Goal: Information Seeking & Learning: Find contact information

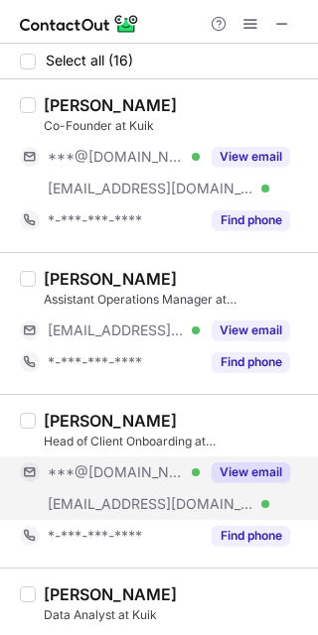
click at [224, 471] on button "View email" at bounding box center [250, 473] width 78 height 20
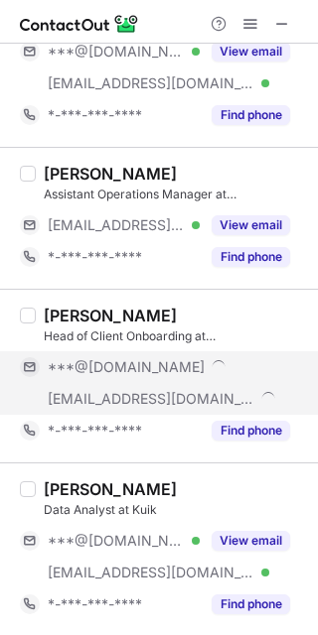
scroll to position [145, 0]
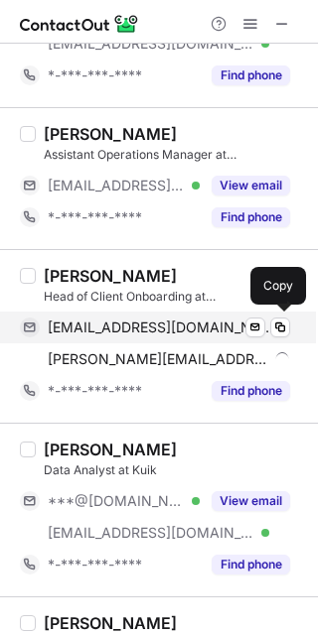
click at [151, 328] on span "mrunmayi28@gmail.com" at bounding box center [161, 328] width 227 height 18
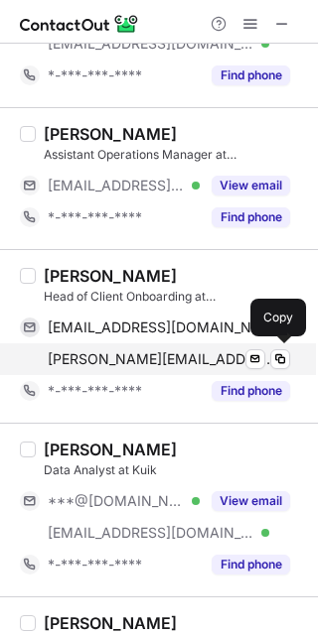
click at [165, 361] on span "mrunmayi@thekuik.com" at bounding box center [161, 359] width 227 height 18
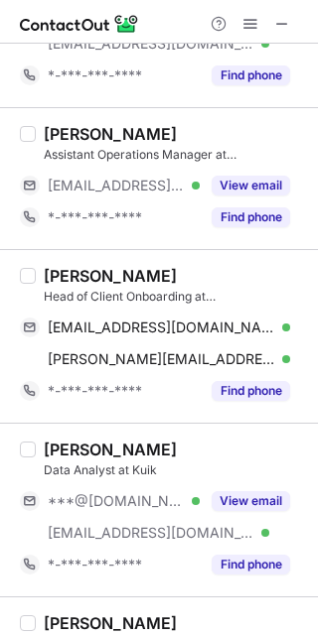
click at [86, 277] on div "Mrunmayi Oke" at bounding box center [110, 276] width 133 height 20
copy div "Mrunmayi"
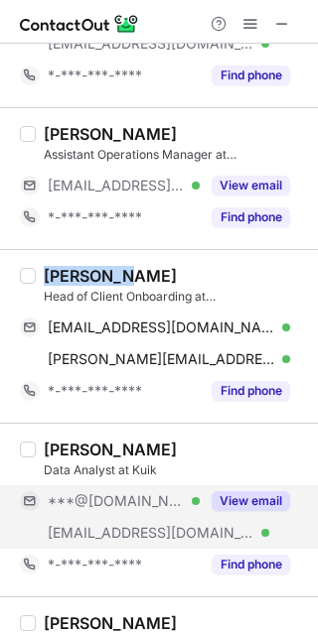
click at [234, 505] on button "View email" at bounding box center [250, 501] width 78 height 20
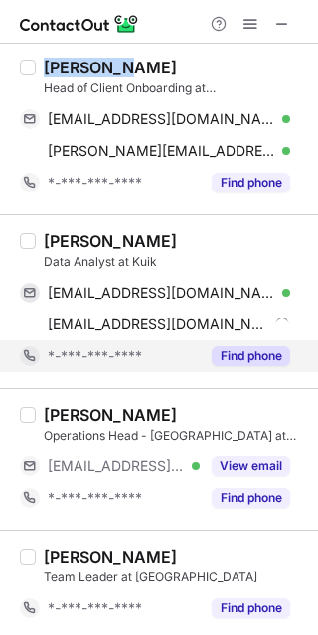
scroll to position [354, 0]
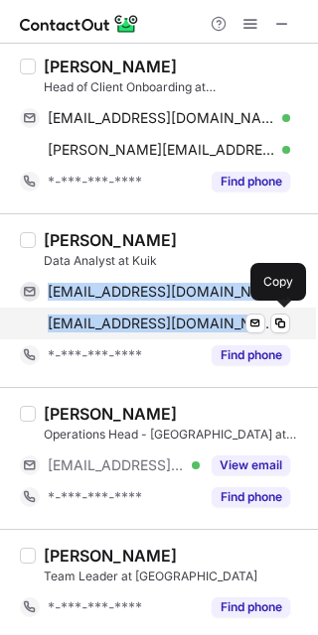
drag, startPoint x: 36, startPoint y: 282, endPoint x: 187, endPoint y: 320, distance: 155.5
click at [187, 320] on div "harshhaldankar95@gmail.com Verified Send email Copy harsh@thekuik.com Verified …" at bounding box center [155, 308] width 270 height 64
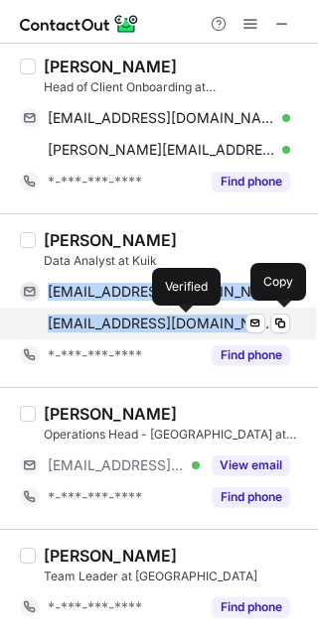
copy div "harshhaldankar95@gmail.com Verified Send email Copy harsh@thekuik.com"
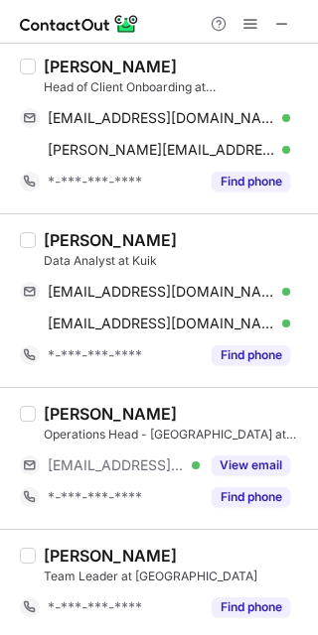
click at [53, 230] on div "Harsh Haldankar" at bounding box center [110, 240] width 133 height 20
copy div "Harsh"
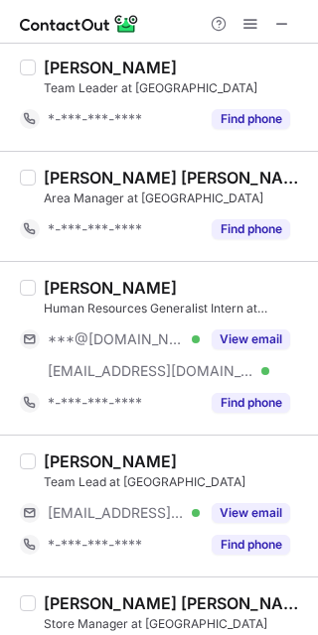
scroll to position [844, 0]
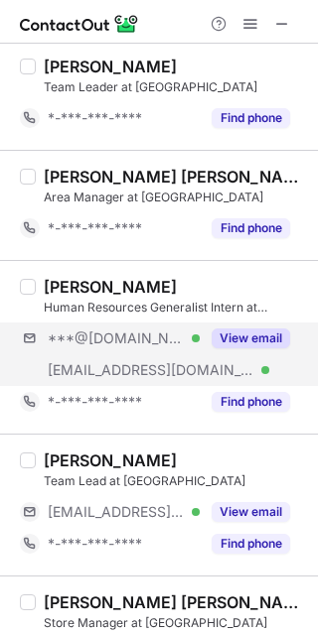
click at [254, 363] on div "***@gmail.com Verified ***@thekuik.com Verified View email" at bounding box center [163, 355] width 286 height 64
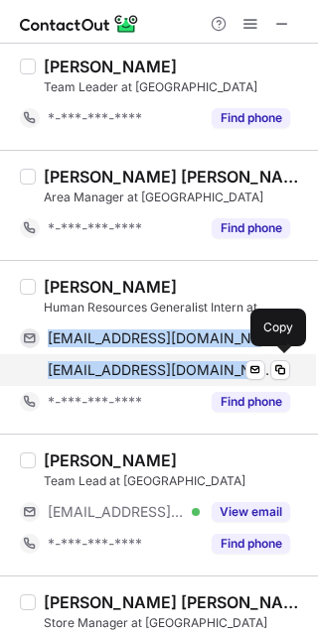
drag, startPoint x: 56, startPoint y: 344, endPoint x: 231, endPoint y: 360, distance: 176.4
click at [231, 360] on div "navigugnani@gmail.com Verified Send email Copy navya@thekuik.com Verified Send …" at bounding box center [155, 355] width 270 height 64
copy div "navigugnani@gmail.com Verified Send email Copy navya@thekuik.com"
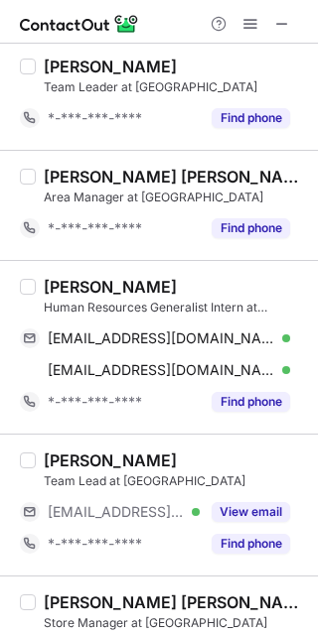
click at [59, 285] on div "Navya Gugnani" at bounding box center [110, 287] width 133 height 20
copy div "Navya"
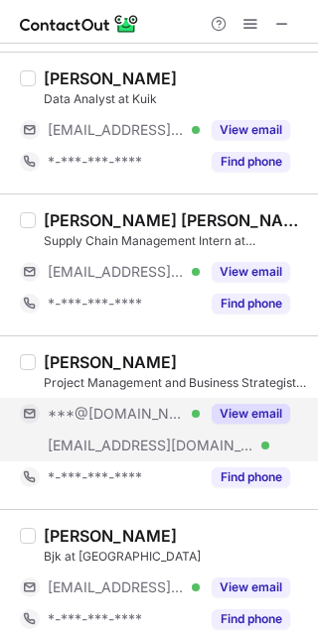
scroll to position [1511, 0]
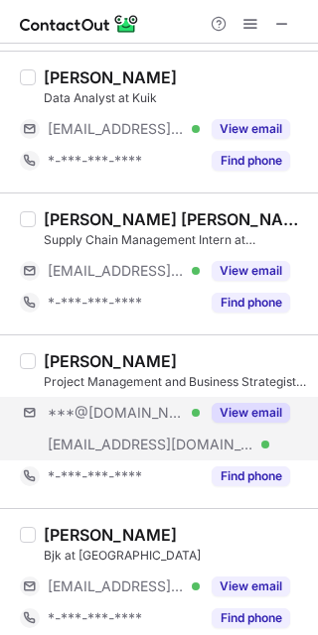
click at [255, 444] on div "***@gmail.com Verified ***@thekuik.com Verified View email" at bounding box center [163, 429] width 286 height 64
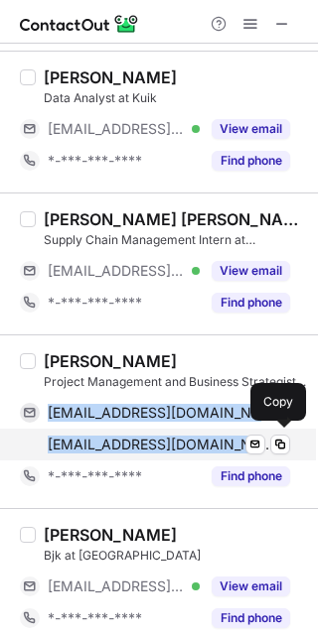
drag, startPoint x: 49, startPoint y: 405, endPoint x: 245, endPoint y: 434, distance: 198.6
click at [245, 433] on div "sahanareddy1232@gmail.com Verified Send email Copy sahanareddy@thekuik.com Veri…" at bounding box center [155, 429] width 270 height 64
copy div "sahanareddy1232@gmail.com Verified Send email Copy sahanareddy@thekuik.com"
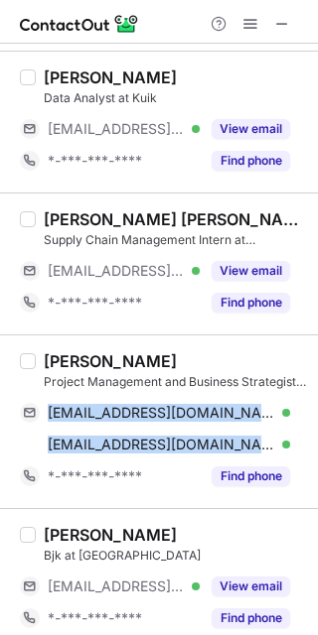
click at [69, 351] on div "Sahana Reddy" at bounding box center [110, 361] width 133 height 20
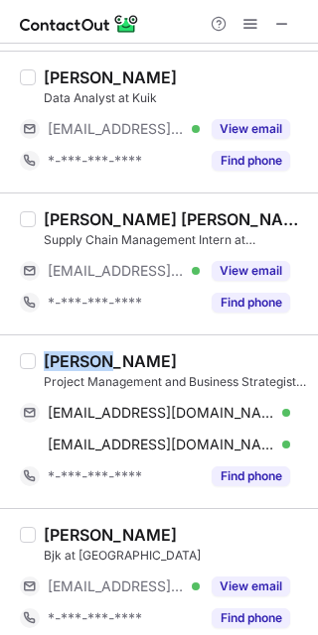
click at [69, 351] on div "Sahana Reddy" at bounding box center [110, 361] width 133 height 20
copy div "Sahana"
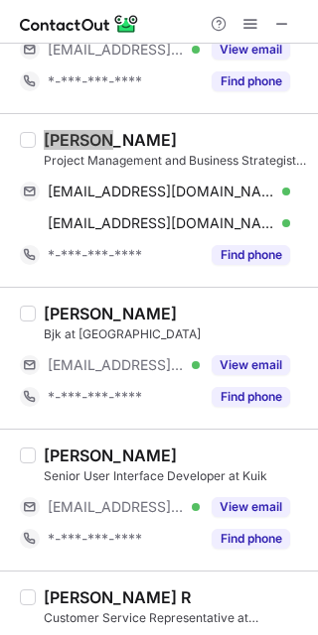
scroll to position [1808, 0]
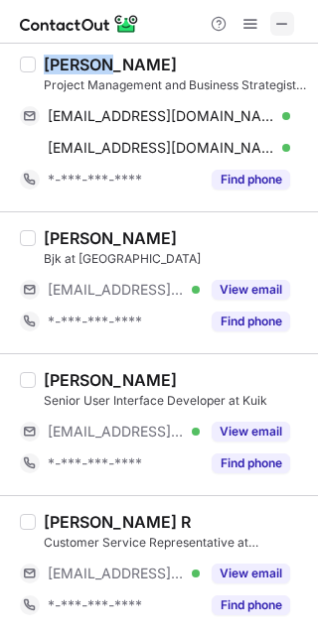
click at [286, 26] on span at bounding box center [282, 24] width 16 height 16
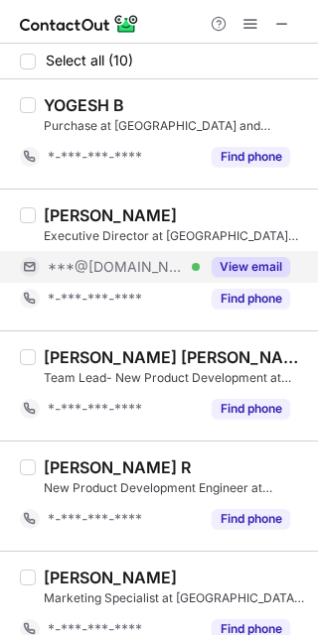
click at [233, 259] on button "View email" at bounding box center [250, 267] width 78 height 20
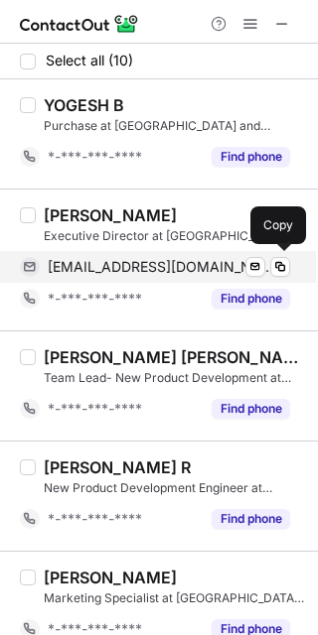
click at [152, 258] on span "kumaraguruyogi@yahoo.com" at bounding box center [161, 267] width 227 height 18
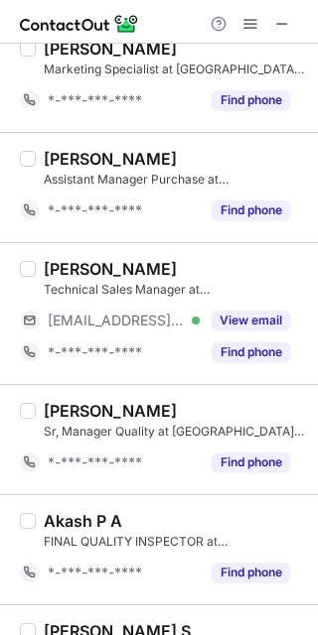
scroll to position [527, 0]
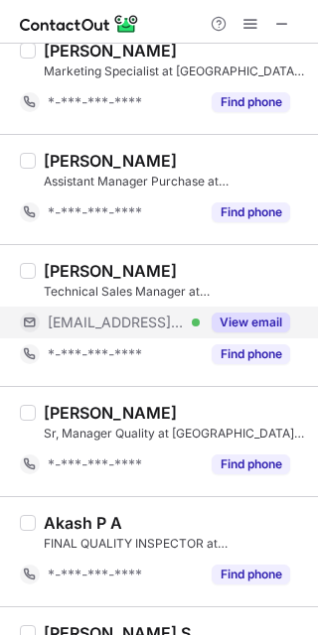
click at [242, 307] on div "View email" at bounding box center [245, 323] width 90 height 32
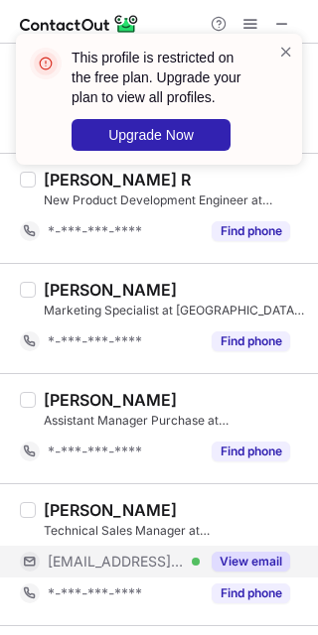
scroll to position [284, 0]
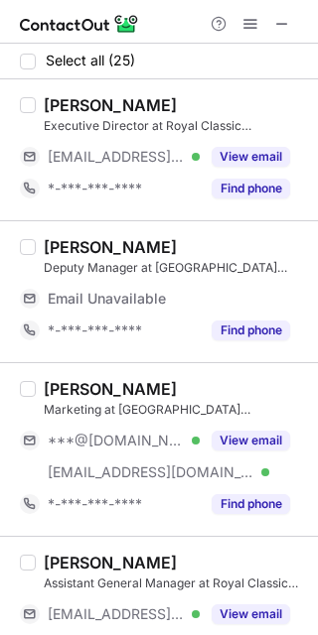
click at [262, 259] on div "Deputy Manager at Royal Classic Mills" at bounding box center [175, 268] width 262 height 18
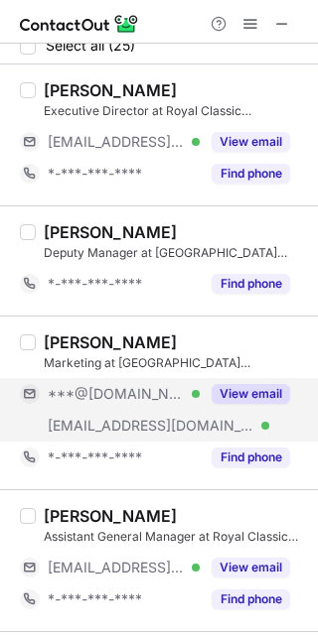
click at [249, 405] on div "View email" at bounding box center [245, 394] width 90 height 32
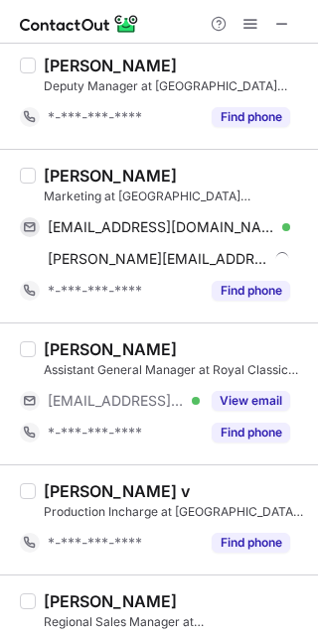
scroll to position [183, 0]
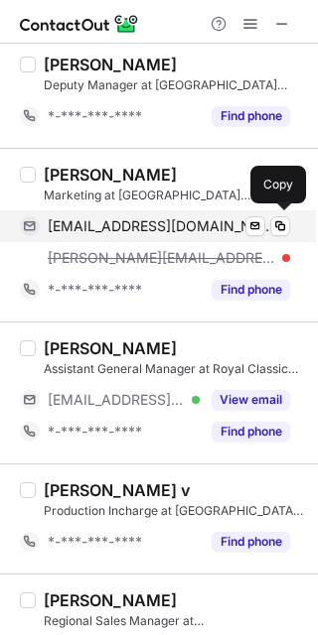
click at [143, 220] on span "chuckrk@hotmail.com" at bounding box center [161, 226] width 227 height 18
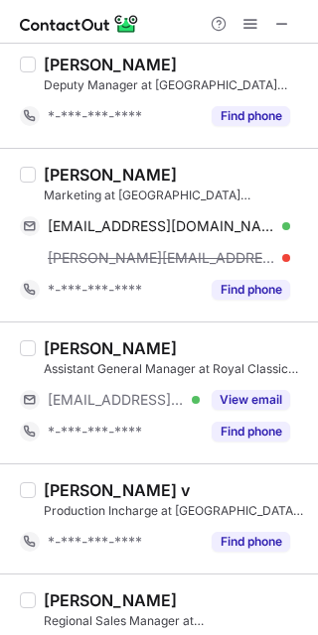
click at [57, 174] on div "Rajib Chakraborty" at bounding box center [110, 175] width 133 height 20
copy div "Rajib"
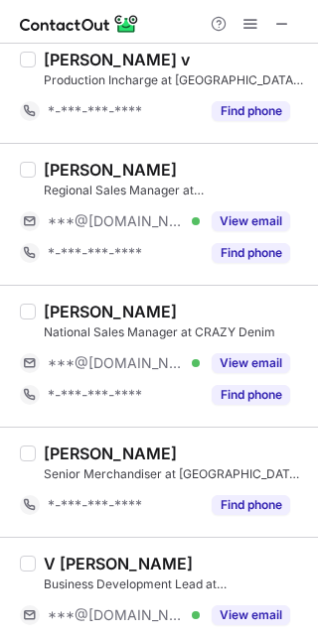
scroll to position [582, 0]
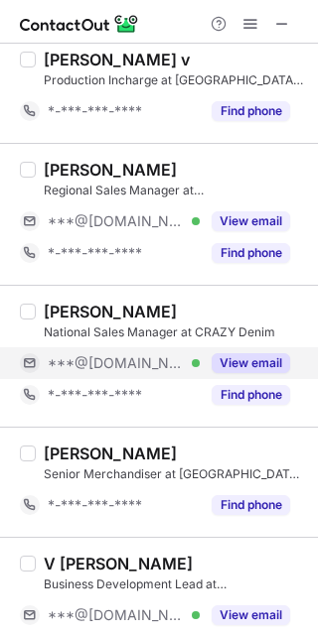
click at [247, 349] on div "View email" at bounding box center [245, 363] width 90 height 32
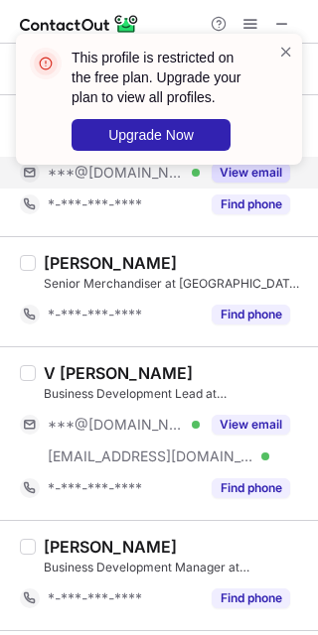
scroll to position [783, 0]
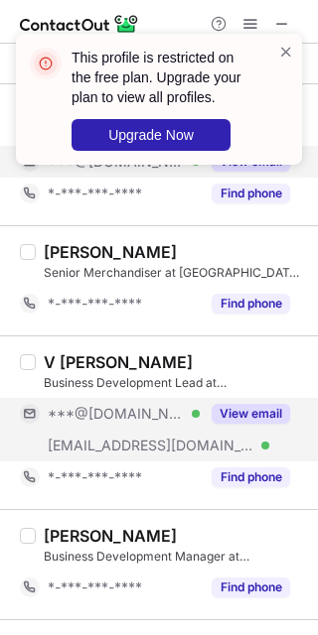
click at [258, 415] on button "View email" at bounding box center [250, 414] width 78 height 20
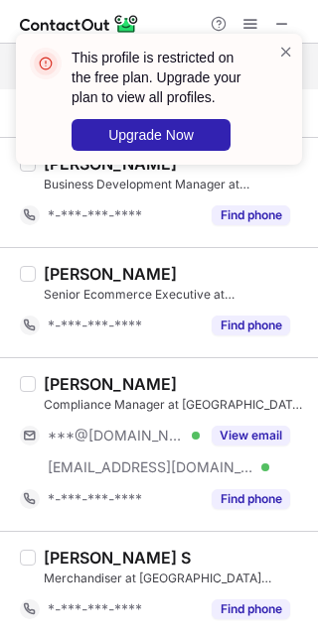
scroll to position [1156, 0]
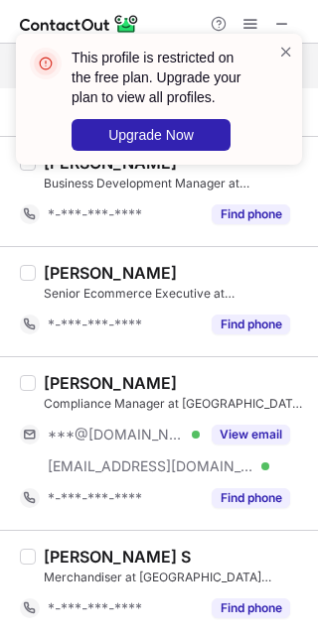
click at [258, 415] on div "Prem Kumar Compliance Manager at Royal Classic Mills ***@gmail.com Verified ***…" at bounding box center [171, 443] width 270 height 141
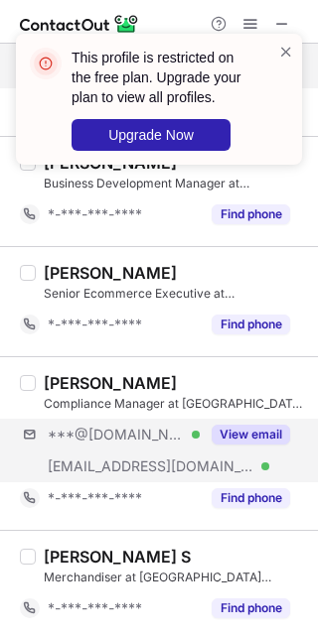
click at [249, 454] on div "***@gmail.com Verified ***@royalclassicmills.com Verified View email" at bounding box center [163, 451] width 286 height 64
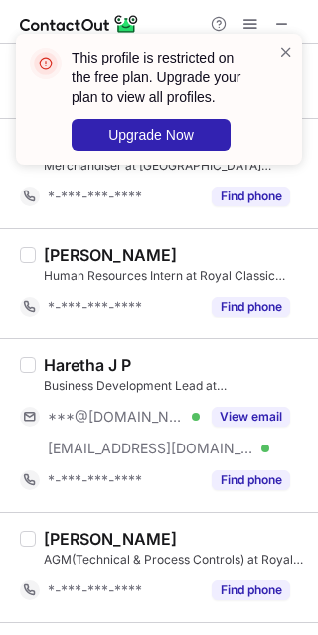
scroll to position [1588, 0]
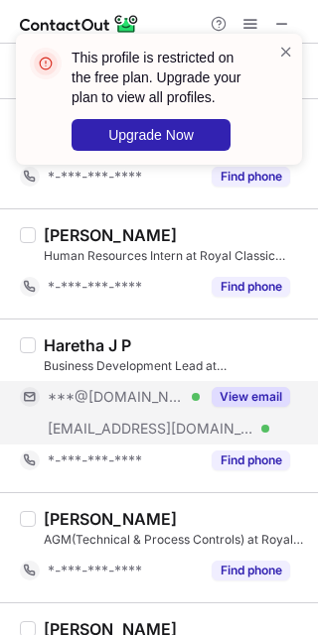
click at [253, 401] on button "View email" at bounding box center [250, 397] width 78 height 20
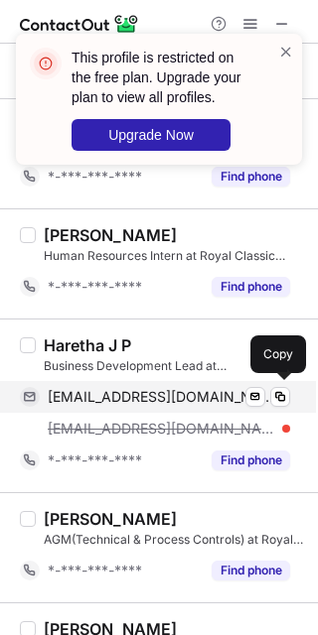
click at [181, 391] on span "harethaprasanna@gmail.com" at bounding box center [161, 397] width 227 height 18
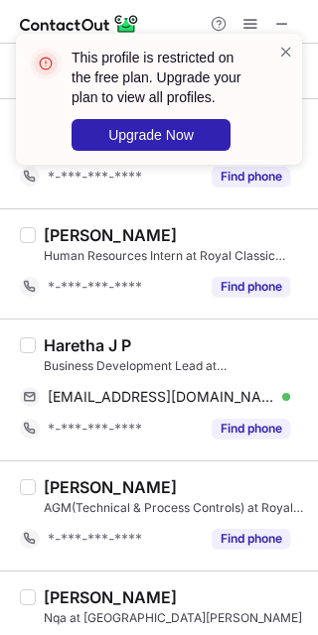
click at [64, 342] on div "Haretha J P" at bounding box center [87, 345] width 87 height 20
copy div "Haretha"
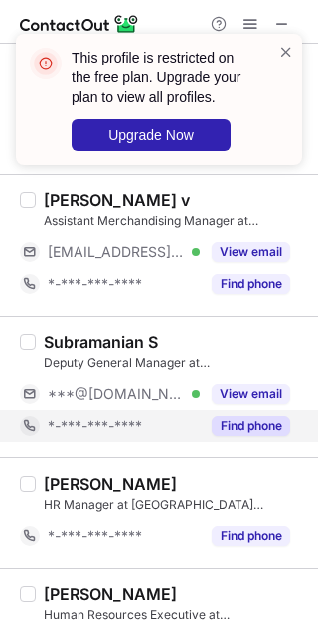
scroll to position [2096, 0]
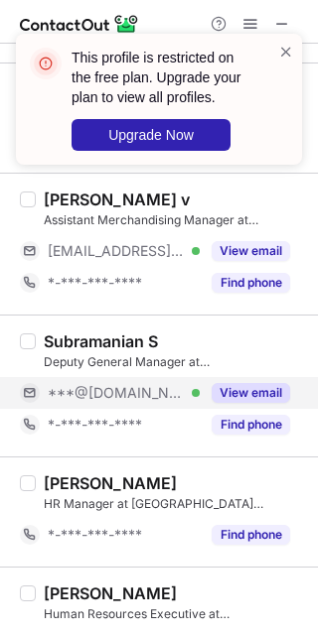
click at [245, 402] on div "View email" at bounding box center [245, 393] width 90 height 32
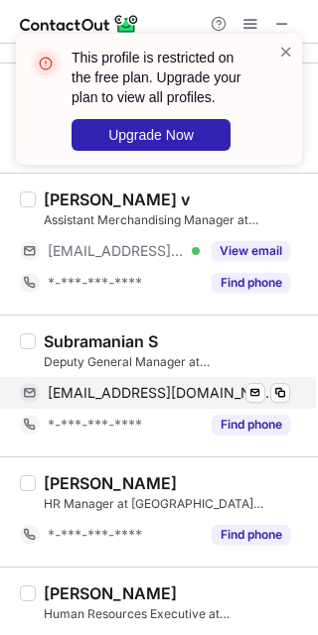
click at [209, 385] on span "subramaniamsnkl@gmail.com" at bounding box center [161, 393] width 227 height 18
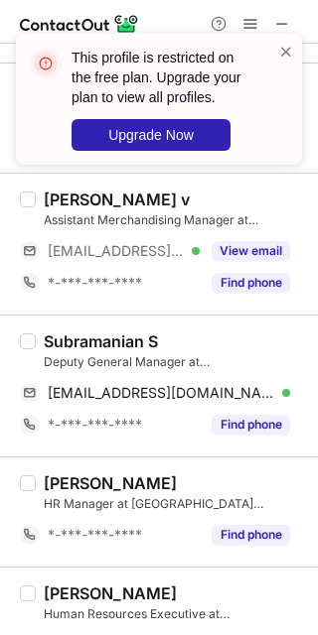
click at [94, 336] on div "Subramanian S" at bounding box center [101, 342] width 114 height 20
copy div "Subramanian"
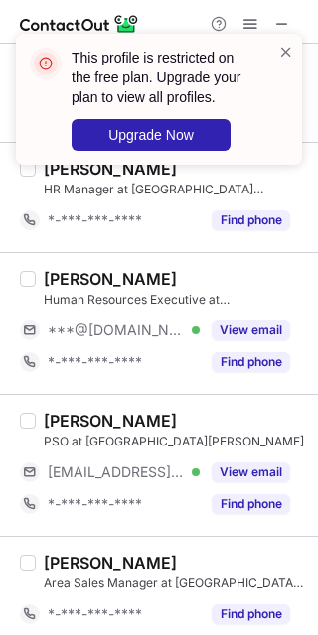
scroll to position [2415, 0]
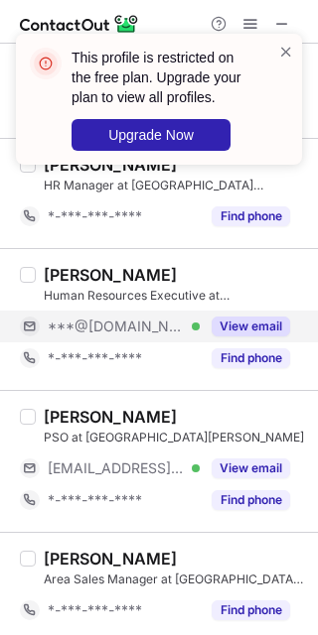
click at [245, 329] on button "View email" at bounding box center [250, 327] width 78 height 20
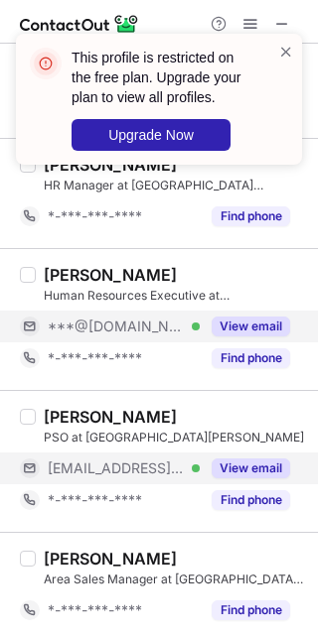
click at [257, 465] on button "View email" at bounding box center [250, 469] width 78 height 20
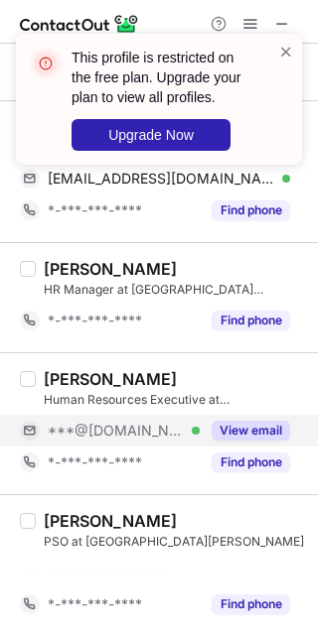
scroll to position [2286, 0]
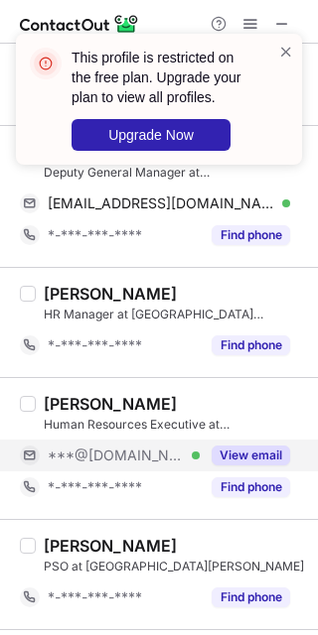
click at [226, 446] on button "View email" at bounding box center [250, 456] width 78 height 20
click at [75, 398] on div "Rakesh Sooriya" at bounding box center [110, 404] width 133 height 20
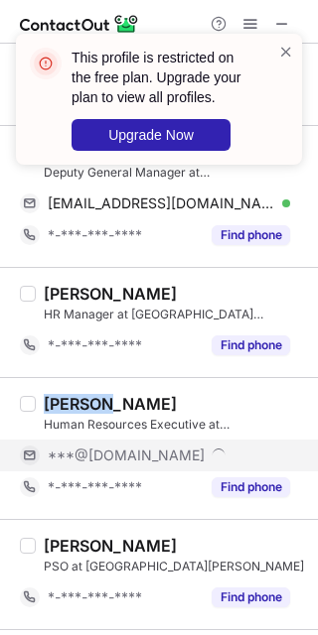
click at [75, 398] on div "Rakesh Sooriya" at bounding box center [110, 404] width 133 height 20
copy div "Rakesh"
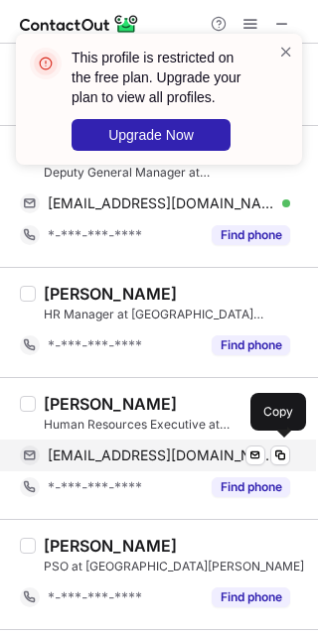
click at [188, 466] on div "rakeshsooriya@gmail.com Verified Send email Copy" at bounding box center [155, 456] width 270 height 32
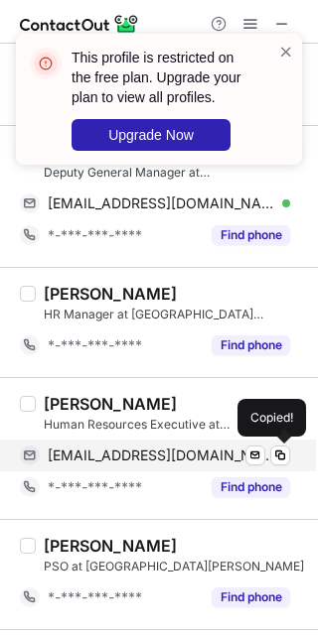
click at [180, 455] on span "rakeshsooriya@gmail.com" at bounding box center [161, 456] width 227 height 18
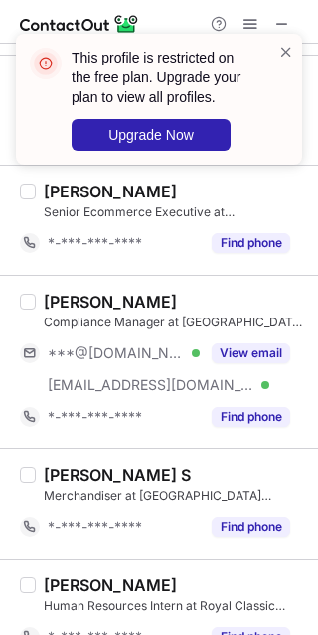
scroll to position [1236, 0]
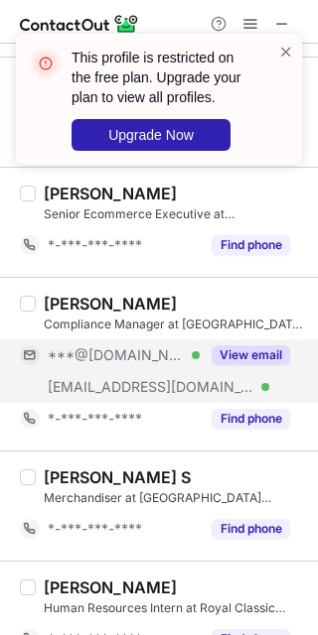
click at [228, 345] on button "View email" at bounding box center [250, 355] width 78 height 20
click at [69, 303] on div "Prem Kumar" at bounding box center [110, 304] width 133 height 20
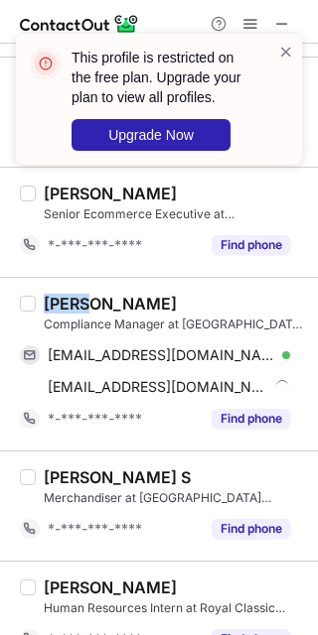
click at [69, 303] on div "Prem Kumar" at bounding box center [110, 304] width 133 height 20
copy div "Prem"
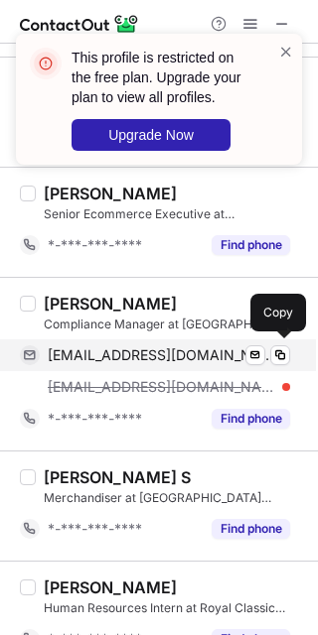
click at [149, 354] on span "premk576@gmail.com" at bounding box center [161, 355] width 227 height 18
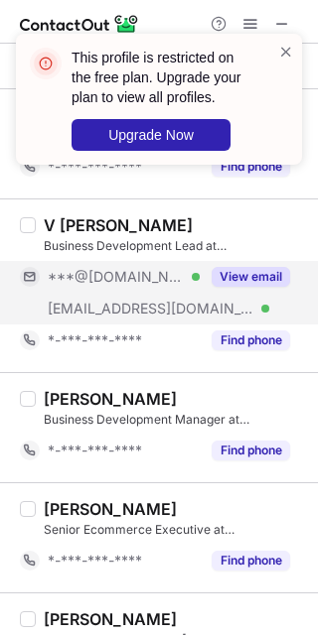
scroll to position [918, 0]
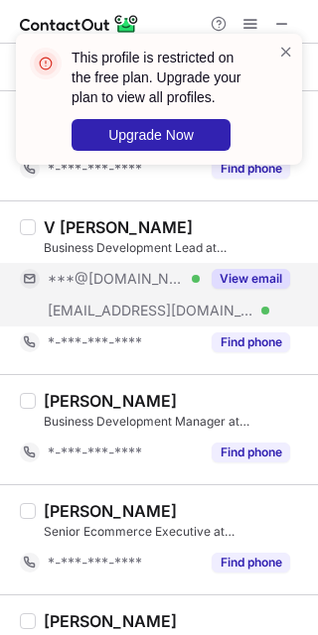
click at [198, 298] on div "***@brunco.in Verified" at bounding box center [110, 311] width 180 height 32
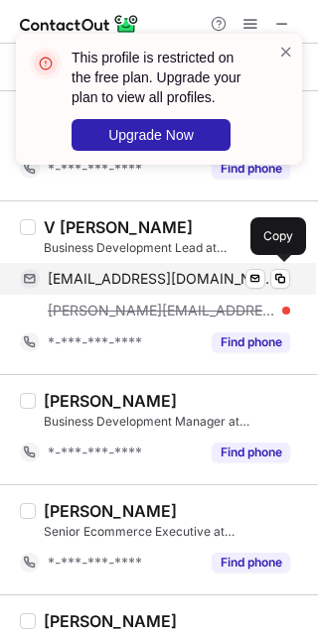
click at [122, 273] on span "ashwant2@gmail.com" at bounding box center [161, 279] width 227 height 18
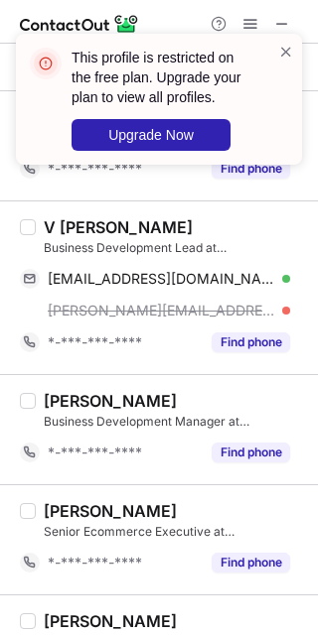
click at [82, 218] on div "V Ashwanth Kumar" at bounding box center [118, 227] width 149 height 20
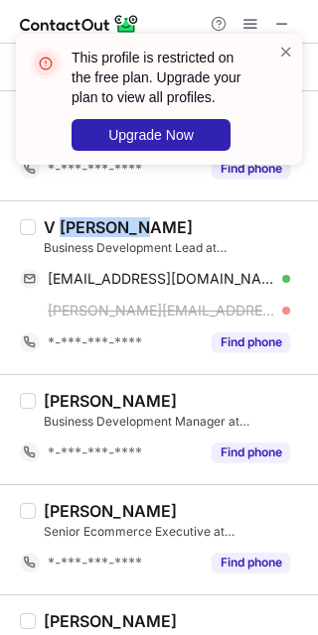
copy div "Ashwanth"
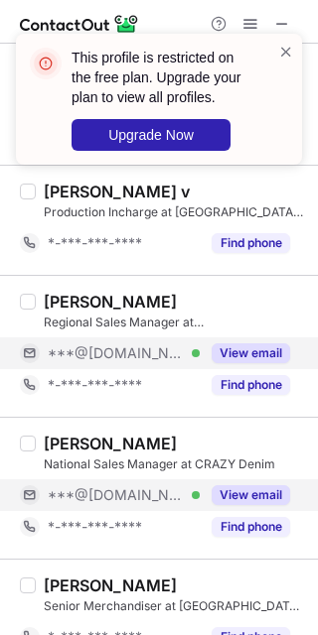
scroll to position [449, 0]
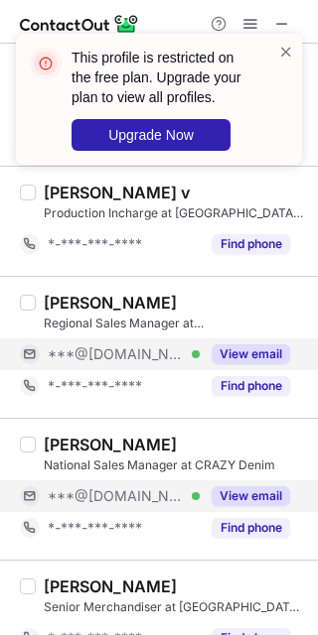
click at [204, 347] on div "View email" at bounding box center [245, 354] width 90 height 32
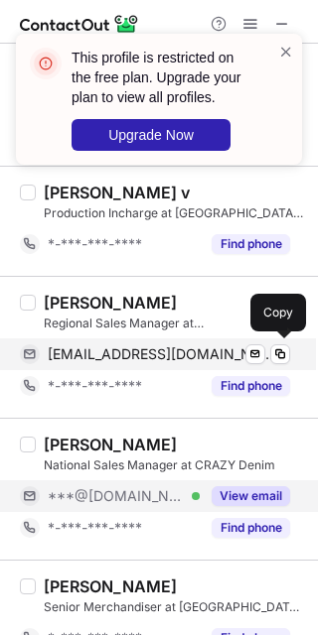
click at [123, 352] on span "rayray19@gmail.com" at bounding box center [161, 354] width 227 height 18
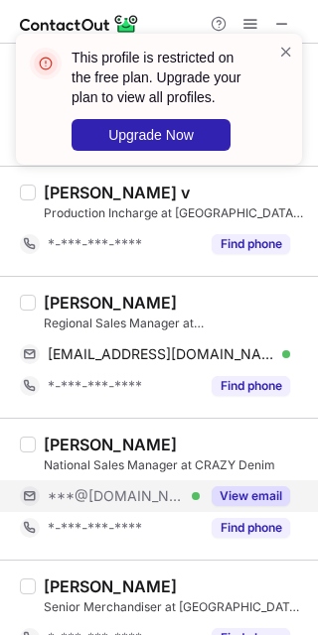
click at [63, 300] on div "Sumanta Ray" at bounding box center [110, 303] width 133 height 20
copy div "Sumanta"
click at [204, 484] on div "View email" at bounding box center [245, 496] width 90 height 32
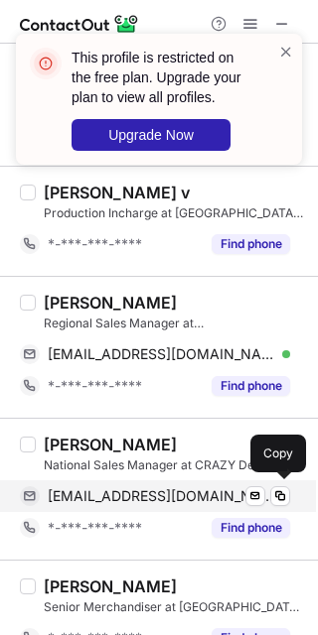
click at [127, 497] on span "anishchadha2008@gmail.com" at bounding box center [161, 496] width 227 height 18
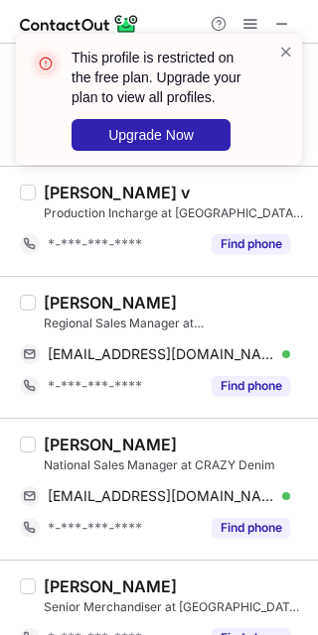
click at [42, 442] on div "anish chadha National Sales Manager at CRAZY Denim anishchadha2008@gmail.com Ve…" at bounding box center [171, 489] width 270 height 109
copy div "anish"
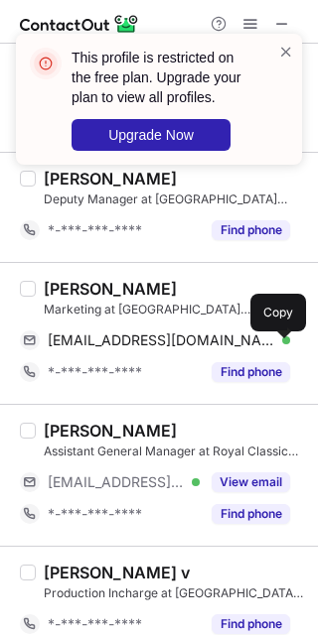
scroll to position [0, 0]
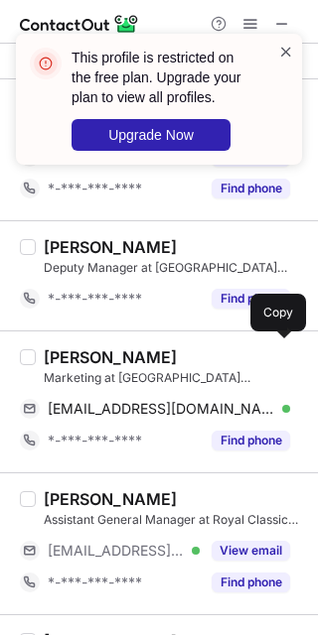
click at [285, 58] on span at bounding box center [286, 52] width 16 height 20
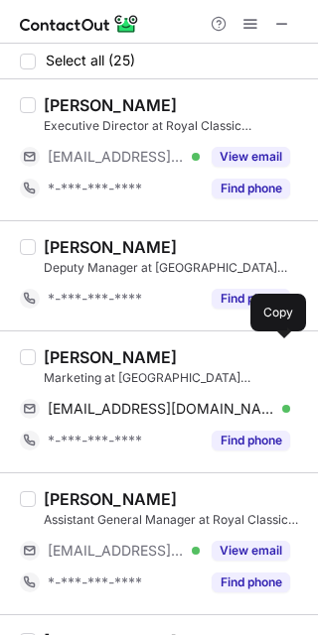
click at [258, 137] on div "Sukesh Kumar Executive Director at Royal Classic Mills ***@royalclassicmills.co…" at bounding box center [171, 149] width 270 height 109
click at [284, 22] on span at bounding box center [282, 24] width 16 height 16
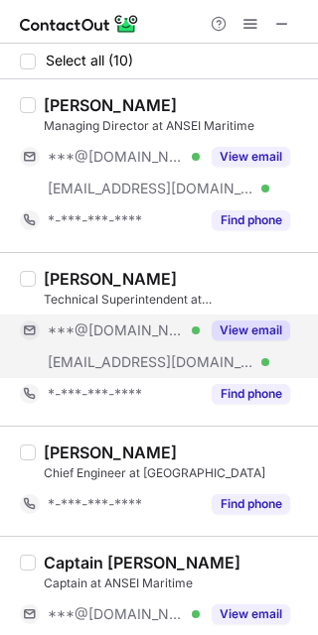
click at [241, 338] on button "View email" at bounding box center [250, 331] width 78 height 20
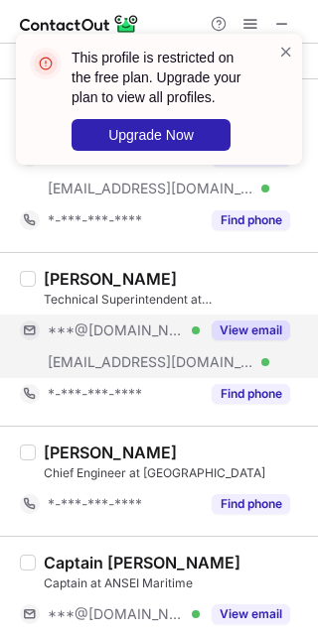
click at [221, 352] on div "***@[DOMAIN_NAME] Verified [EMAIL_ADDRESS][DOMAIN_NAME] Verified View email" at bounding box center [163, 347] width 286 height 64
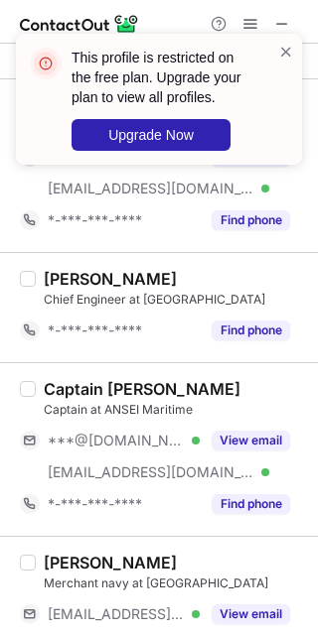
scroll to position [192, 0]
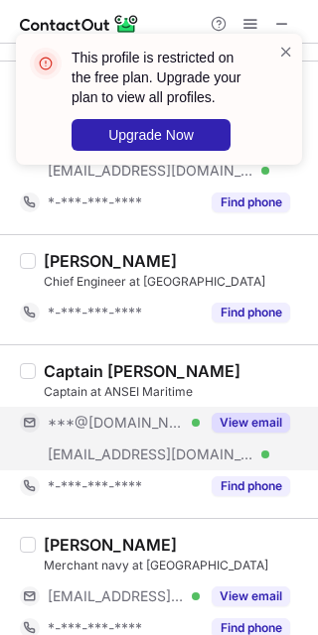
click at [280, 430] on button "View email" at bounding box center [250, 423] width 78 height 20
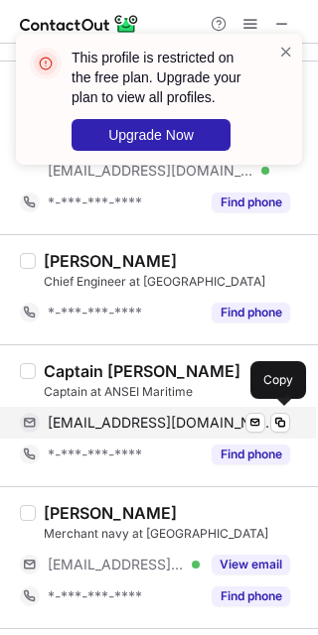
click at [202, 418] on span "[EMAIL_ADDRESS][DOMAIN_NAME]" at bounding box center [161, 423] width 227 height 18
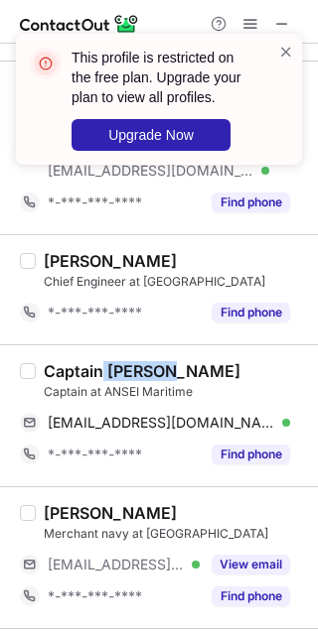
drag, startPoint x: 167, startPoint y: 359, endPoint x: 103, endPoint y: 356, distance: 63.6
click at [103, 356] on div "Captain Anand Kumar Pandey Captain at ANSEI Maritime pandey22anshu@yahoo.co.in …" at bounding box center [159, 415] width 318 height 142
click at [102, 356] on div "Captain Anand Kumar Pandey Captain at ANSEI Maritime pandey22anshu@yahoo.co.in …" at bounding box center [159, 415] width 318 height 142
drag, startPoint x: 155, startPoint y: 366, endPoint x: 24, endPoint y: 371, distance: 131.1
click at [24, 371] on div "Captain Anand Kumar Pandey Captain at ANSEI Maritime pandey22anshu@yahoo.co.in …" at bounding box center [159, 415] width 318 height 142
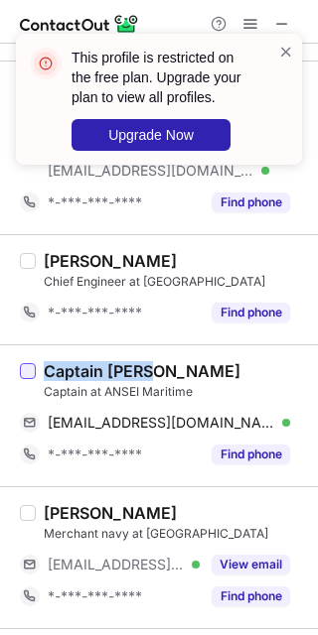
copy div "Captain Anand"
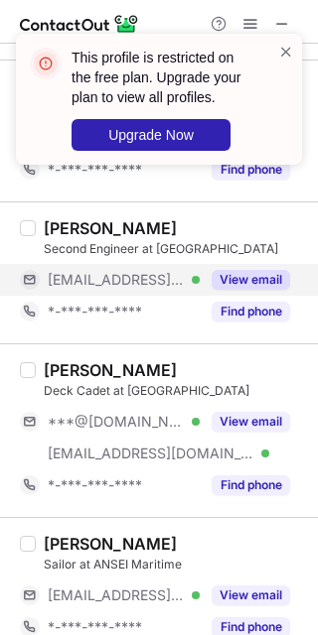
scroll to position [619, 0]
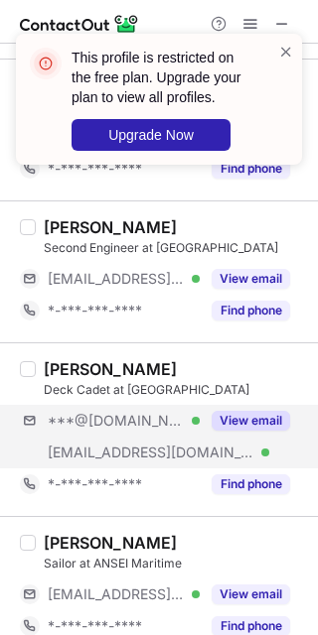
click at [231, 445] on div "***@gmail.com Verified ***@anseimaritime.com Verified View email" at bounding box center [163, 437] width 286 height 64
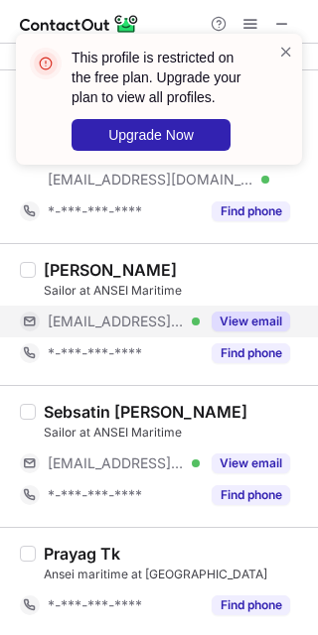
click at [245, 329] on button "View email" at bounding box center [250, 322] width 78 height 20
click at [245, 329] on div "***@anseimaritime.com" at bounding box center [169, 322] width 242 height 18
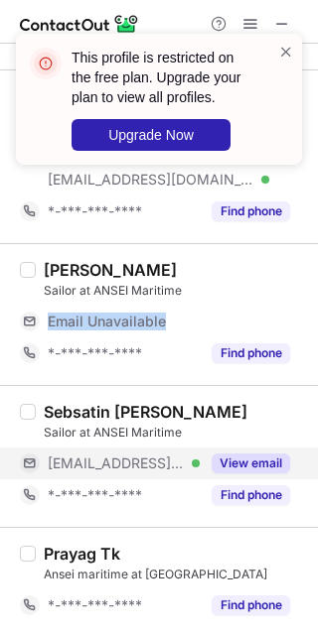
click at [254, 465] on button "View email" at bounding box center [250, 464] width 78 height 20
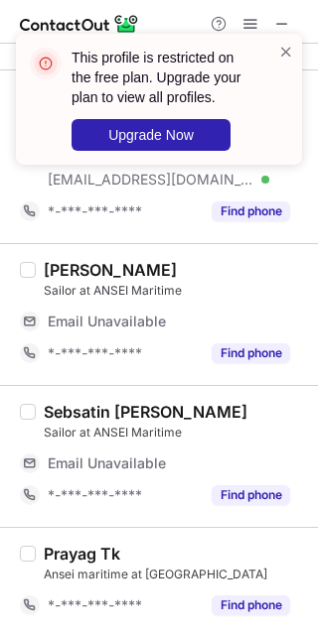
click at [201, 413] on div "Sebsatin Salvi" at bounding box center [175, 412] width 262 height 20
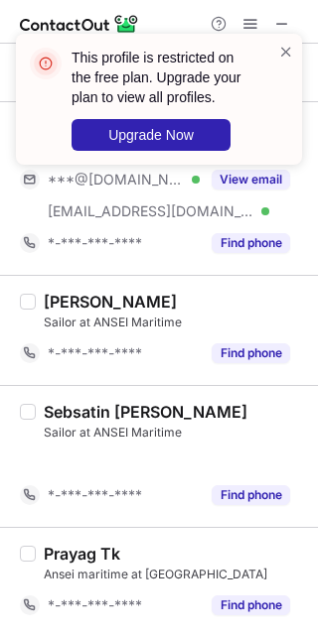
scroll to position [829, 0]
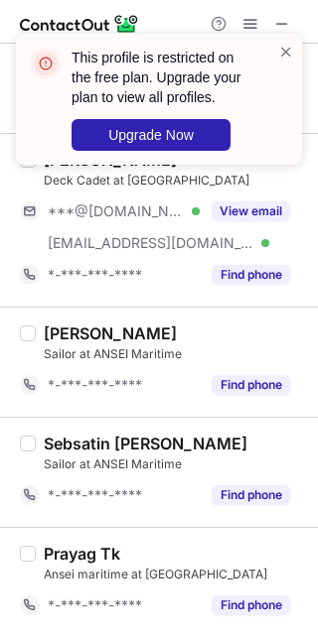
click at [221, 299] on div "Ashutosh Thapliyal Deck Cadet at ANSEI Maritime ***@gmail.com Verified ***@anse…" at bounding box center [159, 220] width 318 height 174
click at [214, 321] on div "Hitesh Rathod Sailor at ANSEI Maritime *-***-***-**** Find phone" at bounding box center [159, 362] width 318 height 110
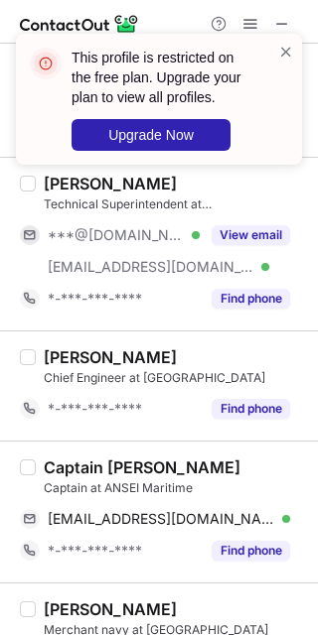
scroll to position [0, 0]
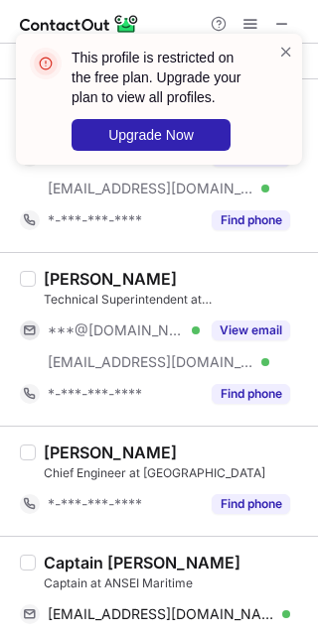
click at [245, 309] on div "Tejas Nagi Technical Superintendent at ANSEI Maritime ***@gmail.com Verified **…" at bounding box center [171, 339] width 270 height 141
click at [236, 334] on button "View email" at bounding box center [250, 331] width 78 height 20
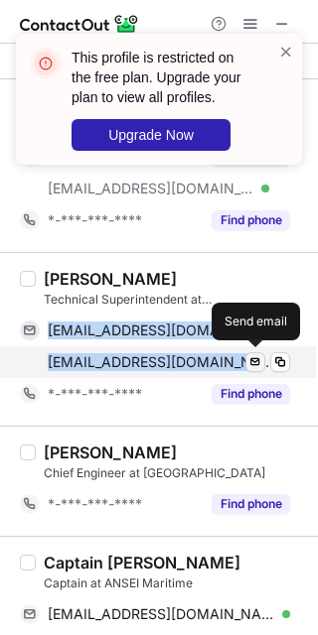
drag, startPoint x: 37, startPoint y: 331, endPoint x: 249, endPoint y: 351, distance: 213.4
click at [249, 351] on div "tejasnagi@gmail.com Verified Send email Copy tejas.nagi@anseimaritime.com Verif…" at bounding box center [155, 347] width 270 height 64
copy div "tejasnagi@gmail.com Verified Send email Copy tejas.nagi@anseimaritime.com"
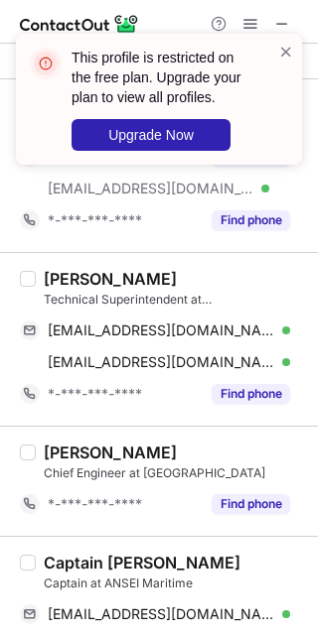
click at [57, 275] on div "Tejas Nagi" at bounding box center [110, 279] width 133 height 20
copy div "Tejas"
click at [226, 275] on div "Tejas Nagi" at bounding box center [175, 279] width 262 height 20
click at [292, 61] on span at bounding box center [286, 52] width 16 height 20
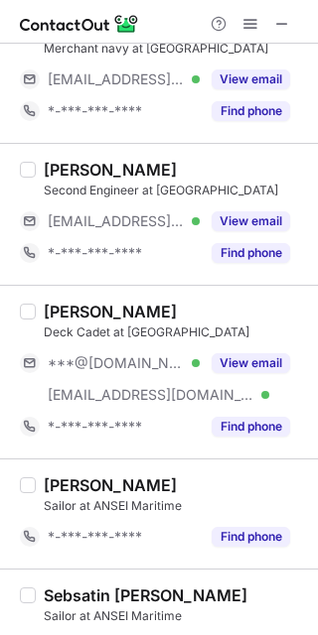
scroll to position [683, 0]
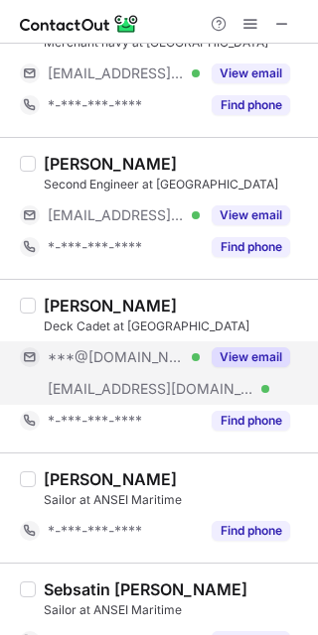
click at [245, 350] on button "View email" at bounding box center [250, 357] width 78 height 20
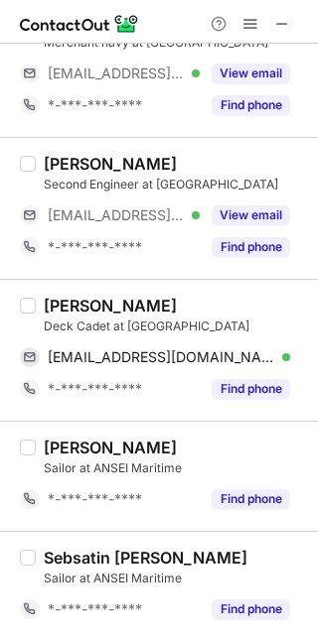
click at [72, 323] on div "Deck Cadet at ANSEI Maritime" at bounding box center [175, 327] width 262 height 18
click at [74, 308] on div "Ashutosh Thapliyal" at bounding box center [110, 306] width 133 height 20
copy div "Ashutosh"
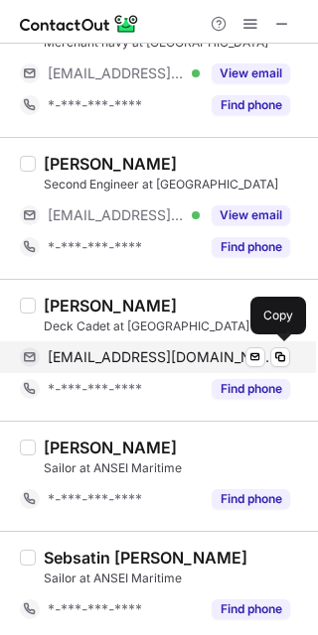
click at [193, 356] on span "ashutoshthapliyal04@gmail.com" at bounding box center [161, 357] width 227 height 18
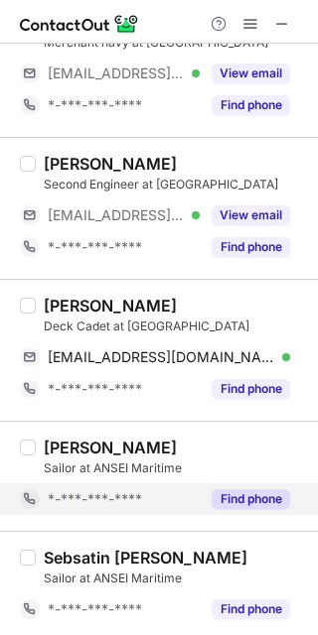
scroll to position [797, 0]
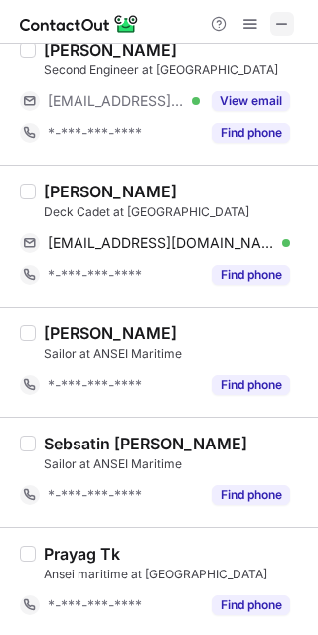
click at [279, 16] on span at bounding box center [282, 24] width 16 height 16
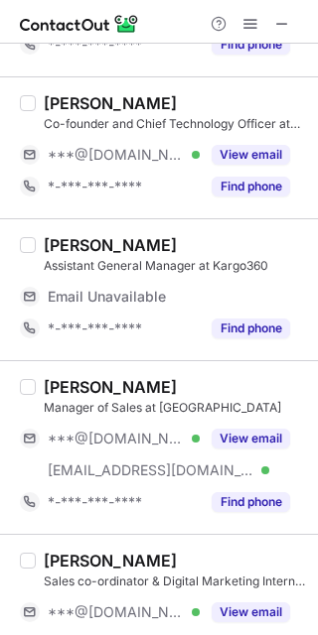
scroll to position [158, 0]
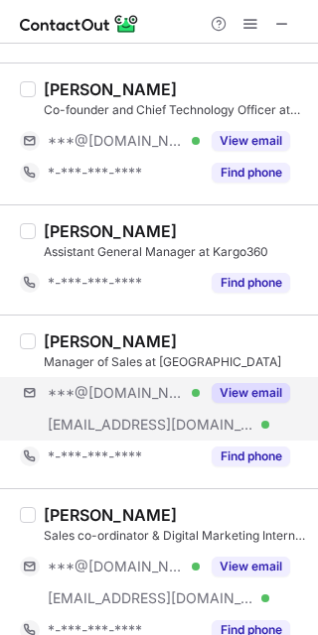
click at [226, 416] on div "***@[DOMAIN_NAME] Verified [EMAIL_ADDRESS][DOMAIN_NAME] Verified View email" at bounding box center [163, 409] width 286 height 64
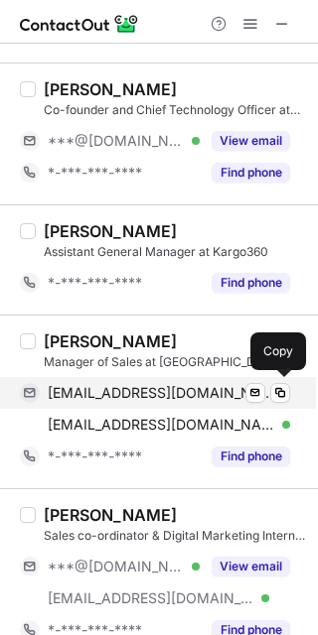
click at [140, 395] on span "saketunni@gmail.com" at bounding box center [161, 393] width 227 height 18
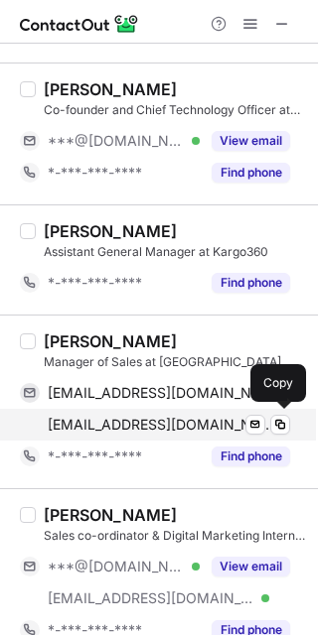
click at [158, 422] on span "saket.unni@kargo360tech.com" at bounding box center [161, 425] width 227 height 18
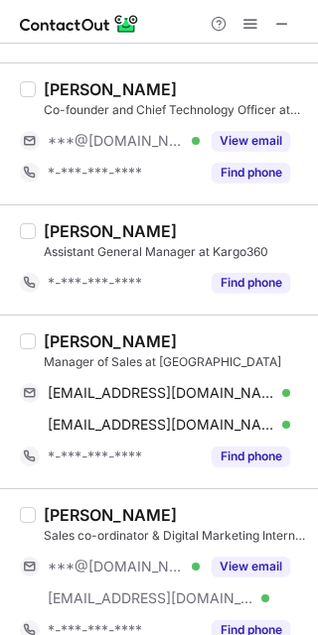
click at [54, 335] on div "Saket Unni" at bounding box center [110, 342] width 133 height 20
copy div "Saket"
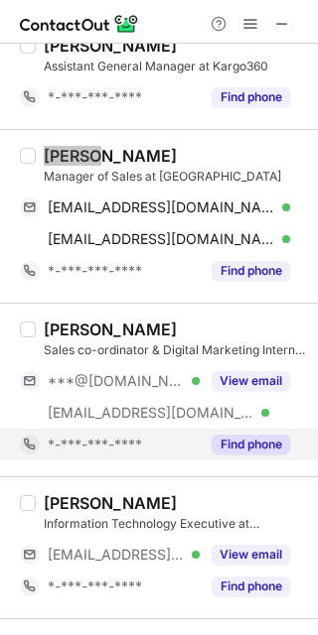
scroll to position [348, 0]
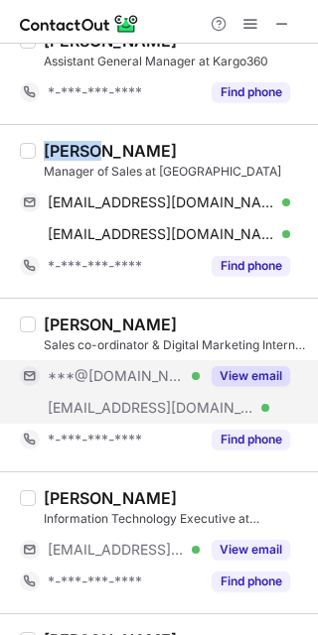
click at [236, 381] on button "View email" at bounding box center [250, 376] width 78 height 20
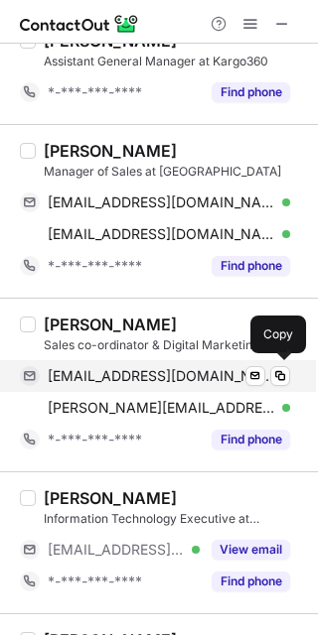
click at [150, 376] on span "ayushianand619@gmail.com" at bounding box center [161, 376] width 227 height 18
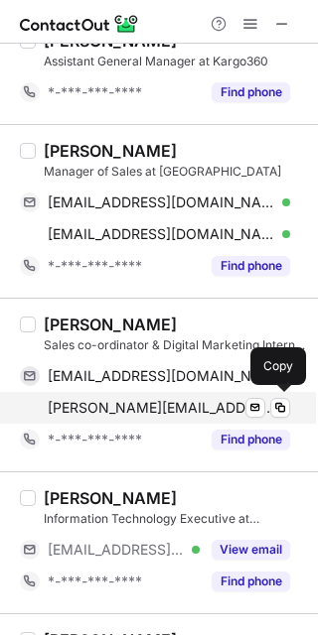
click at [107, 399] on span "ayushi.anand@kargo360tech.com" at bounding box center [161, 408] width 227 height 18
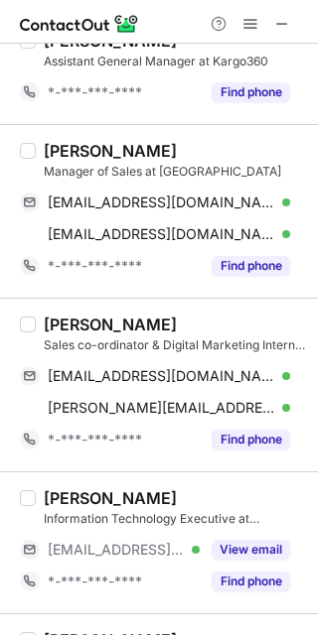
click at [67, 323] on div "Ayushi Anand" at bounding box center [110, 325] width 133 height 20
copy div "Ayushi"
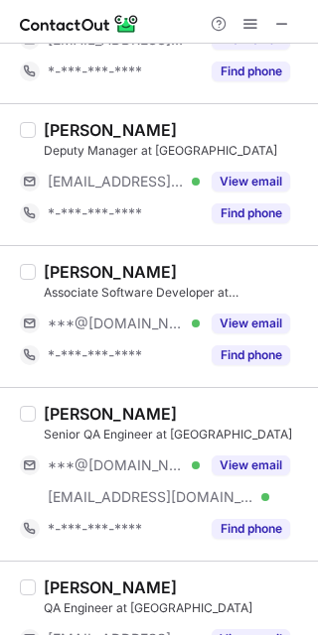
scroll to position [865, 0]
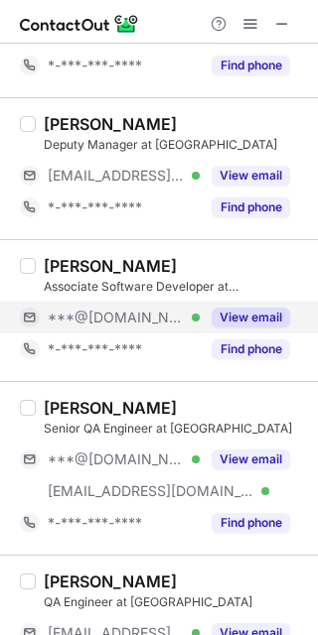
click at [231, 309] on button "View email" at bounding box center [250, 318] width 78 height 20
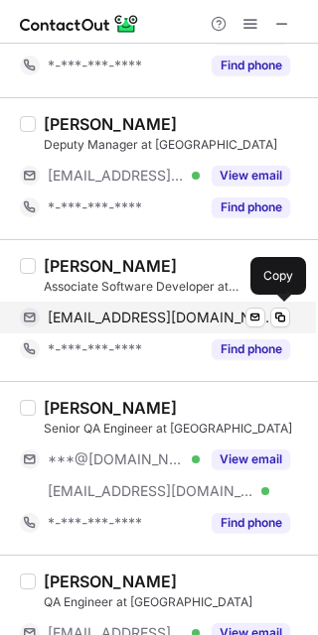
click at [125, 312] on span "infoshubhamsharma70@gmail.com" at bounding box center [161, 318] width 227 height 18
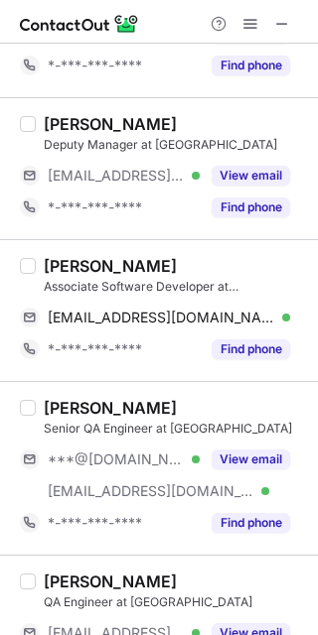
click at [55, 279] on div "Associate Software Developer at Kargo360" at bounding box center [175, 287] width 262 height 18
click at [84, 257] on div "Shubham Sharma" at bounding box center [110, 266] width 133 height 20
copy div "Shubham"
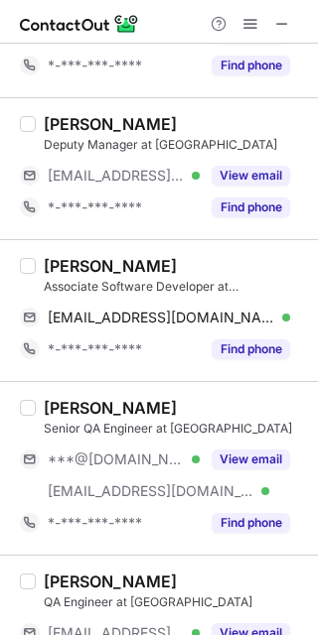
click at [231, 405] on div "Sandeep Pratap" at bounding box center [175, 408] width 262 height 20
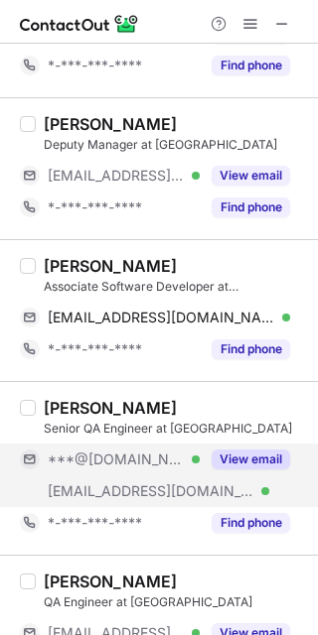
click at [238, 471] on div "View email" at bounding box center [245, 460] width 90 height 32
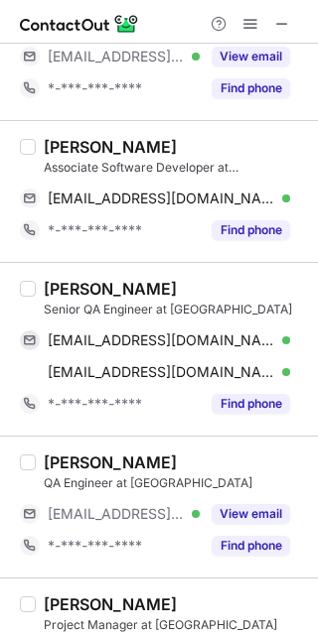
scroll to position [985, 0]
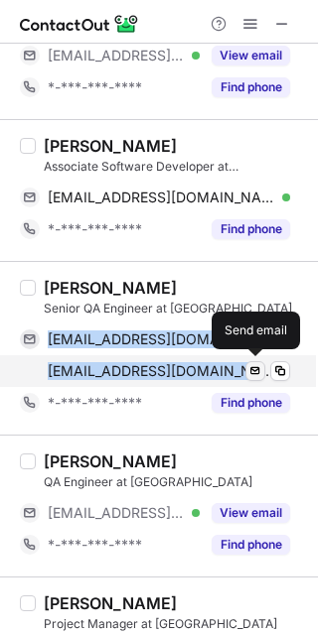
drag, startPoint x: 129, startPoint y: 350, endPoint x: 262, endPoint y: 377, distance: 135.7
click at [262, 377] on div "sandeepphp3004@gmail.com Verified Send email Copy sandeep@kargo360tech.com Veri…" at bounding box center [155, 356] width 270 height 64
copy div "sandeepphp3004@gmail.com Verified Send email Copy sandeep@kargo360tech.com Veri…"
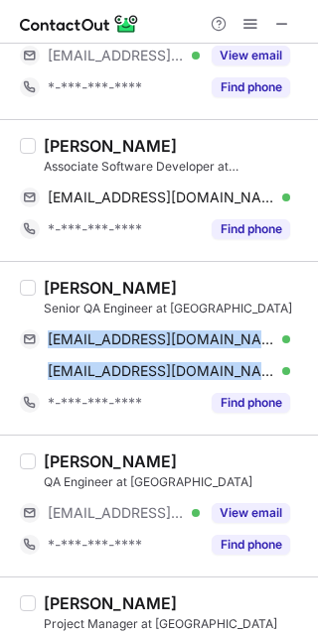
click at [71, 295] on div "Sandeep Pratap" at bounding box center [110, 288] width 133 height 20
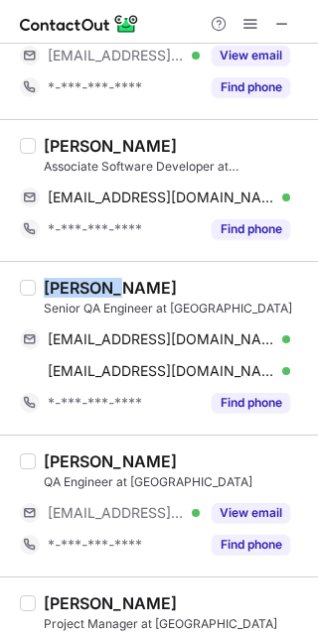
click at [71, 295] on div "Sandeep Pratap" at bounding box center [110, 288] width 133 height 20
copy div "Sandeep"
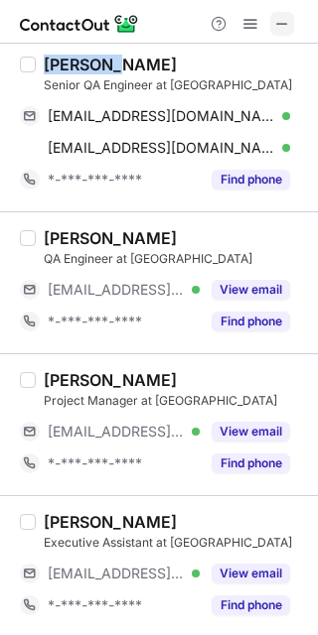
click at [289, 16] on span at bounding box center [282, 24] width 16 height 16
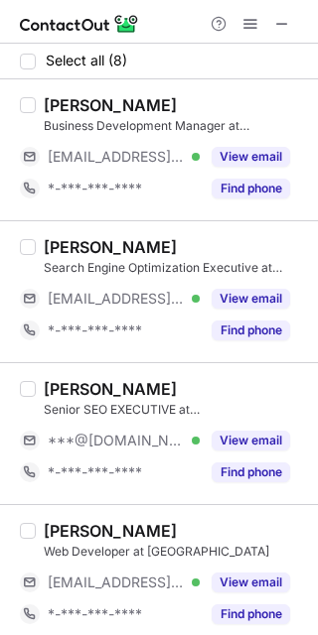
click at [245, 423] on div "[PERSON_NAME] Senior SEO EXECUTIVE at DigitalBerge ***@[DOMAIN_NAME] Verified V…" at bounding box center [171, 433] width 270 height 109
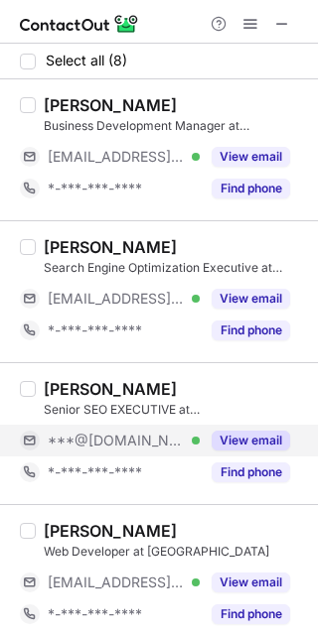
click at [238, 443] on button "View email" at bounding box center [250, 441] width 78 height 20
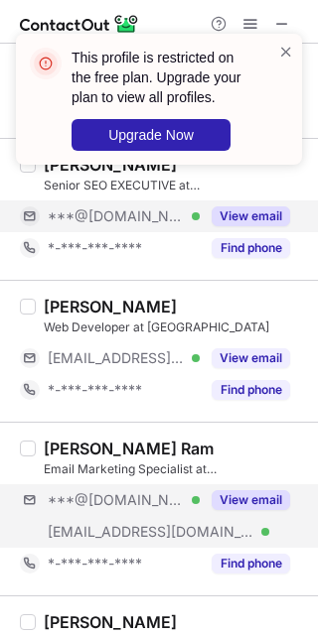
click at [217, 520] on div "***@[DOMAIN_NAME] Verified [EMAIL_ADDRESS][DOMAIN_NAME] Verified View email" at bounding box center [163, 516] width 286 height 64
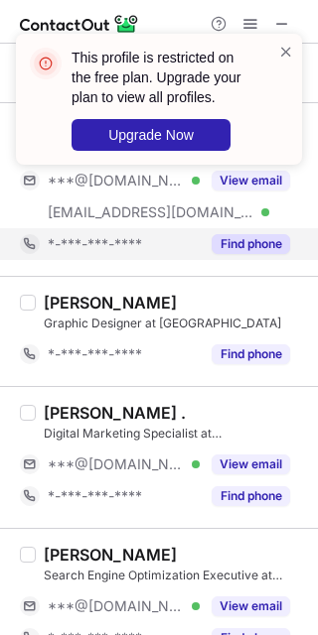
scroll to position [555, 0]
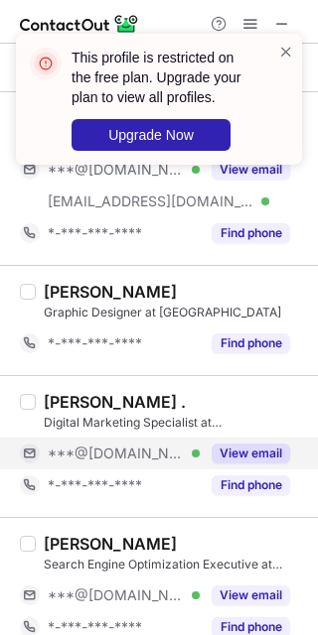
click at [223, 455] on button "View email" at bounding box center [250, 454] width 78 height 20
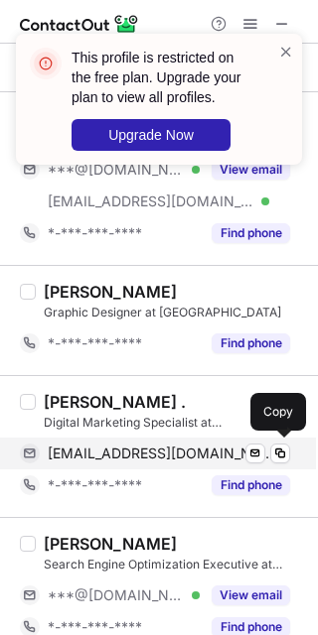
click at [181, 453] on span "[EMAIL_ADDRESS][DOMAIN_NAME]" at bounding box center [161, 454] width 227 height 18
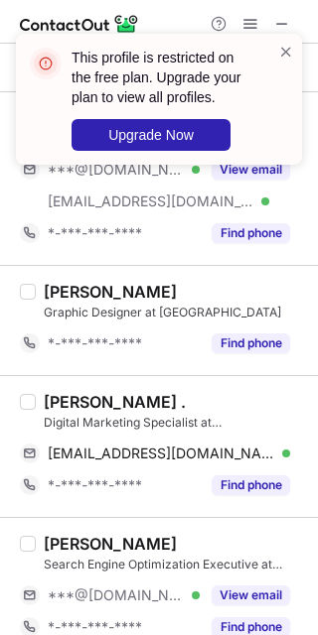
click at [67, 387] on div "[PERSON_NAME] . Digital Marketing Specialist at DigitalBerge [EMAIL_ADDRESS][DO…" at bounding box center [159, 446] width 318 height 142
copy div "[PERSON_NAME]"
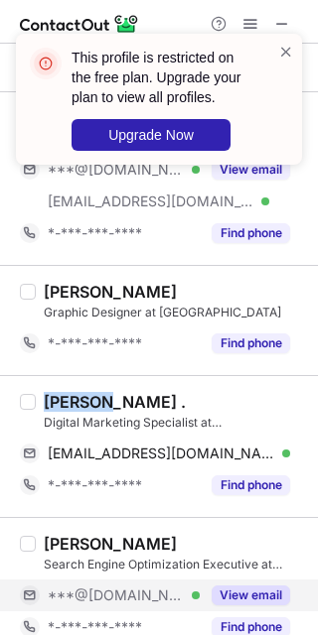
click at [249, 601] on button "View email" at bounding box center [250, 596] width 78 height 20
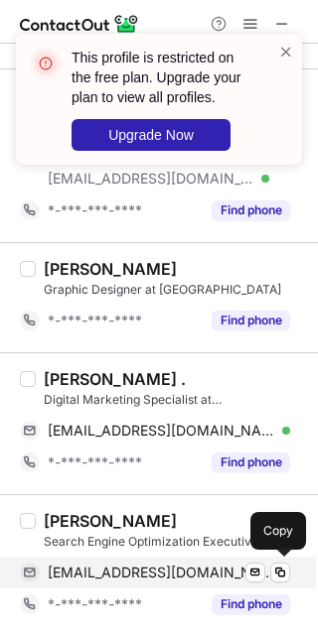
click at [180, 576] on span "[EMAIL_ADDRESS][DOMAIN_NAME]" at bounding box center [161, 573] width 227 height 18
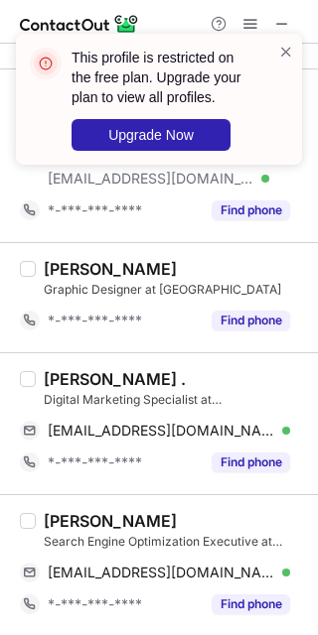
click at [46, 505] on div "[PERSON_NAME] Search Engine Optimization Executive at DigitalBerge [EMAIL_ADDRE…" at bounding box center [159, 565] width 318 height 142
copy div "[PERSON_NAME]"
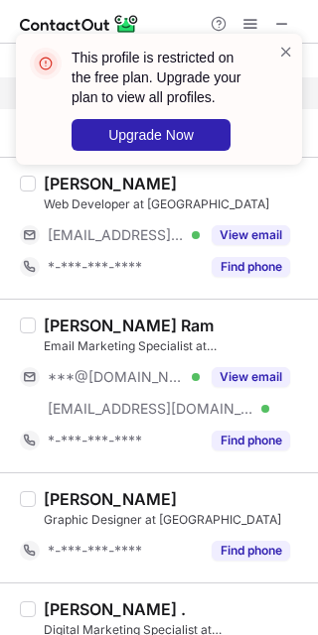
scroll to position [310, 0]
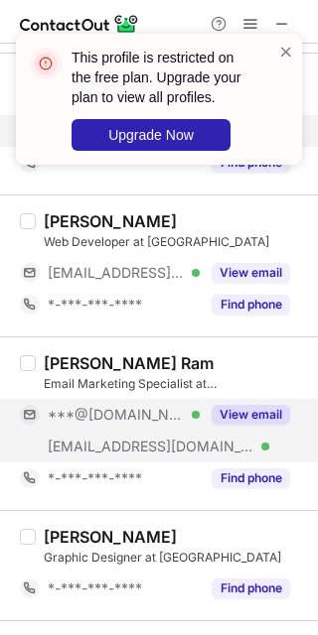
click at [230, 412] on button "View email" at bounding box center [250, 415] width 78 height 20
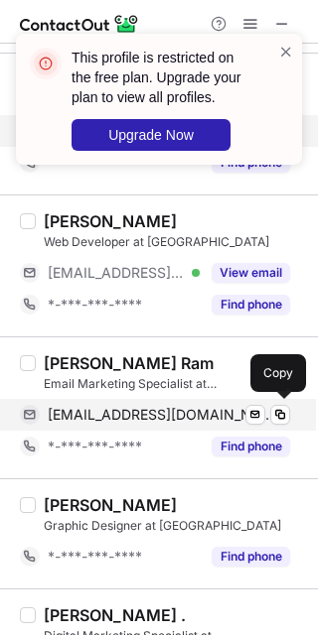
click at [118, 406] on span "[EMAIL_ADDRESS][DOMAIN_NAME]" at bounding box center [161, 415] width 227 height 18
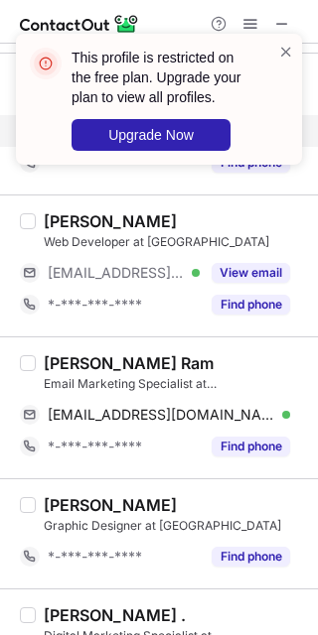
click at [79, 362] on div "[PERSON_NAME] Ram" at bounding box center [129, 363] width 170 height 20
copy div "[PERSON_NAME]"
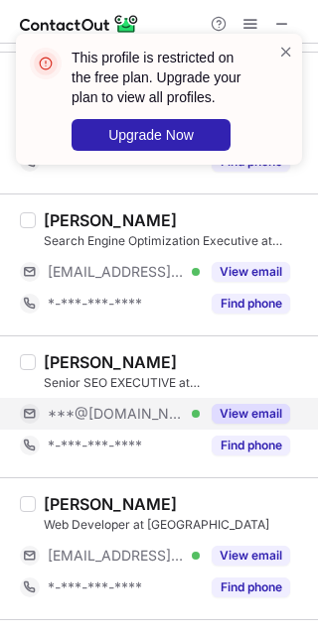
scroll to position [0, 0]
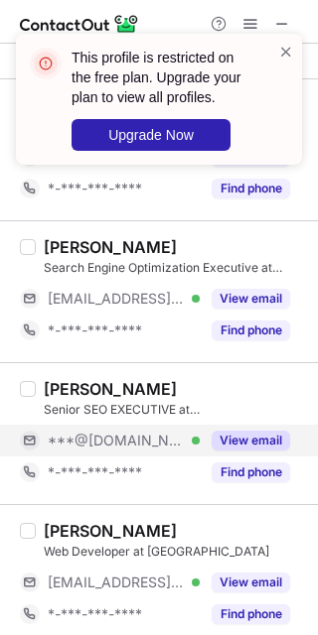
click at [223, 432] on button "View email" at bounding box center [250, 441] width 78 height 20
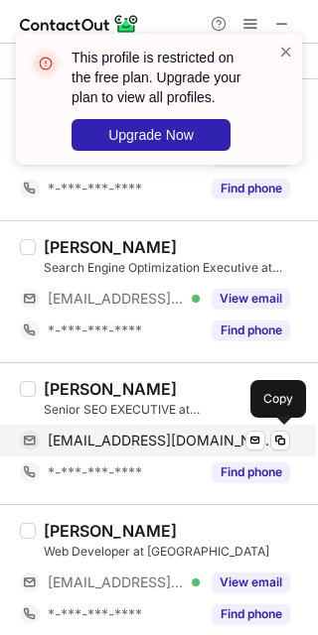
click at [120, 447] on span "[EMAIL_ADDRESS][DOMAIN_NAME]" at bounding box center [161, 441] width 227 height 18
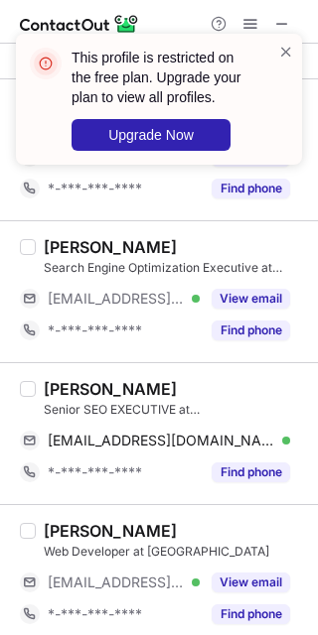
click at [42, 402] on div "[PERSON_NAME] Senior SEO EXECUTIVE at DigitalBerge [EMAIL_ADDRESS][DOMAIN_NAME]…" at bounding box center [171, 433] width 270 height 109
click at [57, 392] on div "[PERSON_NAME]" at bounding box center [110, 389] width 133 height 20
copy div "Rajeev"
click at [292, 46] on span at bounding box center [286, 52] width 16 height 20
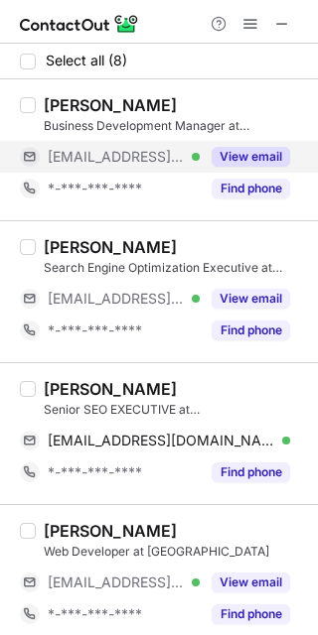
click at [244, 159] on button "View email" at bounding box center [250, 157] width 78 height 20
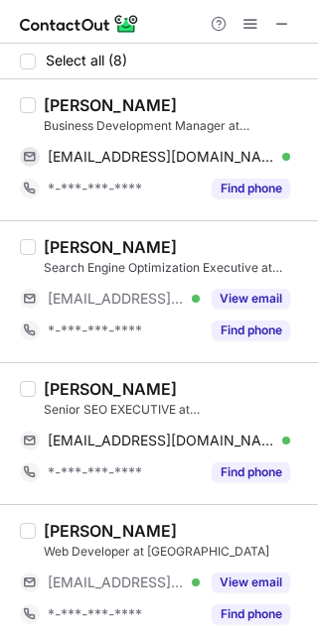
click at [275, 274] on div "Search Engine Optimization Executive at [GEOGRAPHIC_DATA]" at bounding box center [175, 268] width 262 height 18
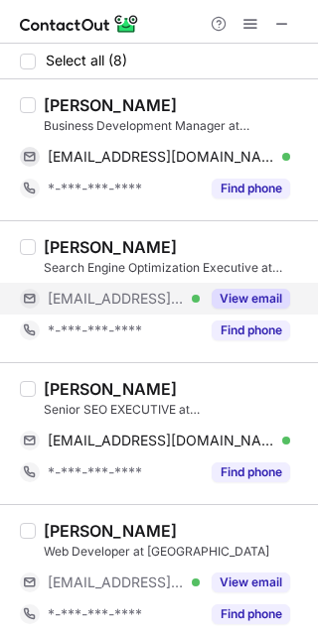
click at [240, 290] on button "View email" at bounding box center [250, 299] width 78 height 20
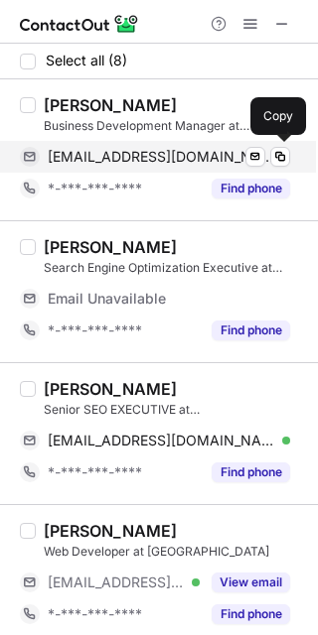
click at [157, 157] on span "[EMAIL_ADDRESS][DOMAIN_NAME]" at bounding box center [161, 157] width 227 height 18
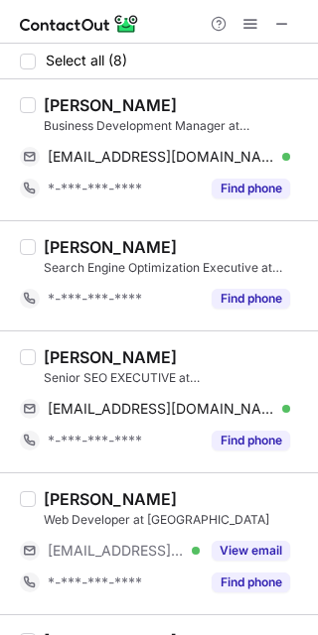
click at [84, 110] on div "[PERSON_NAME]" at bounding box center [110, 105] width 133 height 20
copy div "Virendra"
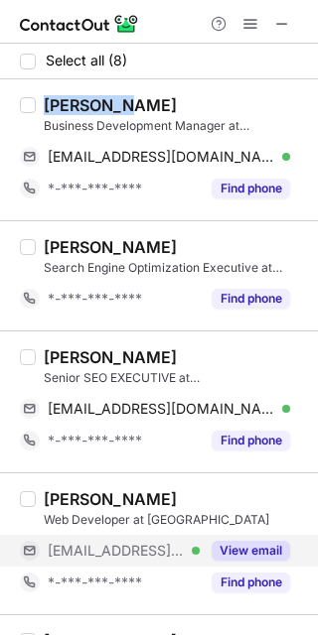
click at [219, 545] on button "View email" at bounding box center [250, 551] width 78 height 20
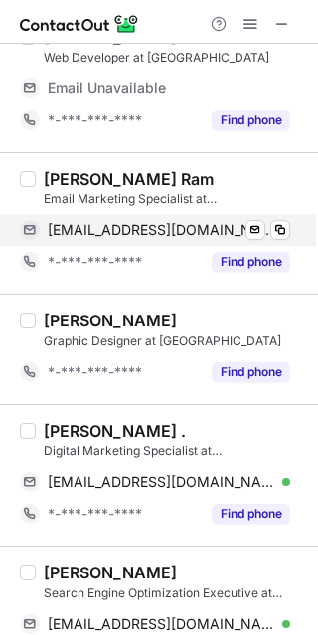
scroll to position [514, 0]
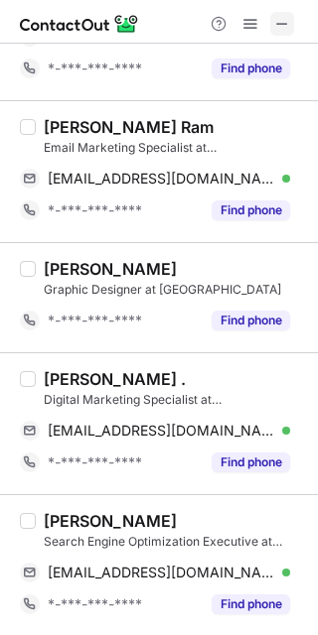
click at [271, 24] on button at bounding box center [282, 24] width 24 height 24
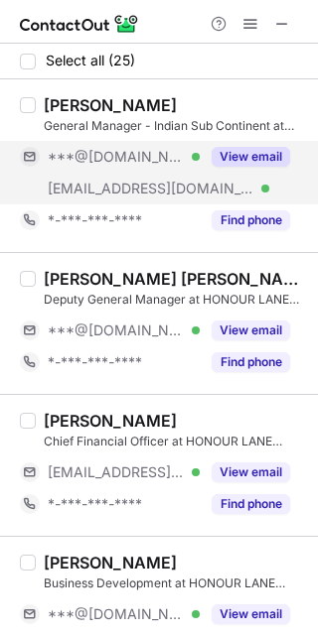
click at [226, 151] on button "View email" at bounding box center [250, 157] width 78 height 20
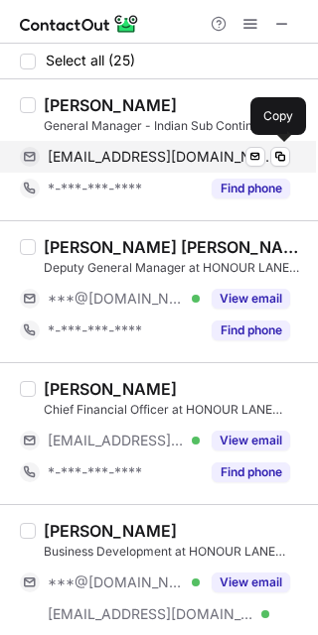
click at [97, 155] on span "[EMAIL_ADDRESS][DOMAIN_NAME]" at bounding box center [161, 157] width 227 height 18
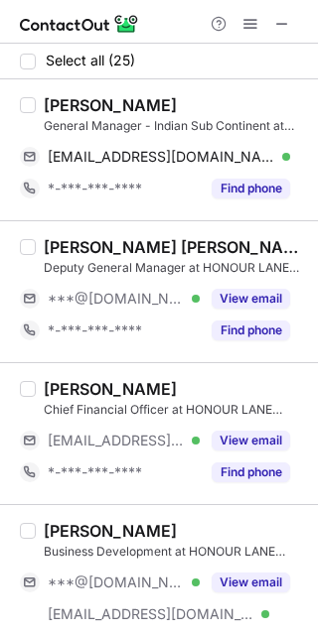
click at [96, 113] on div "[PERSON_NAME]" at bounding box center [110, 105] width 133 height 20
copy div "Jyotirmay"
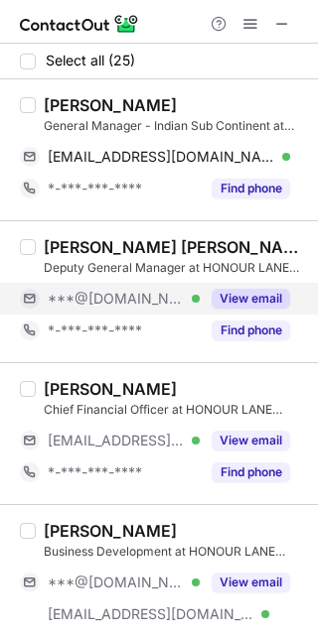
click at [240, 286] on div "View email" at bounding box center [245, 299] width 90 height 32
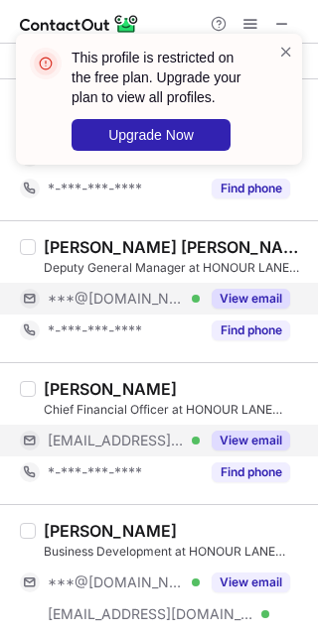
click at [256, 451] on div "View email" at bounding box center [245, 441] width 90 height 32
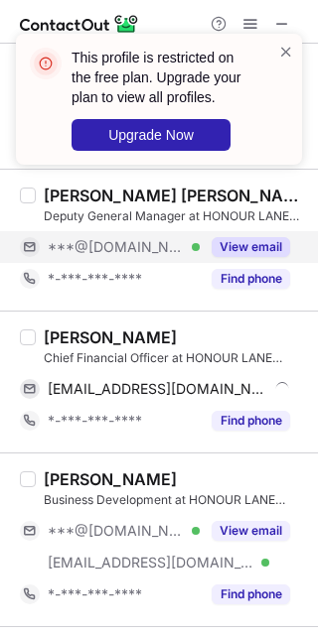
scroll to position [55, 0]
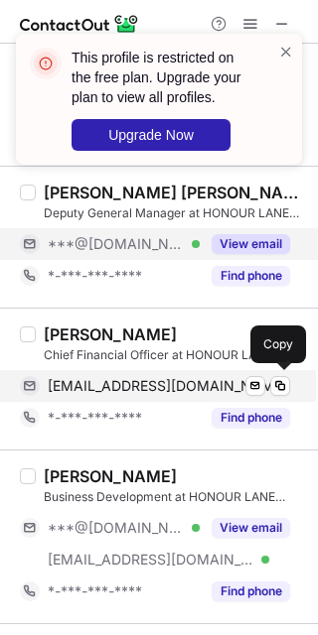
click at [197, 377] on span "charlesyeung@hlsholding.com" at bounding box center [167, 386] width 239 height 18
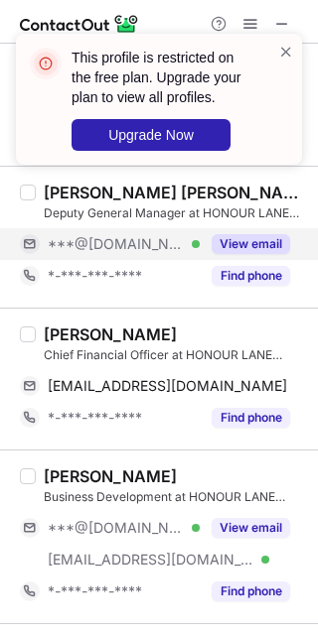
click at [66, 332] on div "Charles Yeung" at bounding box center [110, 335] width 133 height 20
copy div "Charles"
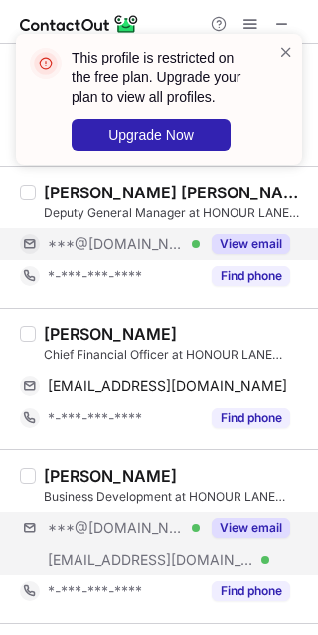
click at [242, 554] on div "***@yahoo.com Verified ***@hlsholding.com Verified View email" at bounding box center [163, 544] width 286 height 64
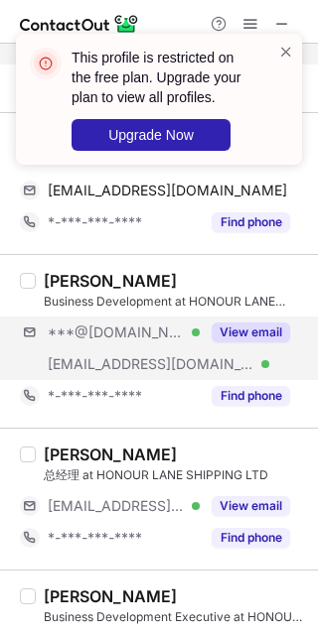
scroll to position [253, 0]
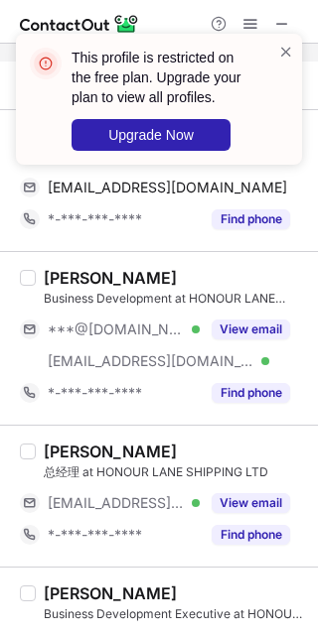
click at [221, 484] on div "Elva Zhang 总经理 at HONOUR LANE SHIPPING LTD ***@hlsholding.com Verified View ema…" at bounding box center [171, 496] width 270 height 109
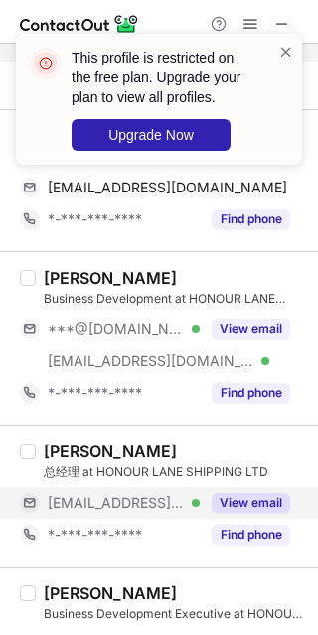
click at [228, 490] on div "View email" at bounding box center [245, 503] width 90 height 32
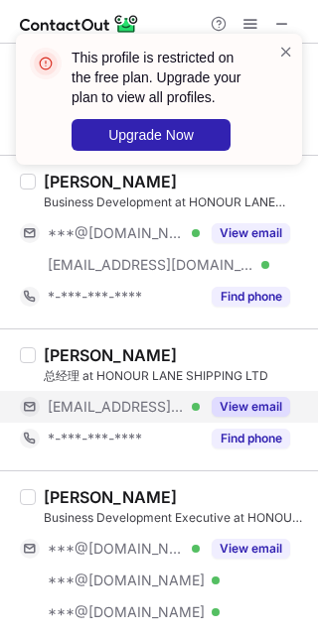
scroll to position [365, 0]
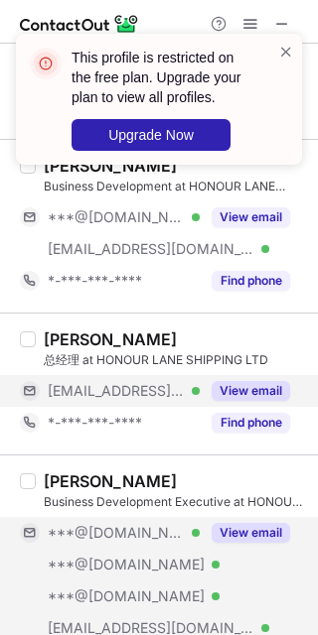
click at [241, 531] on button "View email" at bounding box center [250, 533] width 78 height 20
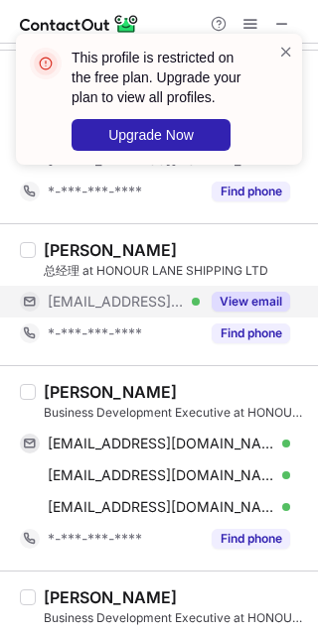
scroll to position [462, 0]
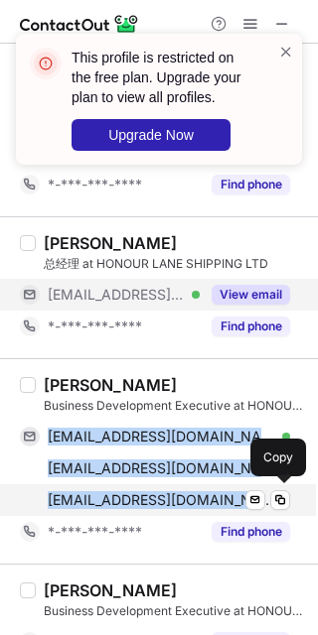
drag, startPoint x: 48, startPoint y: 432, endPoint x: 286, endPoint y: 487, distance: 244.6
click at [286, 487] on div "isanybodyoutt1@hotmail.com Verified Send email Copy isanybodyoutt@hotmail.com V…" at bounding box center [155, 468] width 270 height 95
copy div "isanybodyoutt1@hotmail.com Verified Send email Copy isanybodyoutt@hotmail.com V…"
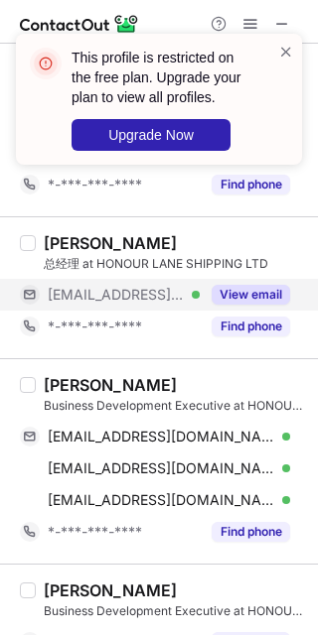
click at [63, 390] on div "Matthew Vincent" at bounding box center [110, 385] width 133 height 20
copy div "Matthew"
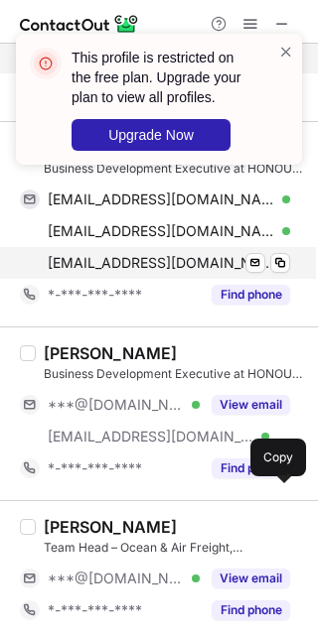
scroll to position [708, 0]
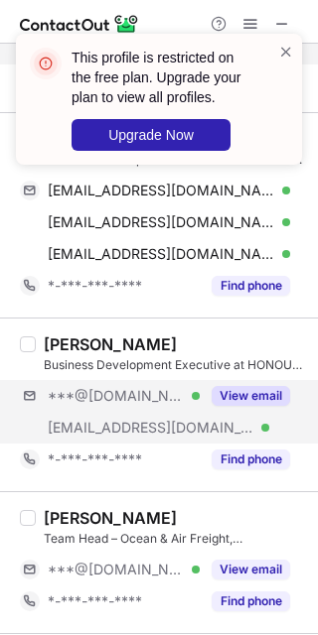
click at [230, 419] on div "***@gmail.com Verified ***@hlsholding.com Verified View email" at bounding box center [163, 412] width 286 height 64
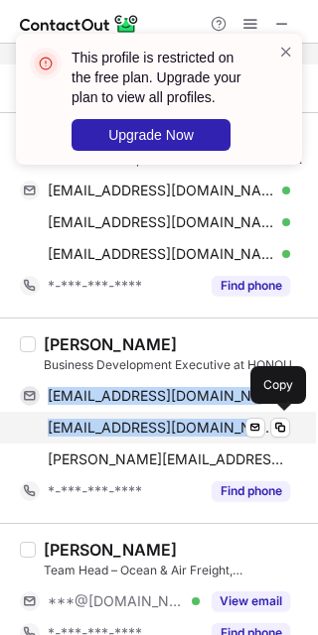
drag, startPoint x: 39, startPoint y: 395, endPoint x: 226, endPoint y: 432, distance: 191.2
click at [226, 432] on div "jlyxyz93@gmail.com Verified Send email Copy rmsoeder@earthlink.com Verified Sen…" at bounding box center [155, 427] width 270 height 95
copy div "jlyxyz93@gmail.com Verified Send email Copy rmsoeder@earthlink.com"
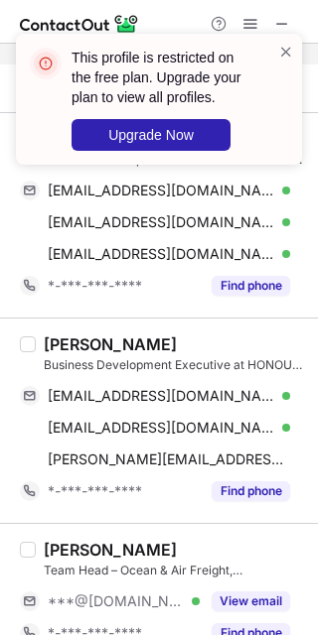
click at [46, 343] on div "Jamie Yen" at bounding box center [110, 345] width 133 height 20
copy div "Jamie"
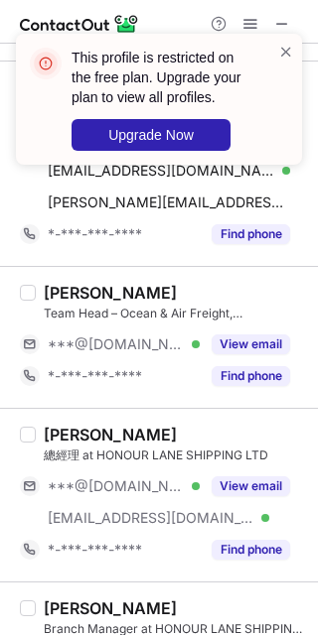
scroll to position [981, 0]
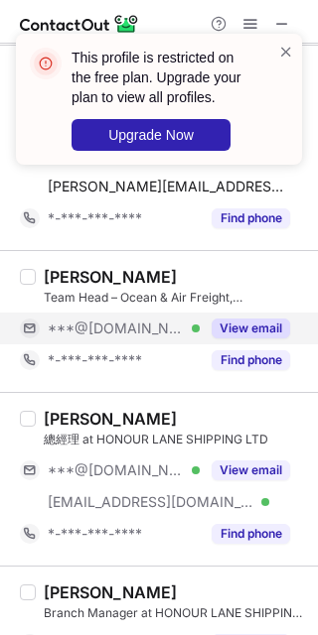
click at [241, 327] on button "View email" at bounding box center [250, 329] width 78 height 20
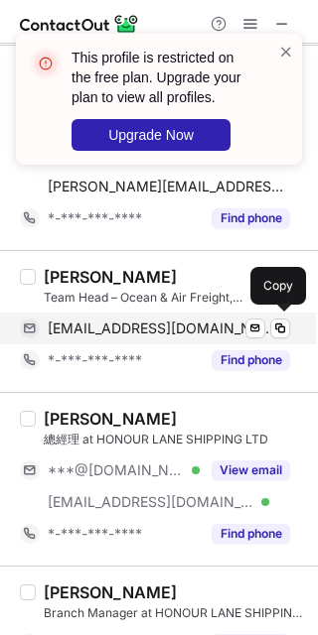
click at [178, 322] on span "kapriamit111@gmail.com" at bounding box center [161, 329] width 227 height 18
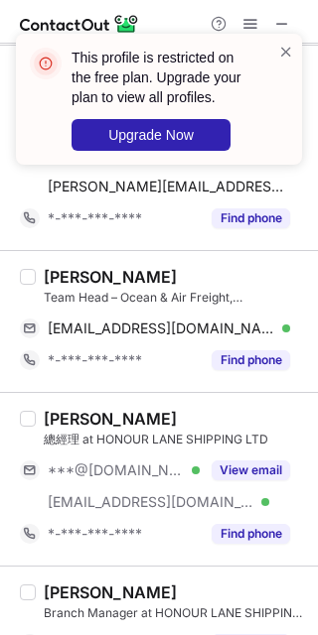
click at [60, 275] on div "Amit Kapri" at bounding box center [110, 277] width 133 height 20
copy div "Amit"
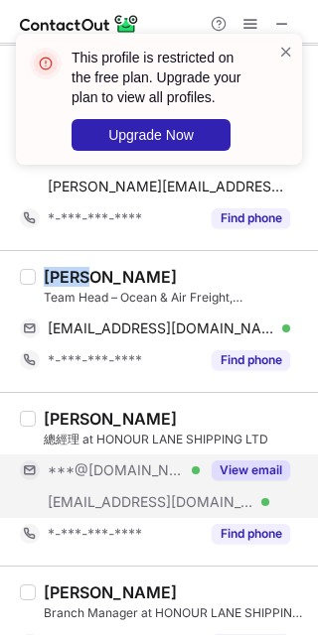
click at [239, 469] on button "View email" at bounding box center [250, 471] width 78 height 20
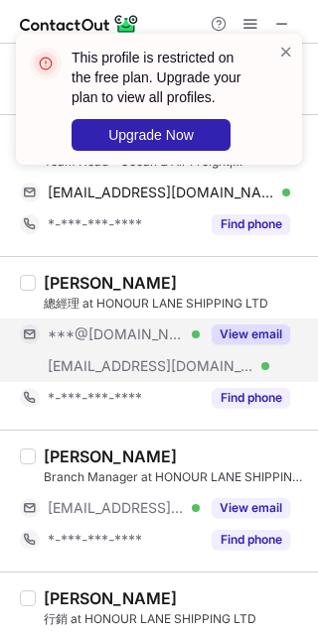
scroll to position [1120, 0]
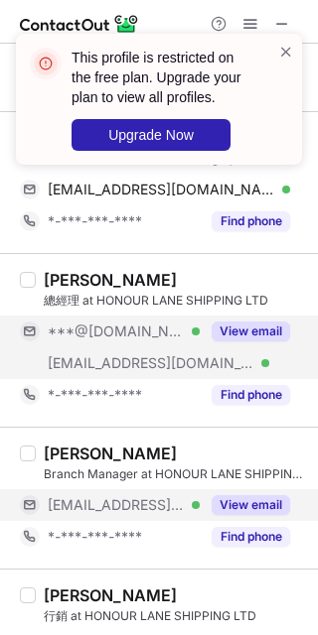
click at [242, 498] on button "View email" at bounding box center [250, 505] width 78 height 20
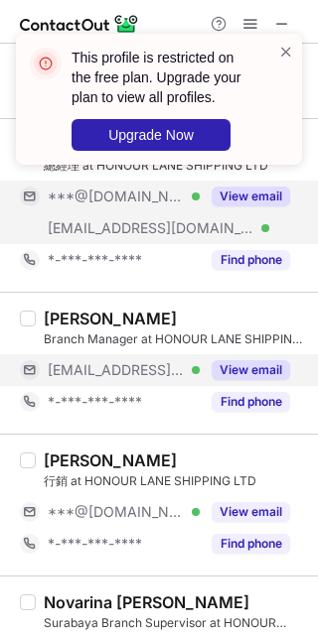
scroll to position [1257, 0]
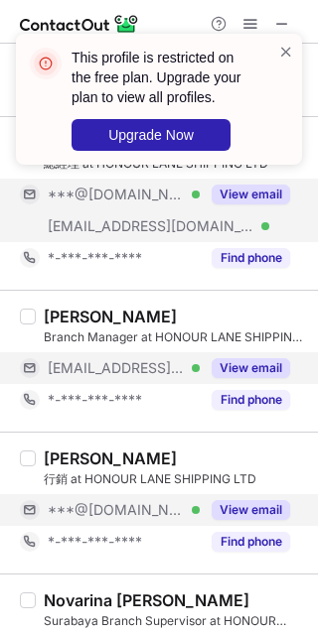
click at [252, 522] on div "View email" at bounding box center [245, 510] width 90 height 32
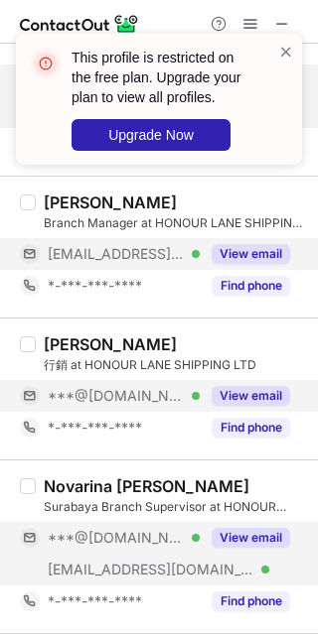
click at [250, 552] on div "View email" at bounding box center [245, 538] width 90 height 32
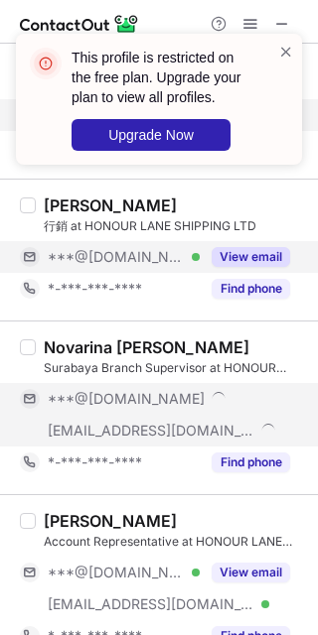
scroll to position [1514, 0]
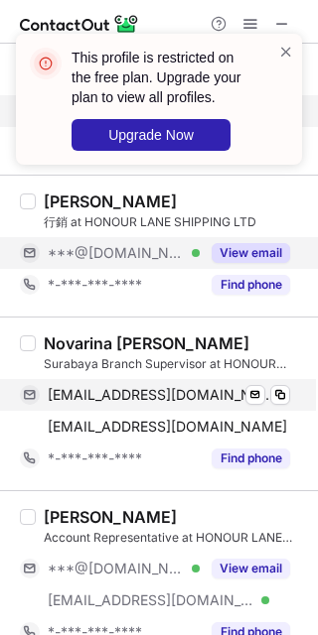
click at [166, 390] on span "novarina2492@gmail.com" at bounding box center [161, 395] width 227 height 18
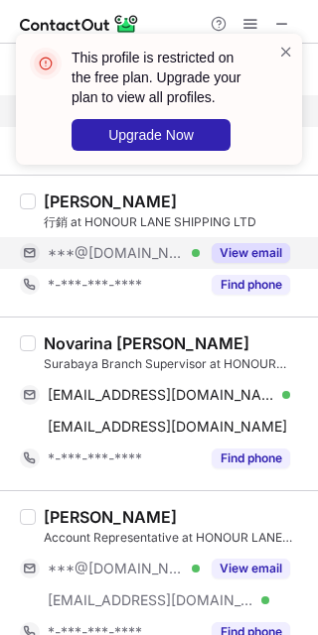
click at [69, 349] on div "Novarina Martalia Kusumawati" at bounding box center [146, 344] width 205 height 20
copy div "Novarina"
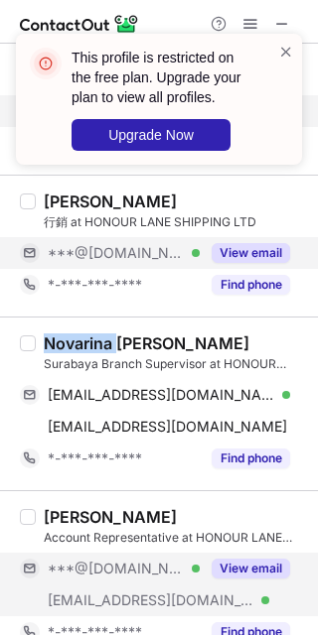
click at [250, 559] on button "View email" at bounding box center [250, 569] width 78 height 20
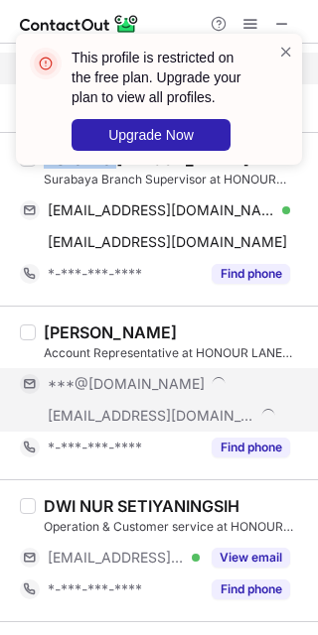
scroll to position [1706, 0]
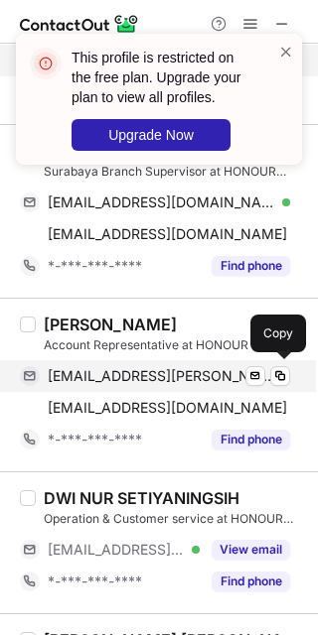
click at [129, 379] on span "hunter.vanderlinde@yahoo.com" at bounding box center [161, 376] width 227 height 18
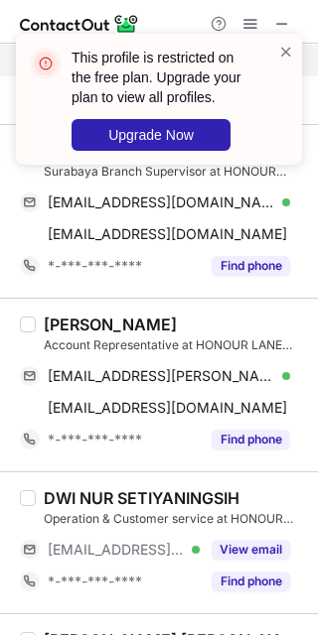
click at [70, 325] on div "Hunter Vanderlinde" at bounding box center [110, 325] width 133 height 20
copy div "Hunter"
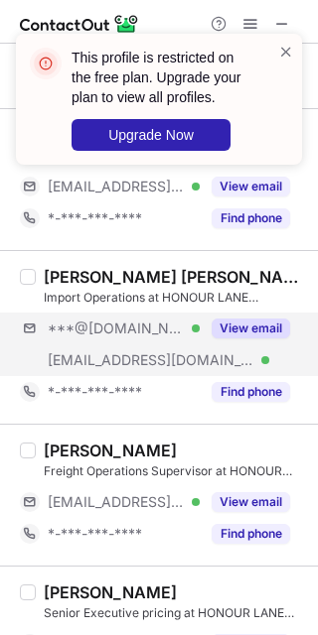
scroll to position [2072, 0]
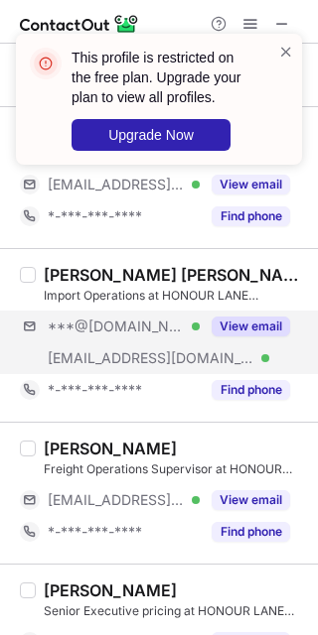
click at [239, 341] on div "***@gmail.com Verified ***@hlsholding.com Verified View email" at bounding box center [163, 343] width 286 height 64
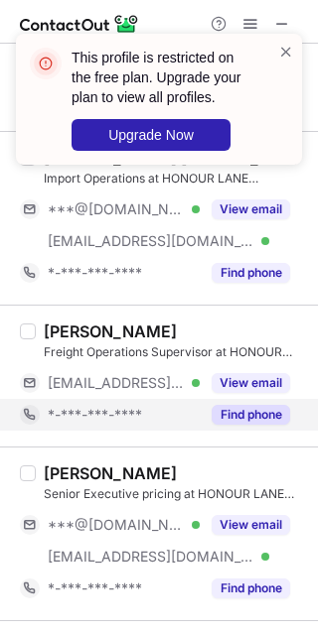
scroll to position [2191, 0]
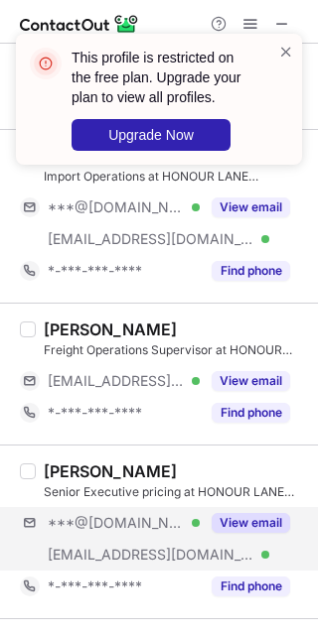
click at [237, 551] on div "***@gmail.com Verified ***@hlsholding.com Verified View email" at bounding box center [163, 539] width 286 height 64
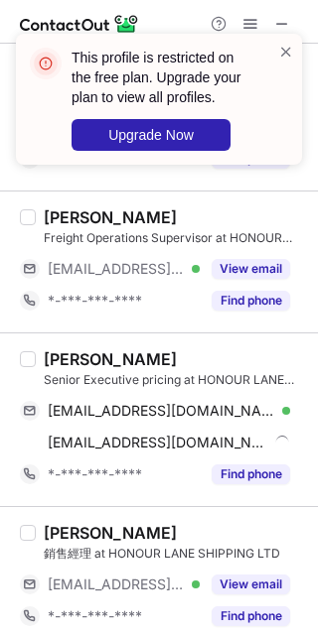
scroll to position [2304, 0]
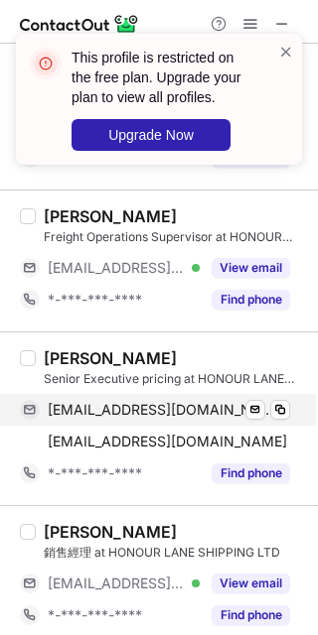
click at [164, 410] on span "taranpreetsingh311@gmail.com" at bounding box center [161, 410] width 227 height 18
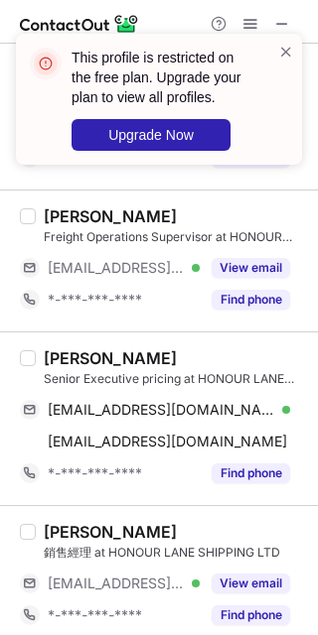
click at [63, 365] on div "Taranpreet Singh Senior Executive pricing at HONOUR LANE SHIPPING LTD" at bounding box center [175, 368] width 262 height 40
click at [86, 348] on div "Taranpreet Singh" at bounding box center [110, 358] width 133 height 20
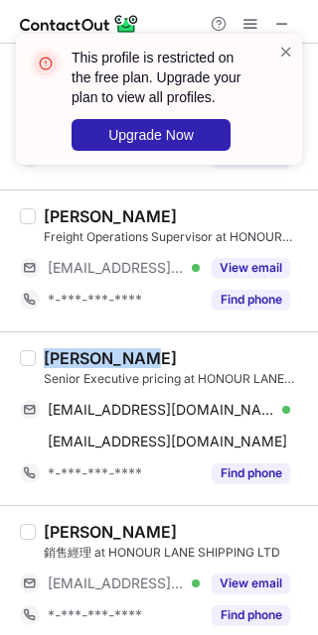
click at [86, 348] on div "Taranpreet Singh" at bounding box center [110, 358] width 133 height 20
copy div "Taranpreet"
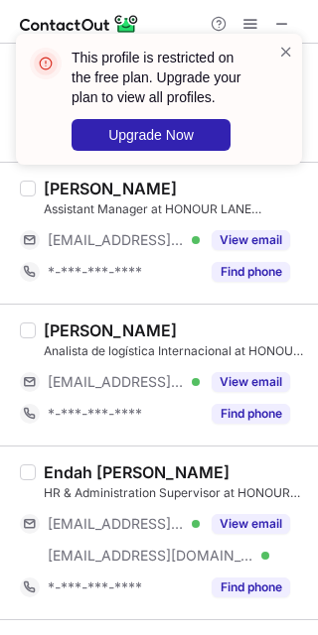
scroll to position [3085, 0]
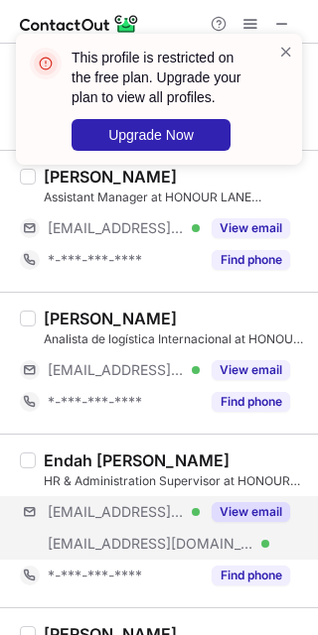
click at [206, 531] on div "***@yahoo.co.id Verified ***@hlsholding.com Verified View email" at bounding box center [163, 528] width 286 height 64
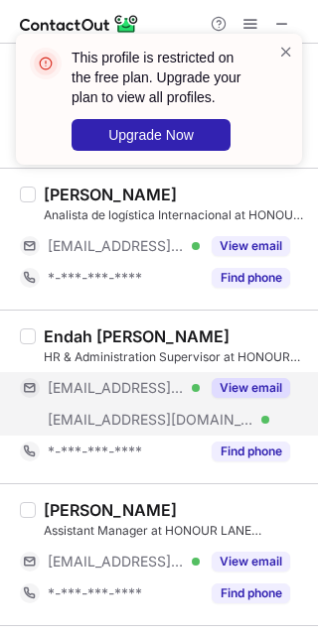
scroll to position [3305, 0]
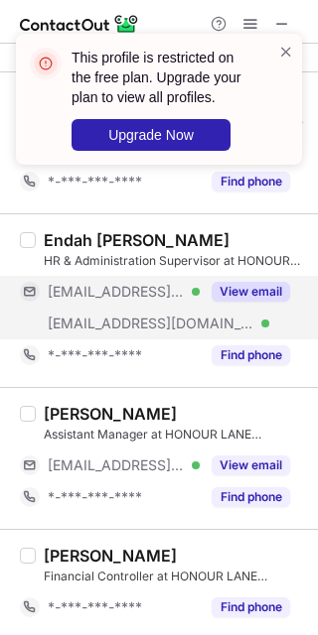
click at [251, 289] on button "View email" at bounding box center [250, 292] width 78 height 20
click at [70, 230] on div "Endah Astuti Ningsih" at bounding box center [137, 240] width 186 height 20
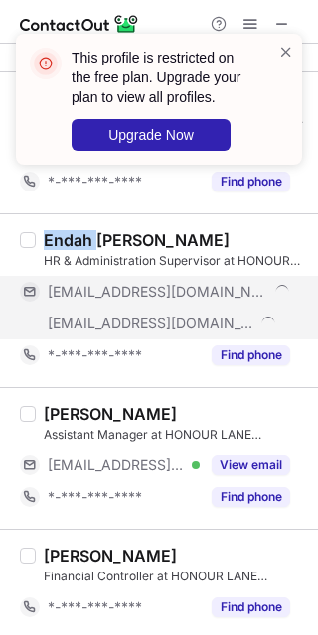
click at [70, 230] on div "Endah Astuti Ningsih" at bounding box center [137, 240] width 186 height 20
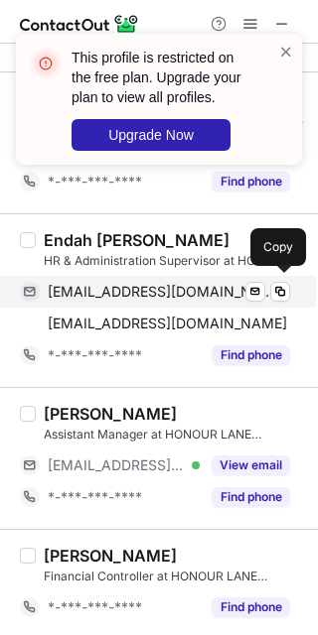
click at [163, 297] on span "endahastutiningsih@yahoo.co.id" at bounding box center [161, 292] width 227 height 18
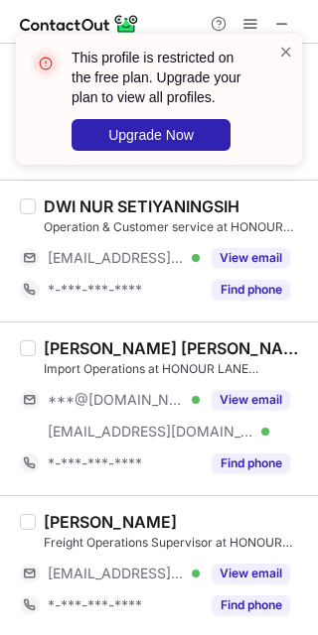
scroll to position [1994, 0]
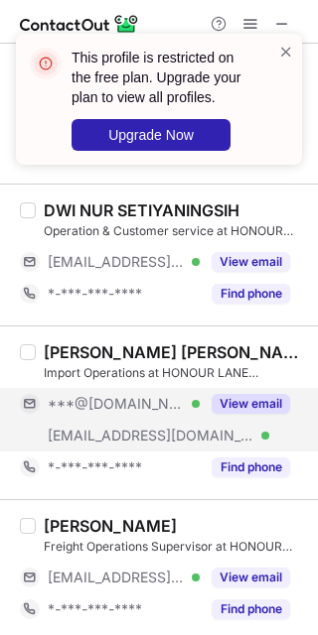
click at [251, 401] on button "View email" at bounding box center [250, 404] width 78 height 20
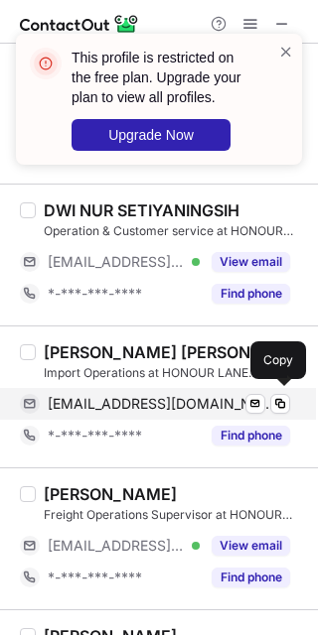
click at [153, 395] on span "brunohernandiaz@gmail.com" at bounding box center [161, 404] width 227 height 18
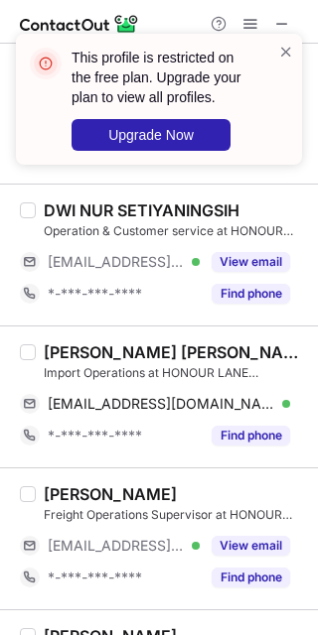
click at [57, 369] on div "Import Operations at HONOUR LANE SHIPPING LTD" at bounding box center [175, 373] width 262 height 18
click at [65, 357] on div "Bruno Hernán Díaz" at bounding box center [175, 352] width 262 height 20
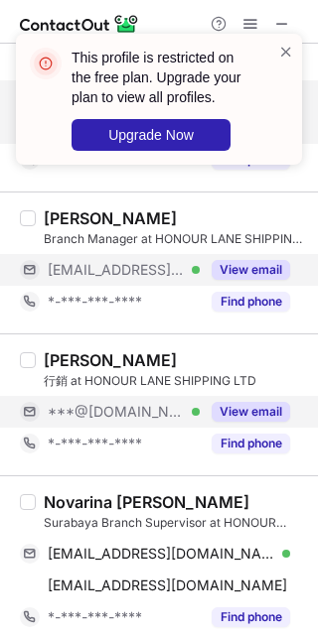
scroll to position [1359, 0]
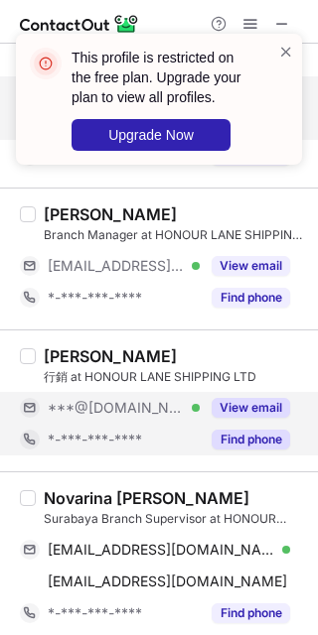
click at [229, 425] on div "Find phone" at bounding box center [245, 440] width 90 height 32
click at [251, 402] on button "View email" at bounding box center [250, 408] width 78 height 20
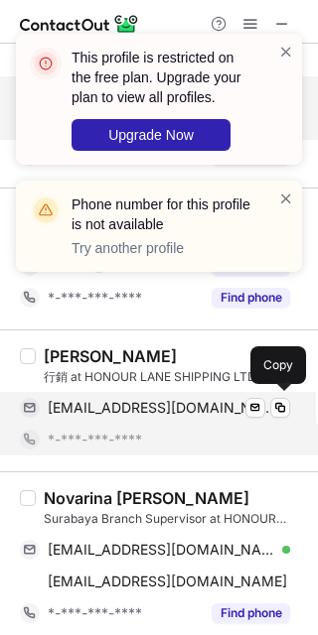
click at [167, 402] on span "jodyleung@gmail.com" at bounding box center [161, 408] width 227 height 18
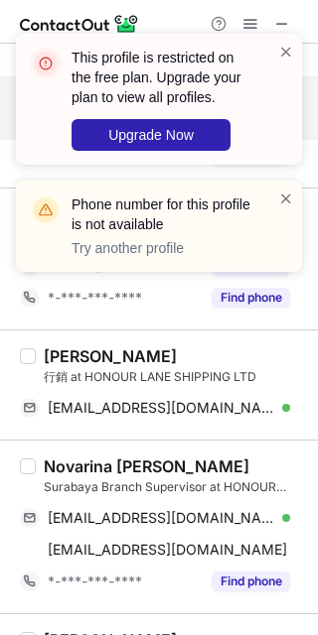
click at [65, 360] on div "Jody Leung" at bounding box center [110, 356] width 133 height 20
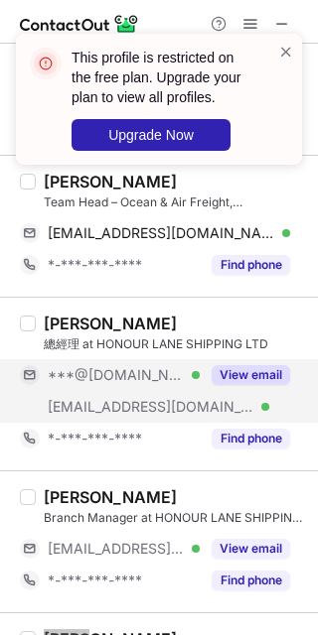
scroll to position [1074, 0]
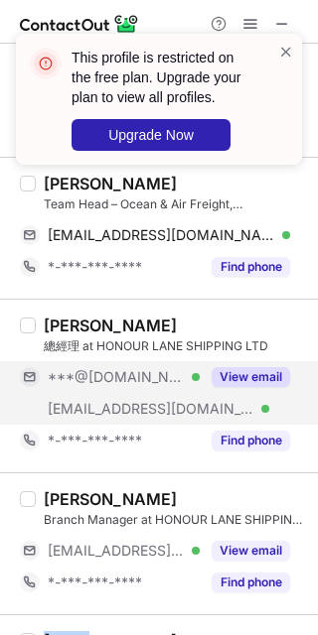
click at [234, 367] on button "View email" at bounding box center [250, 377] width 78 height 20
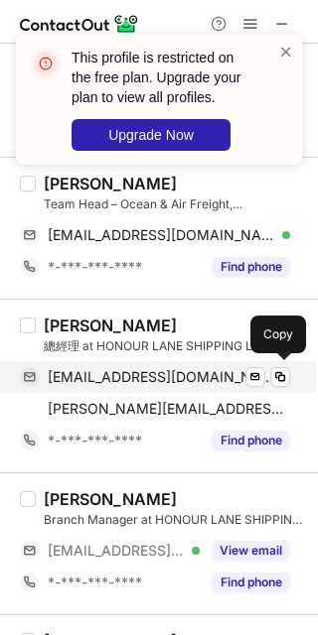
click at [123, 382] on span "mikelee105@hotmail.com" at bounding box center [161, 377] width 227 height 18
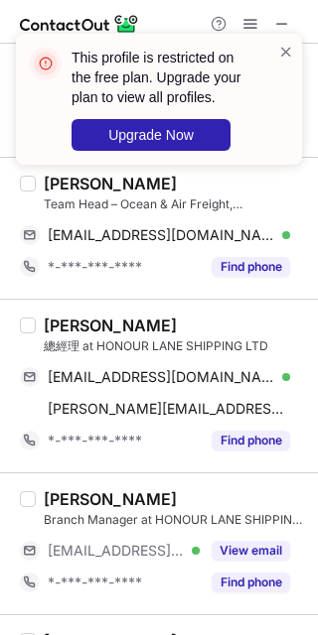
click at [52, 316] on div "Mike Lee" at bounding box center [110, 326] width 133 height 20
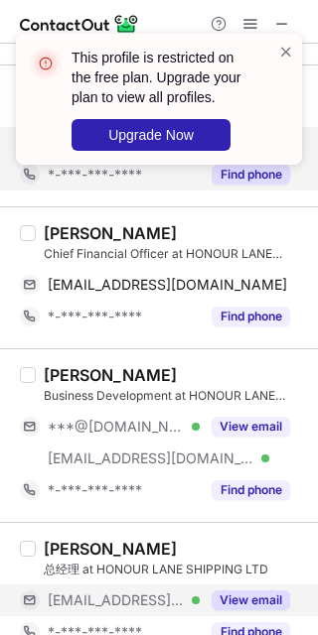
scroll to position [161, 0]
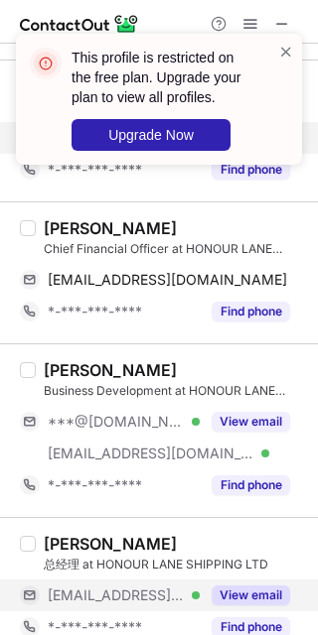
click at [230, 398] on div "Business Development at HONOUR LANE SHIPPING LTD" at bounding box center [175, 391] width 262 height 18
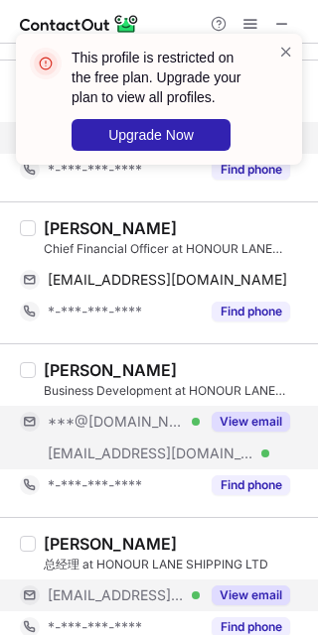
click at [235, 436] on div "View email" at bounding box center [245, 422] width 90 height 32
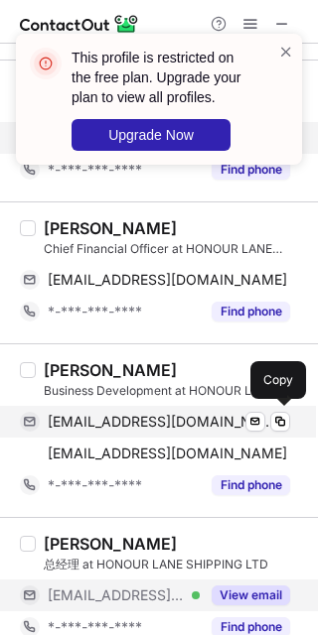
click at [158, 416] on span "jeffwoods1010@yahoo.com" at bounding box center [161, 422] width 227 height 18
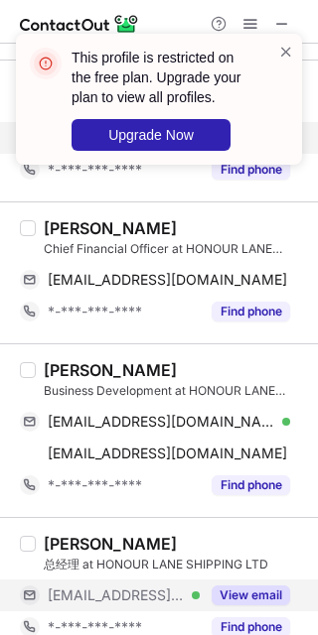
click at [47, 374] on div "Jeff Woods" at bounding box center [110, 370] width 133 height 20
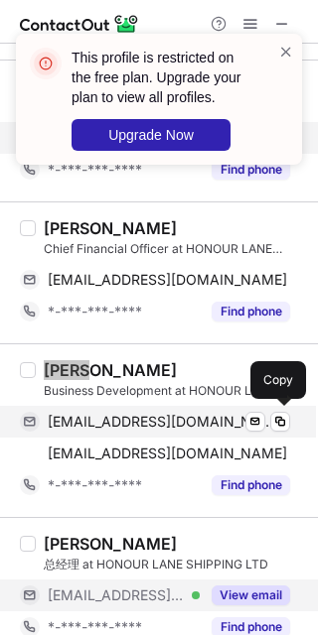
scroll to position [0, 0]
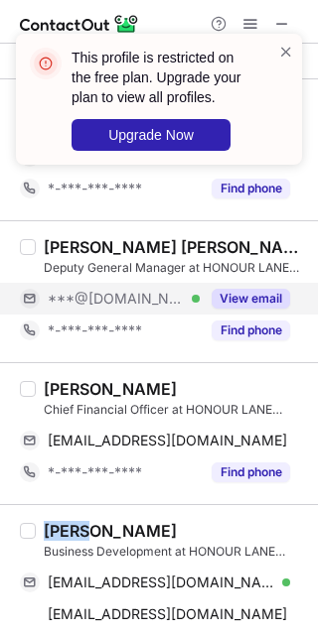
click at [237, 304] on button "View email" at bounding box center [250, 299] width 78 height 20
click at [253, 296] on button "View email" at bounding box center [250, 299] width 78 height 20
click at [282, 61] on span at bounding box center [286, 52] width 16 height 20
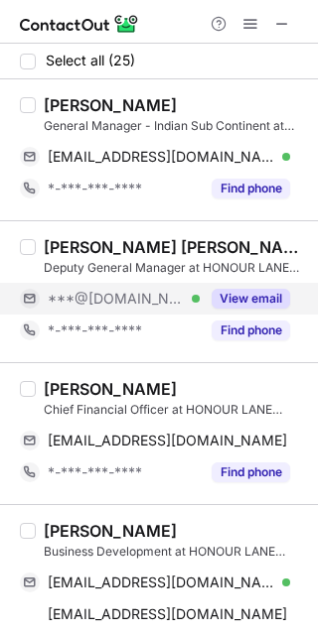
click at [47, 241] on div "John Mathai Pynadath" at bounding box center [175, 247] width 262 height 20
click at [242, 305] on button "View email" at bounding box center [250, 299] width 78 height 20
click at [189, 312] on div "***@[DOMAIN_NAME]" at bounding box center [155, 299] width 270 height 32
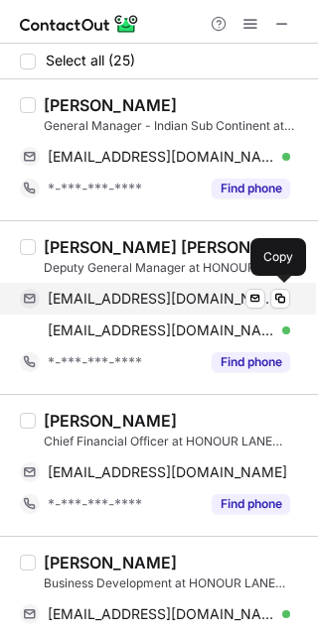
click at [169, 291] on span "johndelhi@gmail.com" at bounding box center [161, 299] width 227 height 18
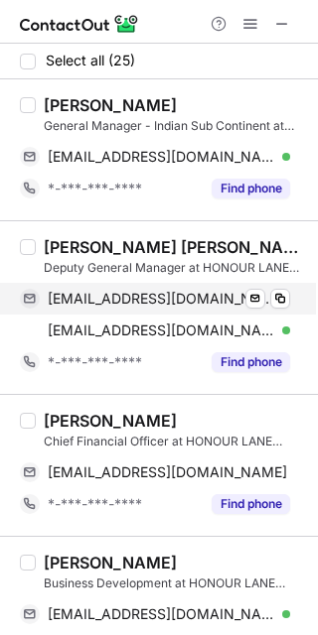
click at [118, 293] on span "johndelhi@gmail.com" at bounding box center [161, 299] width 227 height 18
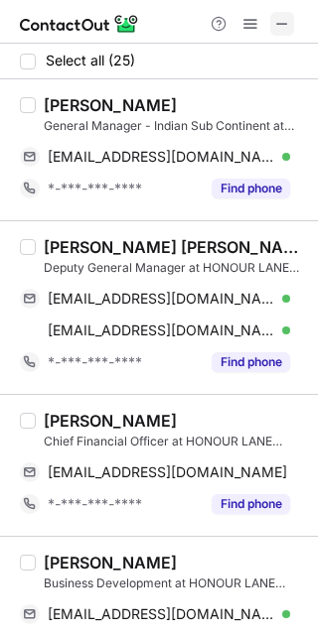
click at [281, 18] on span at bounding box center [282, 24] width 16 height 16
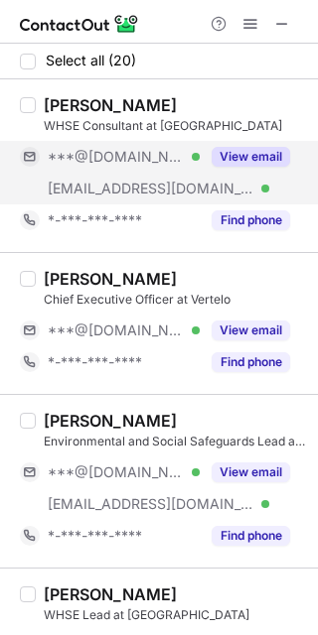
click at [251, 170] on div "View email" at bounding box center [245, 157] width 90 height 32
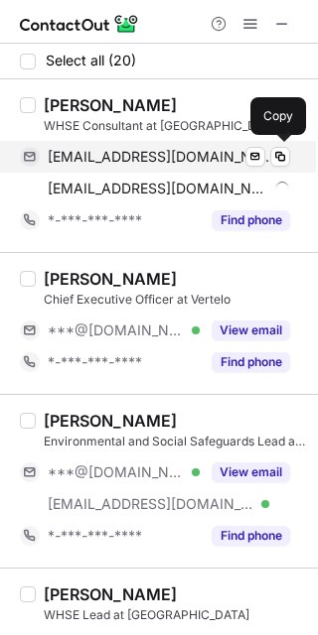
click at [134, 153] on span "[EMAIL_ADDRESS][DOMAIN_NAME]" at bounding box center [161, 157] width 227 height 18
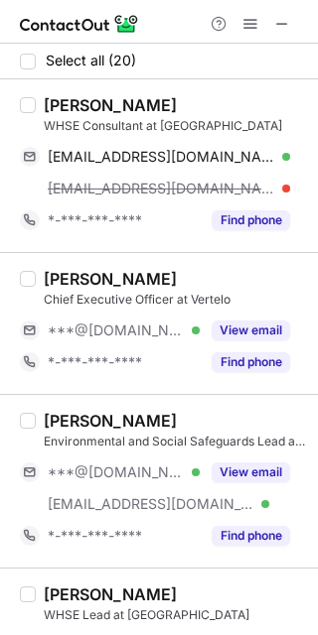
click at [56, 91] on div "[PERSON_NAME] WHSE Consultant at Vertelo [EMAIL_ADDRESS][DOMAIN_NAME] Verified …" at bounding box center [159, 165] width 318 height 173
copy div "Suman"
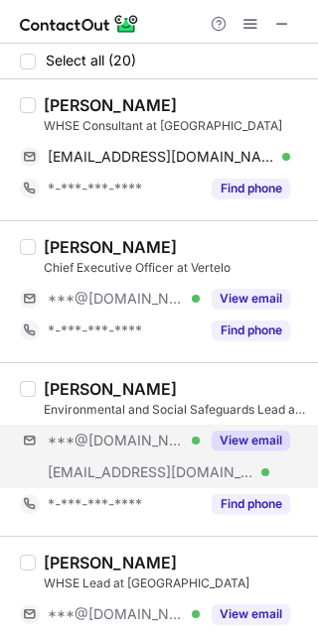
click at [243, 458] on div "***@[DOMAIN_NAME] Verified [EMAIL_ADDRESS][DOMAIN_NAME] Verified View email" at bounding box center [163, 457] width 286 height 64
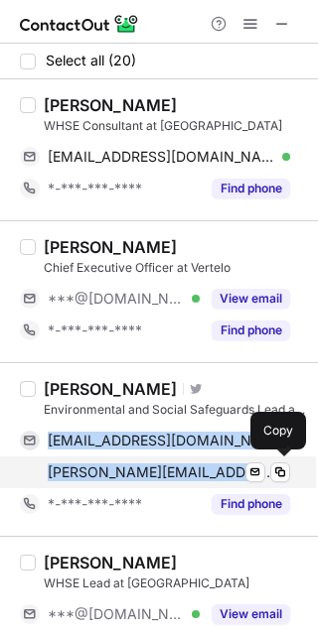
drag, startPoint x: 37, startPoint y: 440, endPoint x: 202, endPoint y: 461, distance: 167.1
click at [202, 461] on div "[EMAIL_ADDRESS][DOMAIN_NAME] Verified Send email Copy [PERSON_NAME][EMAIL_ADDRE…" at bounding box center [155, 457] width 270 height 64
copy div "[EMAIL_ADDRESS][DOMAIN_NAME] Verified Send email Copy [PERSON_NAME][EMAIL_ADDRE…"
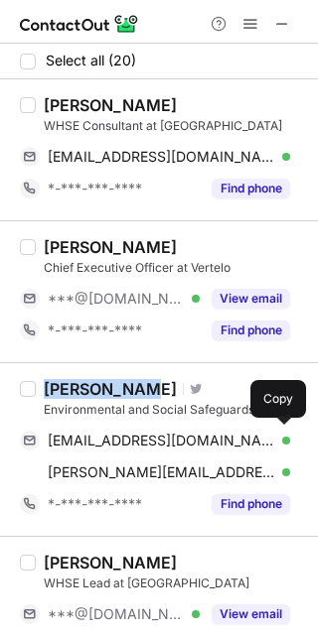
drag, startPoint x: 135, startPoint y: 398, endPoint x: 43, endPoint y: 394, distance: 92.4
click at [44, 393] on div "[PERSON_NAME]" at bounding box center [110, 389] width 133 height 20
copy div "Dr. [PERSON_NAME]"
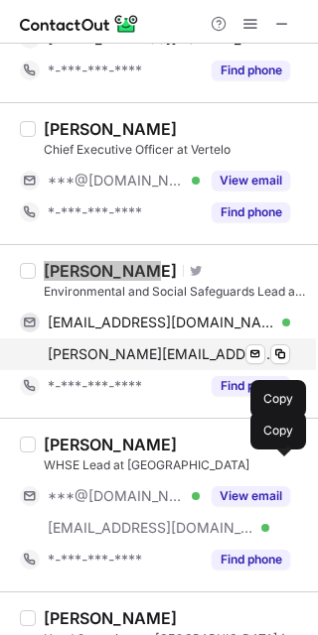
scroll to position [132, 0]
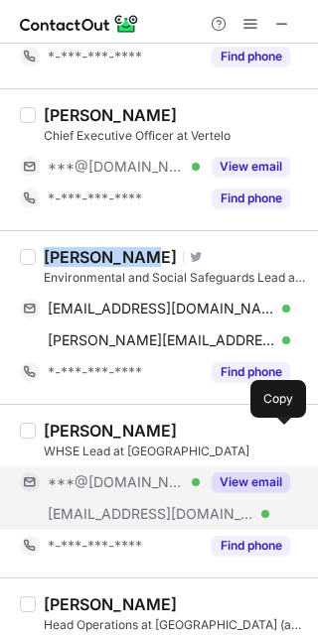
click at [235, 486] on button "View email" at bounding box center [250, 482] width 78 height 20
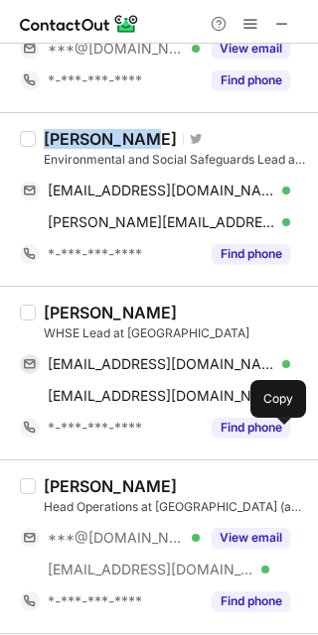
scroll to position [251, 0]
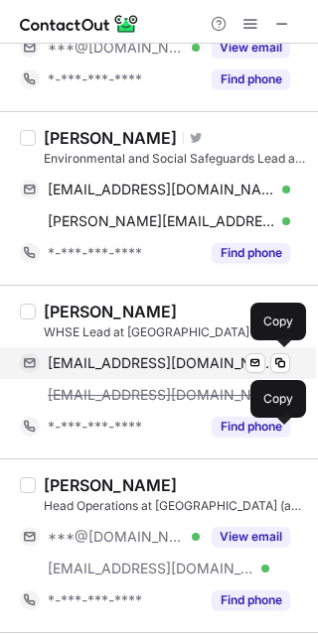
click at [164, 358] on span "[EMAIL_ADDRESS][DOMAIN_NAME]" at bounding box center [161, 363] width 227 height 18
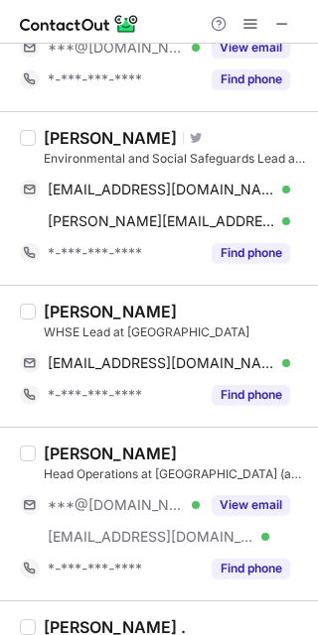
click at [56, 313] on div "[PERSON_NAME]" at bounding box center [110, 312] width 133 height 20
copy div "Sree"
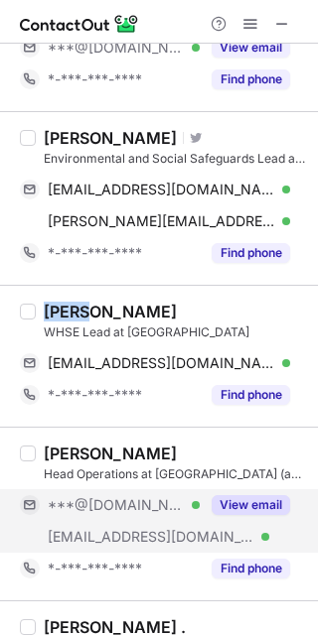
click at [250, 509] on button "View email" at bounding box center [250, 505] width 78 height 20
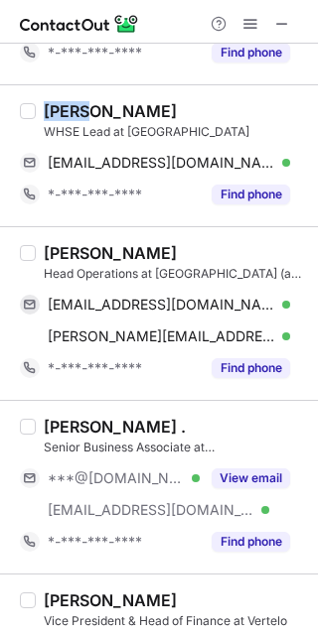
scroll to position [453, 0]
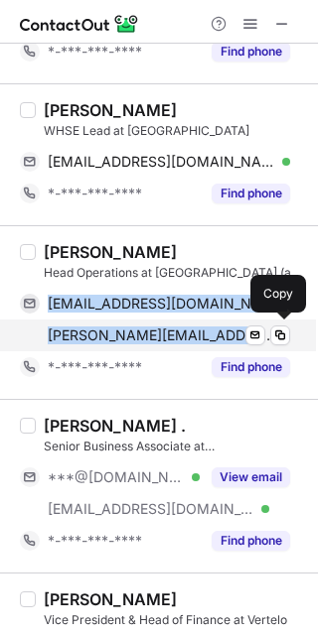
drag, startPoint x: 43, startPoint y: 307, endPoint x: 242, endPoint y: 343, distance: 202.9
click at [242, 343] on div "[EMAIL_ADDRESS][DOMAIN_NAME] Verified Send email Copy [PERSON_NAME][EMAIL_ADDRE…" at bounding box center [155, 320] width 270 height 64
copy div "[EMAIL_ADDRESS][DOMAIN_NAME] Verified Send email Copy [PERSON_NAME][EMAIL_ADDRE…"
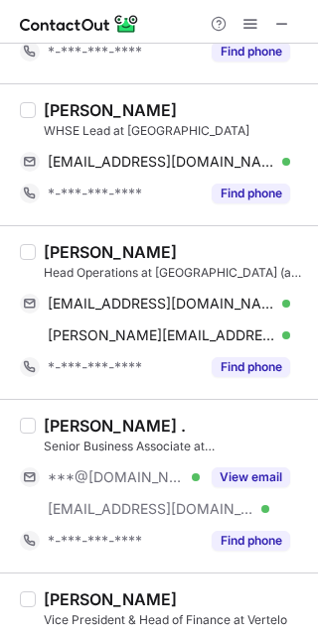
click at [73, 245] on div "[PERSON_NAME]" at bounding box center [110, 252] width 133 height 20
copy div "[PERSON_NAME]"
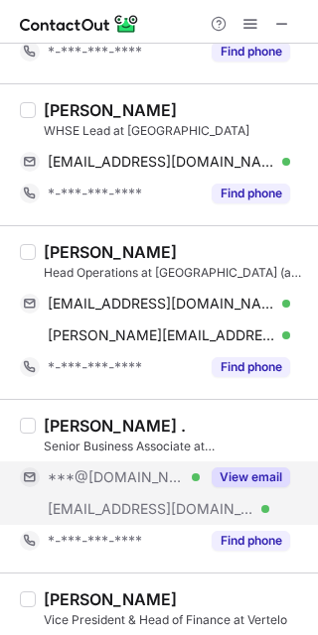
click at [232, 462] on div "View email" at bounding box center [245, 478] width 90 height 32
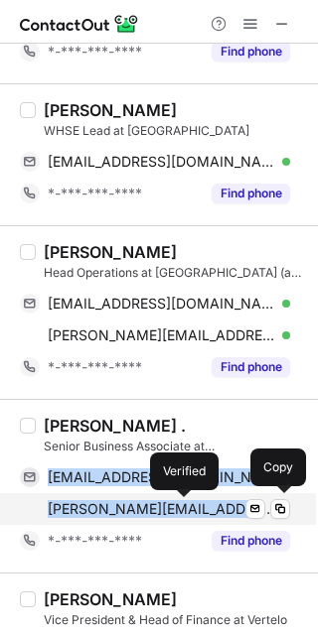
drag, startPoint x: 41, startPoint y: 473, endPoint x: 185, endPoint y: 504, distance: 147.2
click at [185, 504] on div "[EMAIL_ADDRESS][DOMAIN_NAME] Verified Send email Copy [PERSON_NAME][EMAIL_ADDRE…" at bounding box center [155, 494] width 270 height 64
copy div "[EMAIL_ADDRESS][DOMAIN_NAME] Verified Send email Copy [PERSON_NAME][EMAIL_ADDRE…"
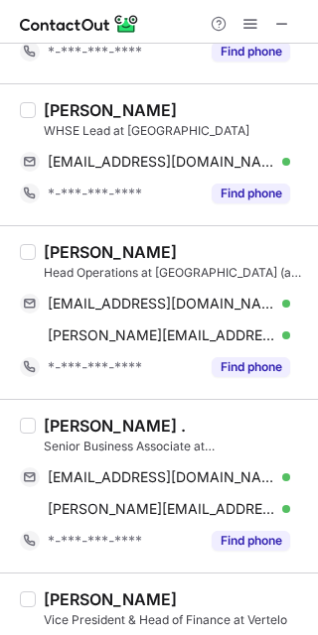
click at [73, 432] on div "[PERSON_NAME] ." at bounding box center [115, 426] width 142 height 20
copy div "[PERSON_NAME]"
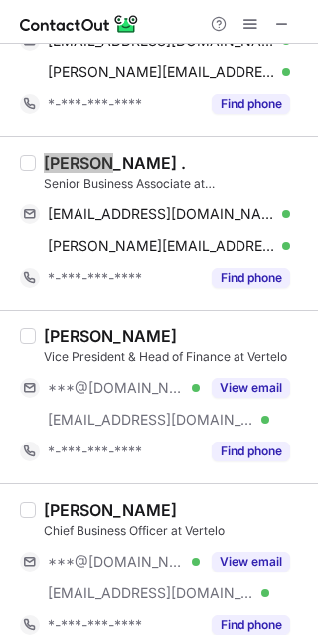
scroll to position [747, 0]
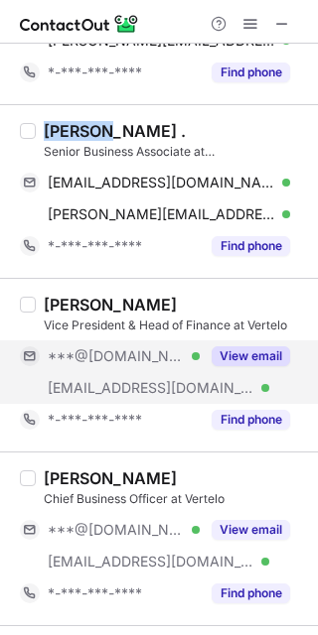
click at [250, 365] on div "View email" at bounding box center [245, 356] width 90 height 32
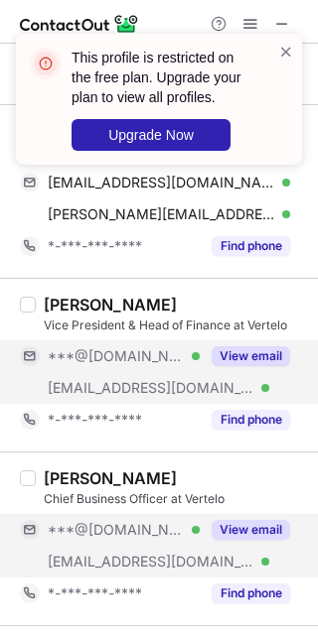
click at [210, 526] on div "View email" at bounding box center [245, 530] width 90 height 32
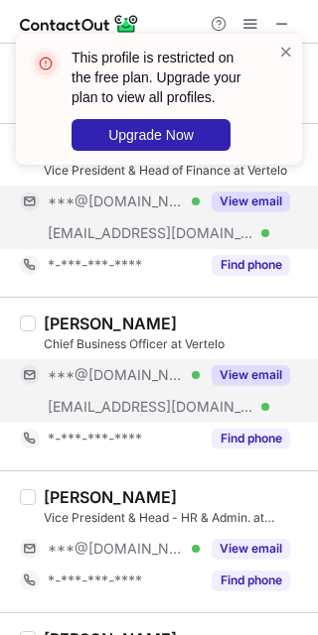
scroll to position [904, 0]
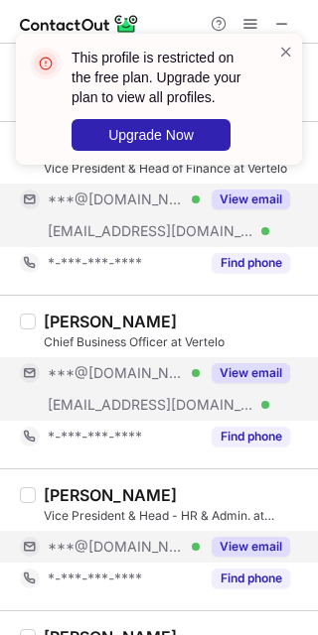
click at [236, 546] on button "View email" at bounding box center [250, 547] width 78 height 20
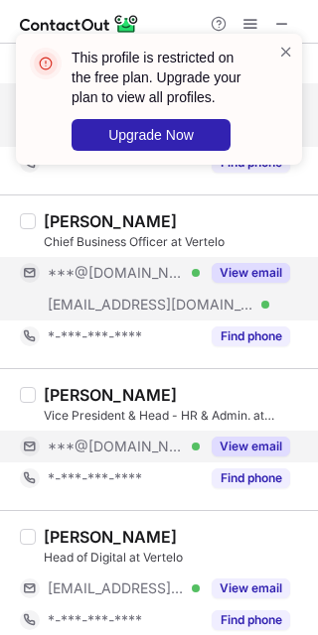
scroll to position [1169, 0]
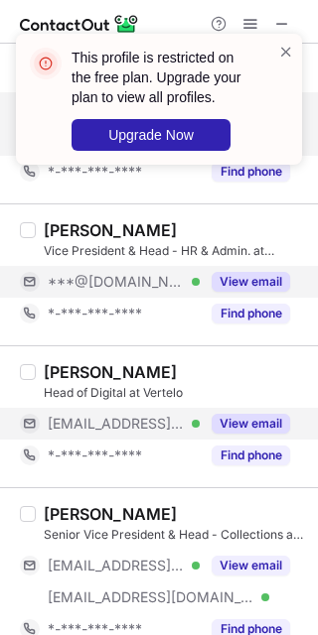
click at [230, 418] on button "View email" at bounding box center [250, 424] width 78 height 20
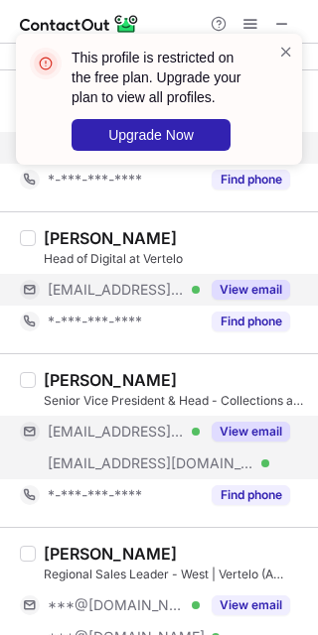
click at [229, 443] on div "View email" at bounding box center [245, 432] width 90 height 32
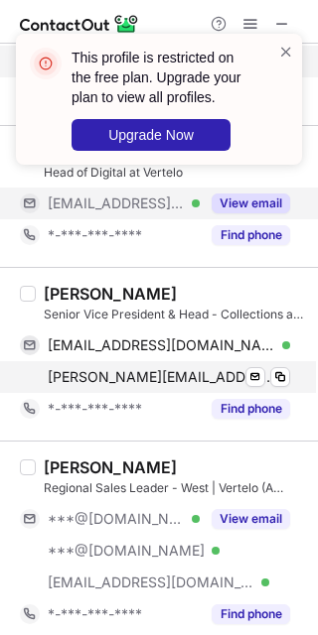
scroll to position [1391, 0]
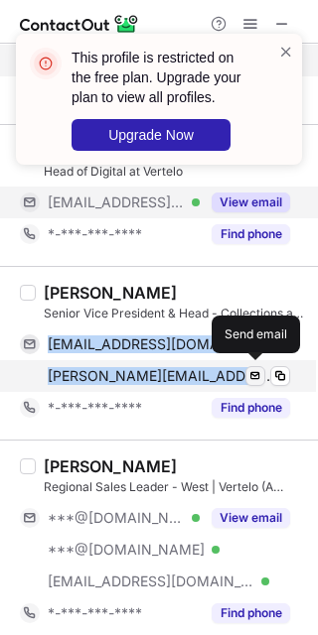
drag, startPoint x: 47, startPoint y: 337, endPoint x: 244, endPoint y: 378, distance: 201.7
click at [244, 378] on div "[EMAIL_ADDRESS][DOMAIN_NAME] Verified Send email Copy [PERSON_NAME][EMAIL_ADDRE…" at bounding box center [155, 361] width 270 height 64
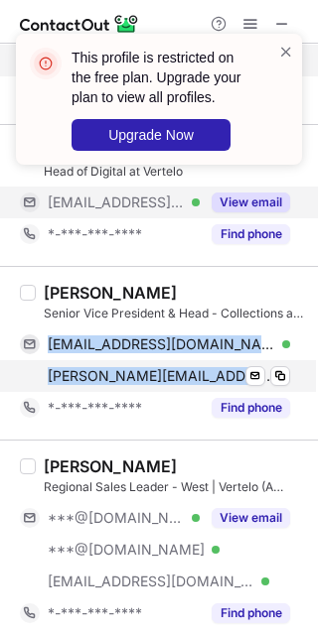
copy div "[EMAIL_ADDRESS][DOMAIN_NAME] Verified Send email Copy [PERSON_NAME][EMAIL_ADDRE…"
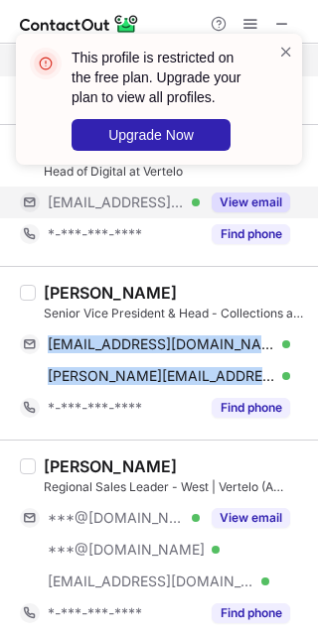
click at [36, 305] on div "[PERSON_NAME] Senior Vice President & Head - Collections at [GEOGRAPHIC_DATA] […" at bounding box center [171, 353] width 270 height 141
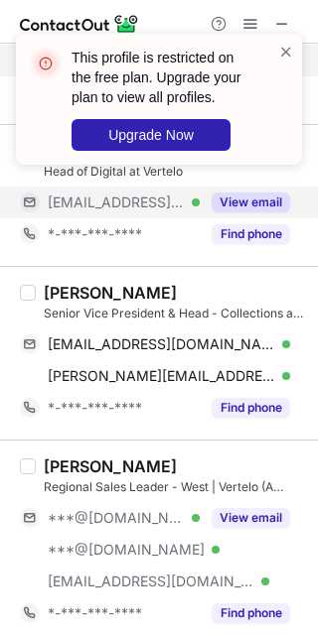
click at [62, 298] on div "[PERSON_NAME]" at bounding box center [110, 293] width 133 height 20
copy div "[PERSON_NAME]"
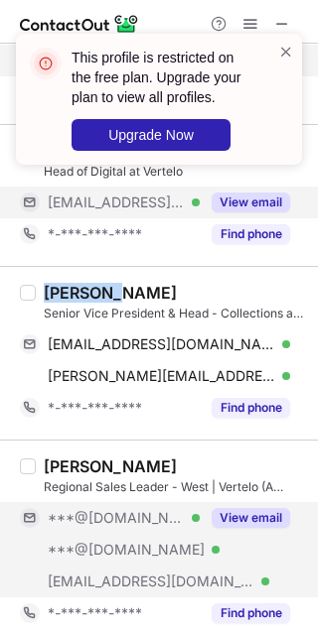
click at [286, 521] on button "View email" at bounding box center [250, 518] width 78 height 20
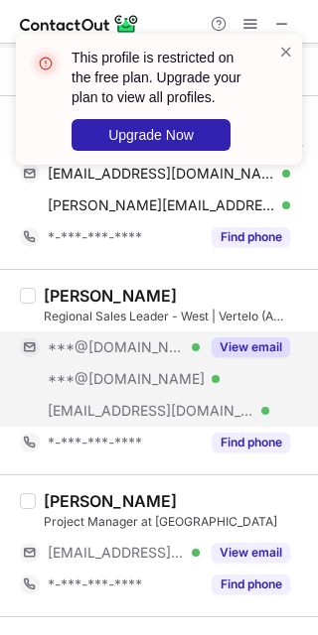
scroll to position [1568, 0]
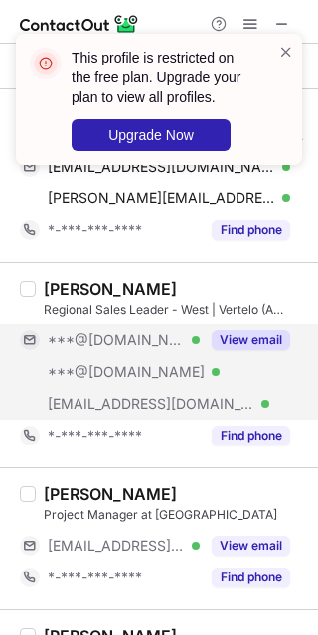
click at [216, 356] on div "***@[DOMAIN_NAME] Verified ***@[DOMAIN_NAME] Verified [EMAIL_ADDRESS][DOMAIN_NA…" at bounding box center [163, 372] width 286 height 95
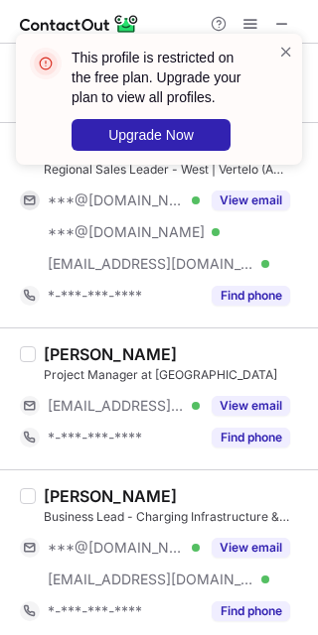
scroll to position [1724, 0]
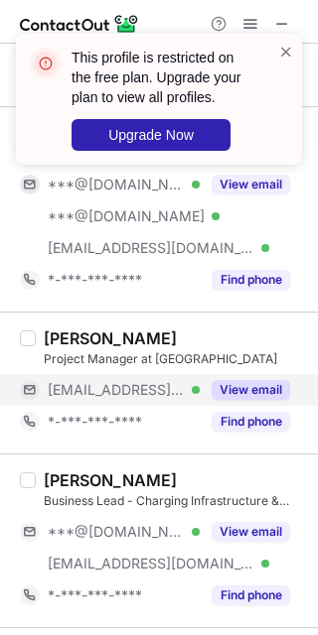
click at [237, 393] on button "View email" at bounding box center [250, 390] width 78 height 20
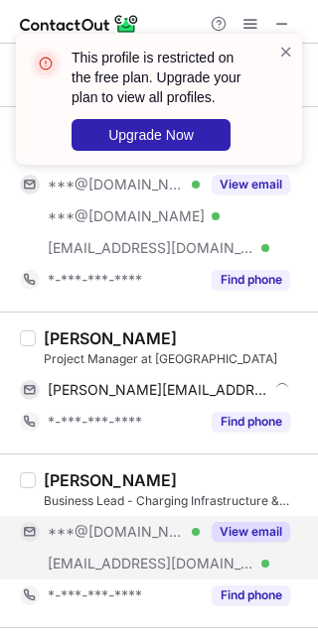
click at [235, 518] on div "View email" at bounding box center [245, 532] width 90 height 32
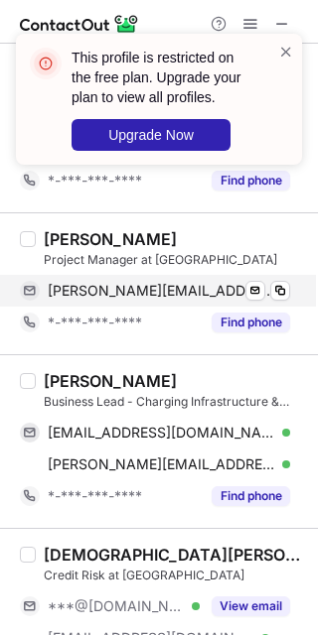
click at [74, 284] on span "[PERSON_NAME][EMAIL_ADDRESS][DOMAIN_NAME]" at bounding box center [161, 291] width 227 height 18
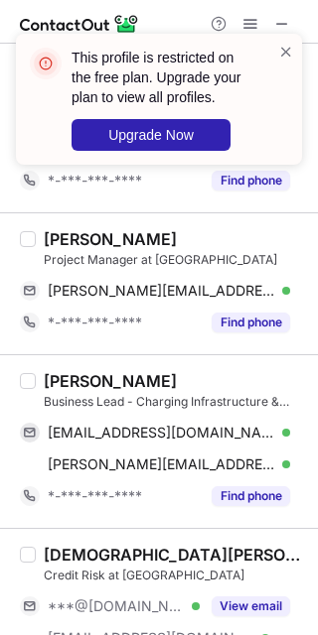
click at [95, 240] on div "[PERSON_NAME]" at bounding box center [110, 239] width 133 height 20
click at [66, 236] on div "[PERSON_NAME]" at bounding box center [110, 239] width 133 height 20
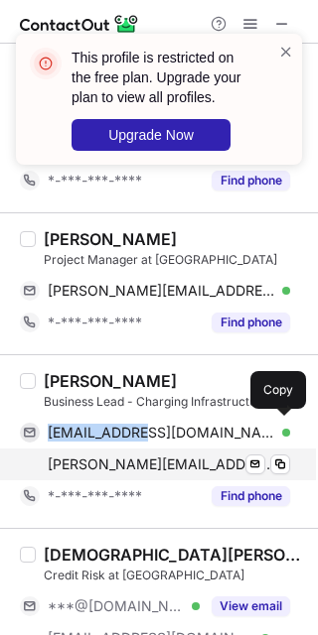
drag, startPoint x: 47, startPoint y: 422, endPoint x: 184, endPoint y: 453, distance: 140.4
click at [184, 453] on div "[EMAIL_ADDRESS][DOMAIN_NAME] Verified Send email Copy [PERSON_NAME][EMAIL_ADDRE…" at bounding box center [155, 449] width 270 height 64
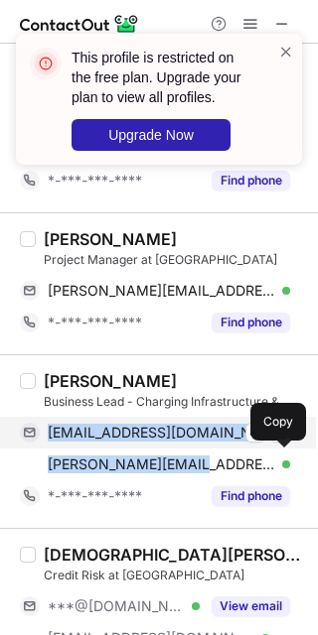
click at [183, 450] on div "[PERSON_NAME][EMAIL_ADDRESS][DOMAIN_NAME] Verified Send email Copy" at bounding box center [155, 465] width 270 height 32
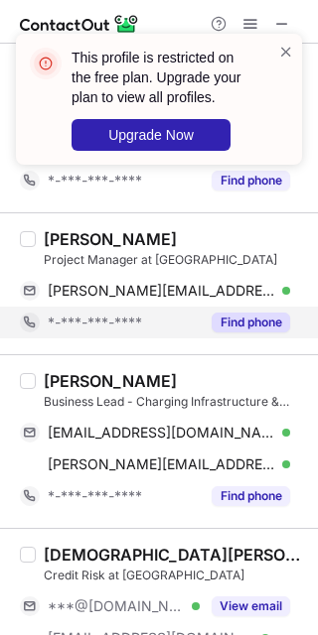
click at [194, 335] on div "*-***-***-****" at bounding box center [110, 323] width 180 height 32
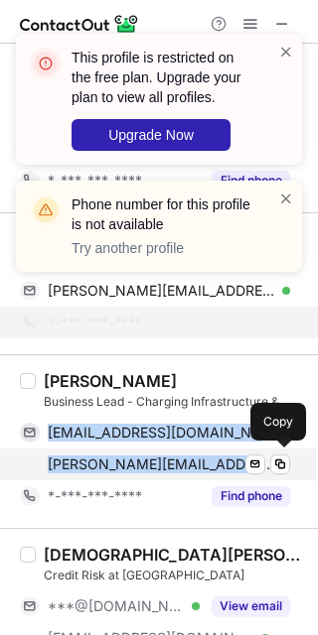
drag, startPoint x: 41, startPoint y: 431, endPoint x: 221, endPoint y: 470, distance: 185.0
click at [221, 470] on div "[EMAIL_ADDRESS][DOMAIN_NAME] Verified Send email Copy [PERSON_NAME][EMAIL_ADDRE…" at bounding box center [155, 449] width 270 height 64
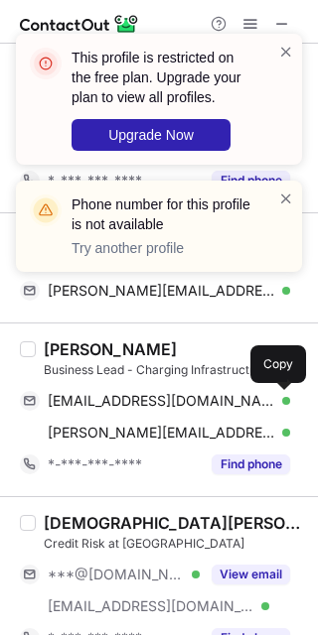
click at [86, 335] on div "[PERSON_NAME] Business Lead - Charging Infrastructure & Operations at [GEOGRAPH…" at bounding box center [159, 410] width 318 height 174
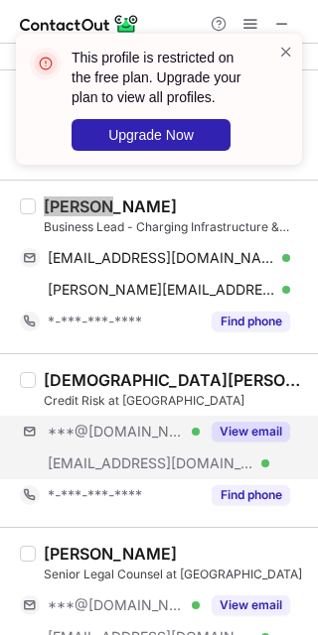
scroll to position [1974, 0]
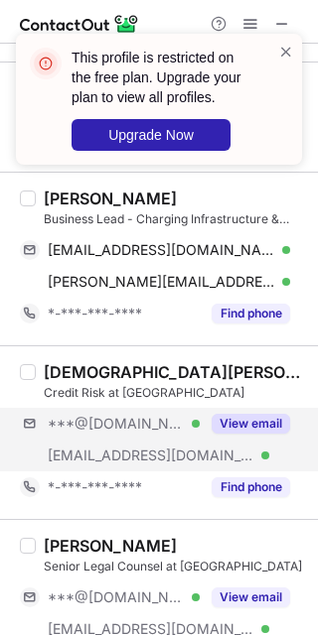
click at [259, 445] on div "***@[DOMAIN_NAME] Verified [EMAIL_ADDRESS][DOMAIN_NAME] Verified View email" at bounding box center [163, 440] width 286 height 64
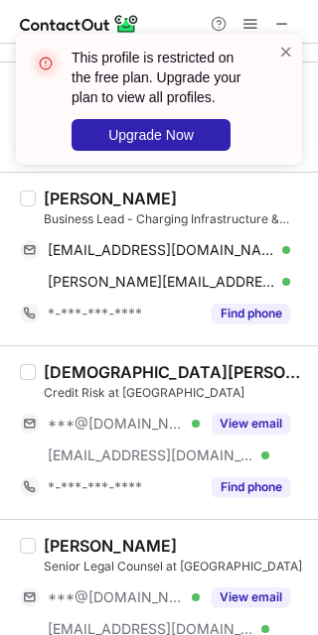
click at [228, 399] on div "Credit Risk at [GEOGRAPHIC_DATA]" at bounding box center [175, 393] width 262 height 18
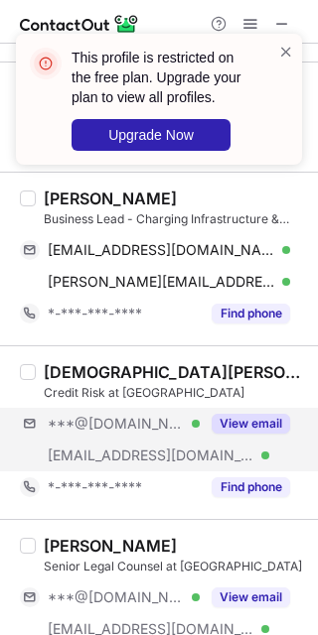
click at [236, 440] on div "***@[DOMAIN_NAME] Verified [EMAIL_ADDRESS][DOMAIN_NAME] Verified View email" at bounding box center [163, 440] width 286 height 64
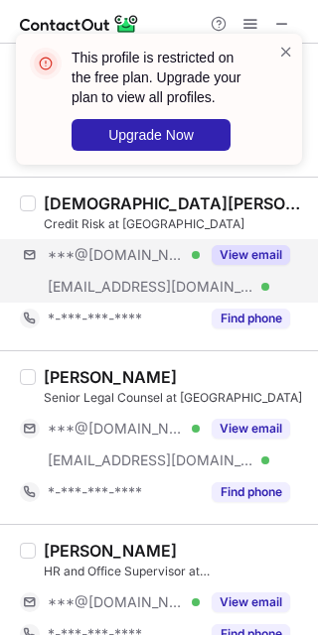
scroll to position [2146, 0]
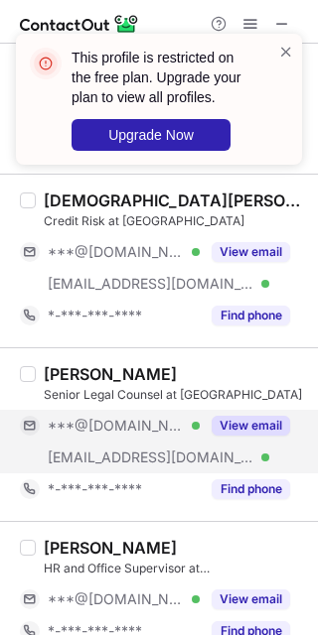
click at [239, 426] on button "View email" at bounding box center [250, 426] width 78 height 20
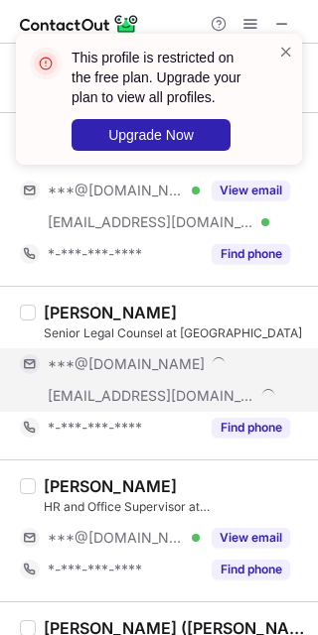
scroll to position [2214, 0]
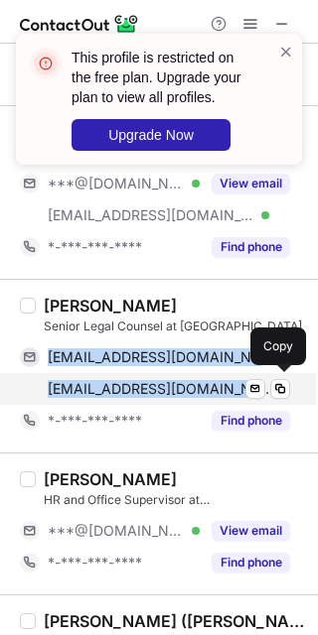
drag, startPoint x: 42, startPoint y: 350, endPoint x: 176, endPoint y: 401, distance: 143.2
click at [176, 401] on div "[EMAIL_ADDRESS][DOMAIN_NAME] Verified Send email Copy [EMAIL_ADDRESS][DOMAIN_NA…" at bounding box center [155, 373] width 270 height 64
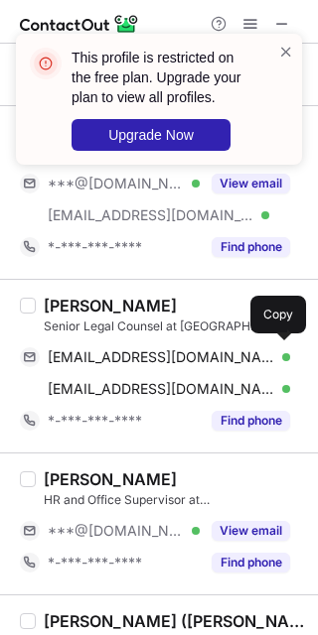
click at [70, 304] on div "[PERSON_NAME]" at bounding box center [110, 306] width 133 height 20
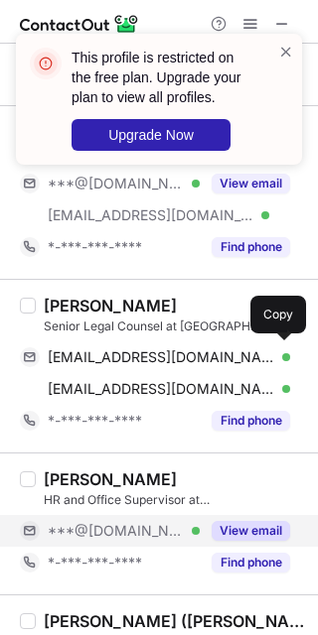
click at [212, 516] on div "View email" at bounding box center [245, 531] width 90 height 32
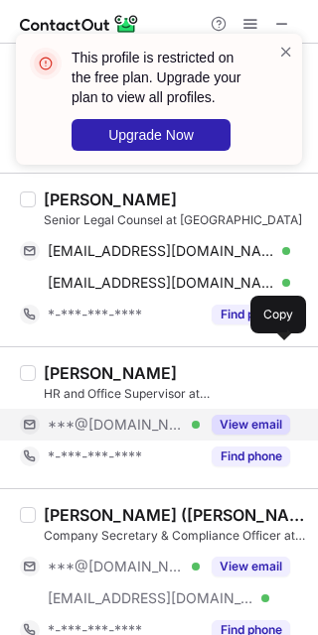
scroll to position [2323, 0]
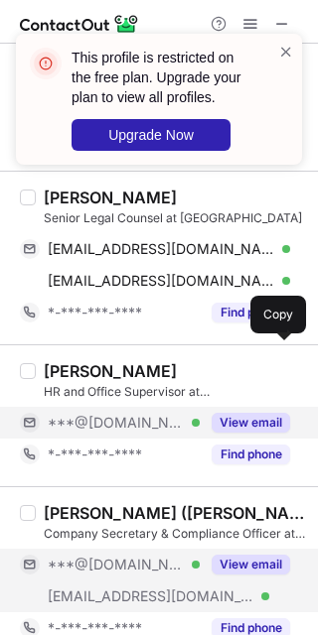
click at [245, 559] on button "View email" at bounding box center [250, 565] width 78 height 20
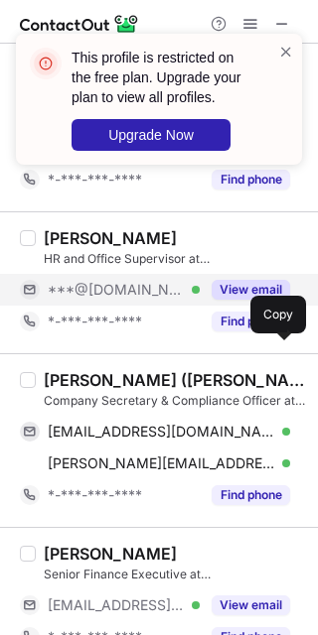
scroll to position [2477, 0]
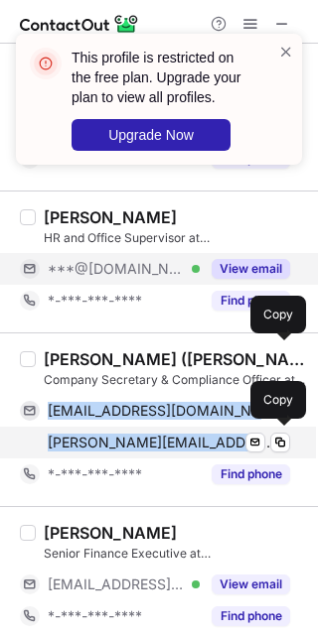
drag, startPoint x: 42, startPoint y: 401, endPoint x: 207, endPoint y: 449, distance: 172.5
click at [207, 449] on div "[EMAIL_ADDRESS][DOMAIN_NAME] Verified Send email Copy [PERSON_NAME][EMAIL_ADDRE…" at bounding box center [155, 427] width 270 height 64
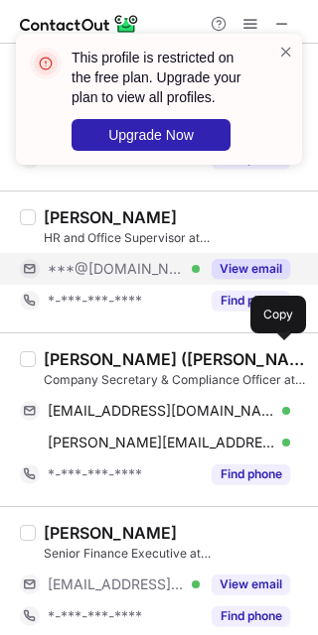
click at [63, 353] on div "[PERSON_NAME] ([PERSON_NAME])" at bounding box center [175, 359] width 262 height 20
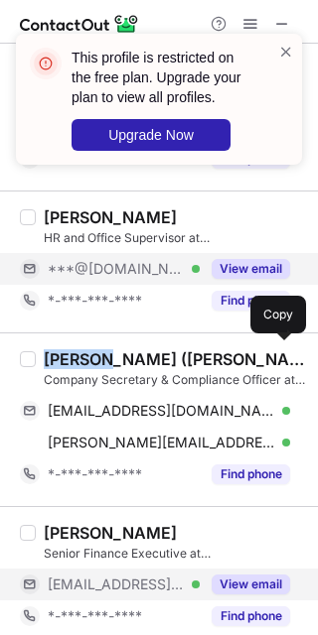
click at [261, 577] on button "View email" at bounding box center [250, 585] width 78 height 20
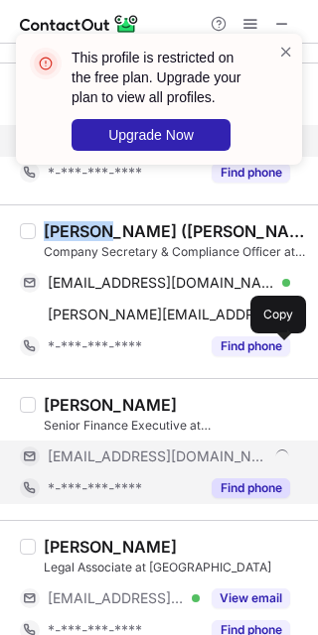
scroll to position [2606, 0]
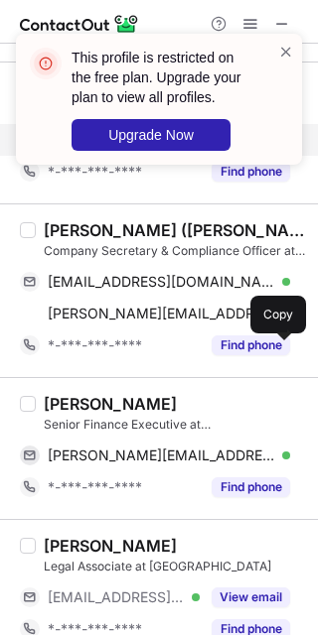
click at [264, 576] on div "[PERSON_NAME] Legal Associate at Vertelo [EMAIL_ADDRESS][DOMAIN_NAME] Verified …" at bounding box center [171, 590] width 270 height 109
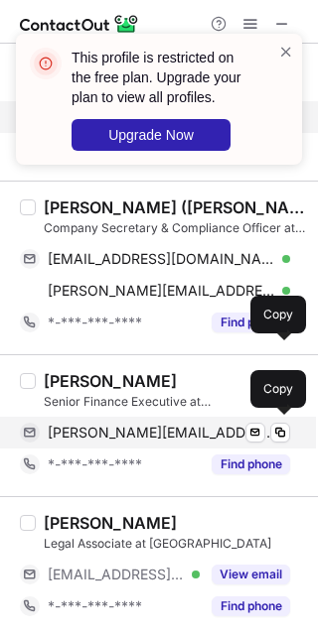
click at [134, 431] on span "[PERSON_NAME][EMAIL_ADDRESS][DOMAIN_NAME]" at bounding box center [161, 433] width 227 height 18
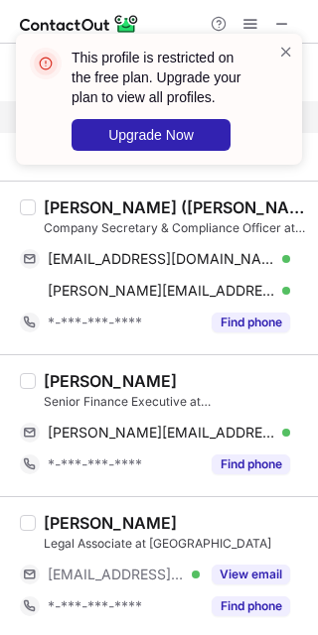
click at [79, 373] on div "[PERSON_NAME]" at bounding box center [110, 381] width 133 height 20
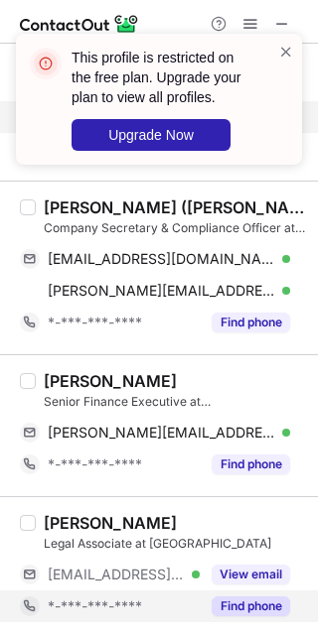
click at [244, 591] on div "Find phone" at bounding box center [245, 607] width 90 height 32
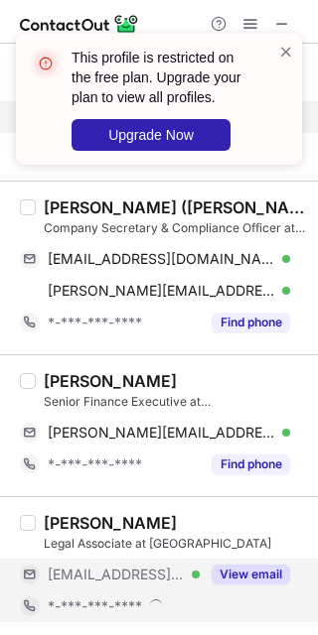
click at [244, 573] on button "View email" at bounding box center [250, 575] width 78 height 20
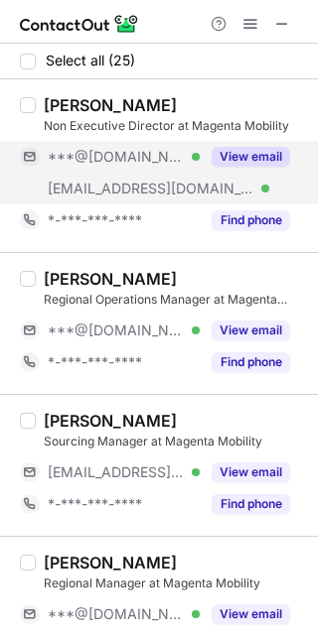
click at [234, 141] on div "View email" at bounding box center [245, 157] width 90 height 32
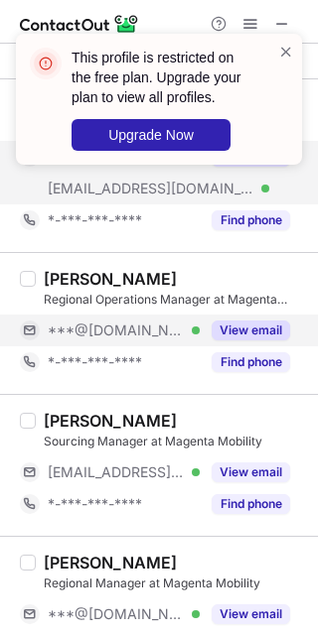
click at [213, 330] on button "View email" at bounding box center [250, 331] width 78 height 20
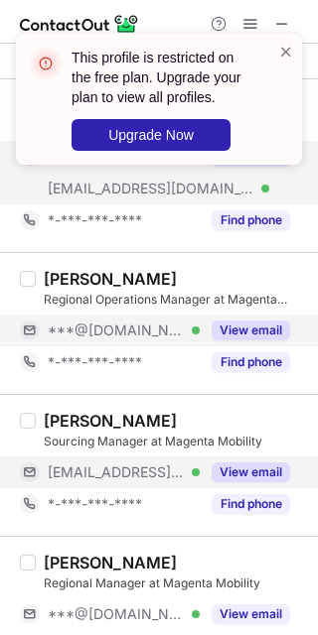
click at [229, 480] on button "View email" at bounding box center [250, 473] width 78 height 20
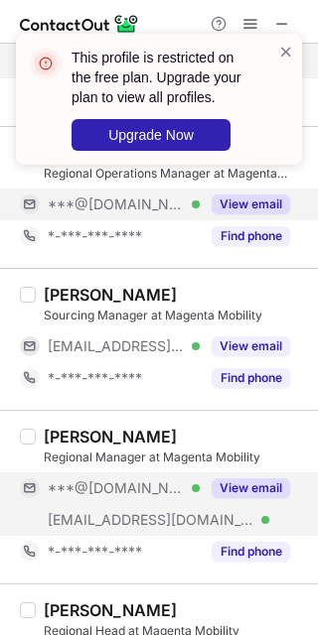
click at [226, 492] on button "View email" at bounding box center [250, 488] width 78 height 20
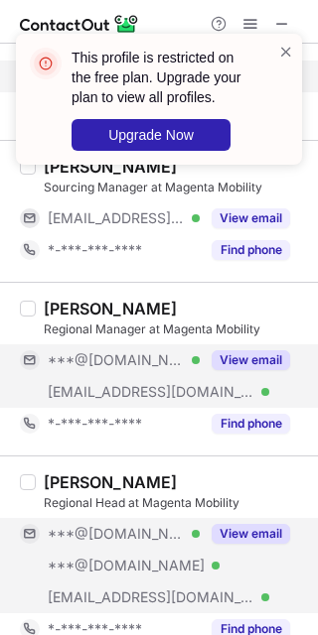
click at [234, 536] on button "View email" at bounding box center [250, 534] width 78 height 20
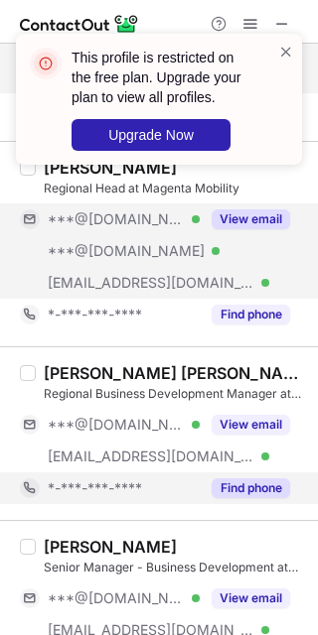
scroll to position [572, 0]
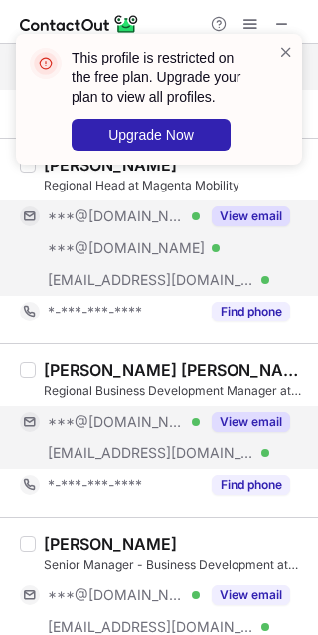
click at [231, 435] on div "View email" at bounding box center [245, 422] width 90 height 32
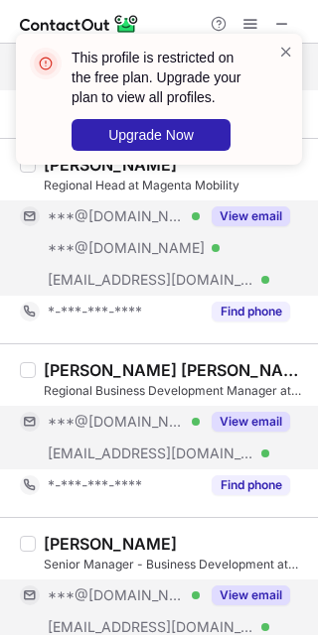
click at [237, 600] on button "View email" at bounding box center [250, 596] width 78 height 20
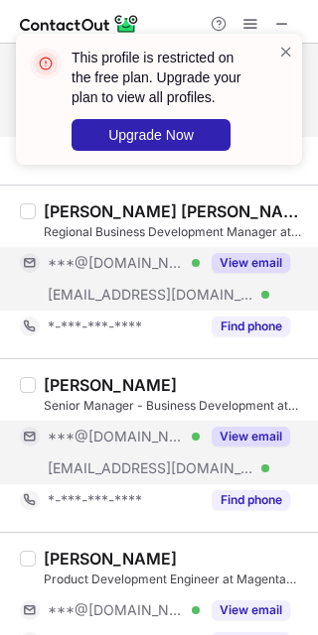
scroll to position [743, 0]
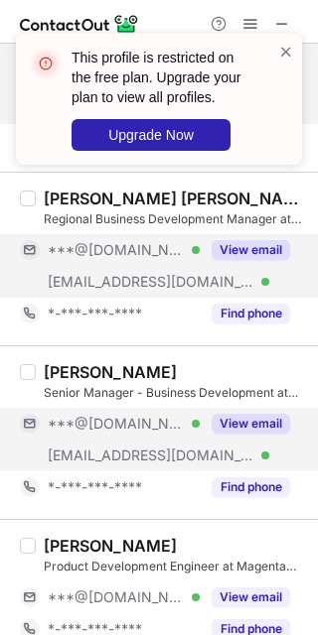
click at [226, 573] on div "Product Development Engineer at Magenta Mobility" at bounding box center [175, 567] width 262 height 18
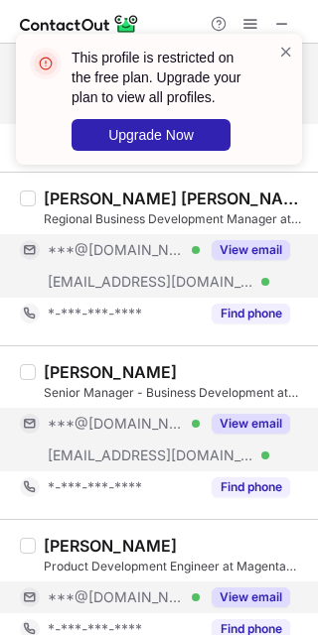
click at [235, 592] on button "View email" at bounding box center [250, 598] width 78 height 20
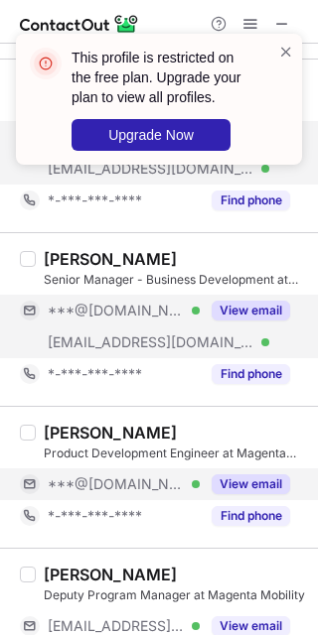
scroll to position [866, 0]
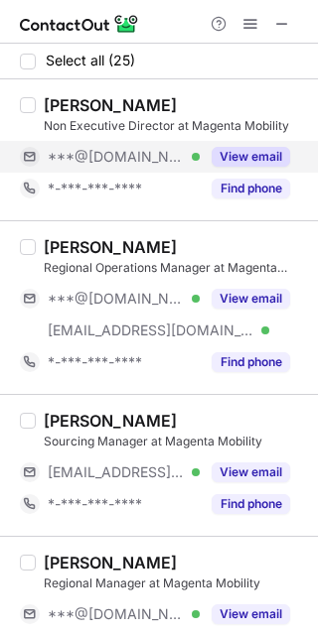
click at [279, 161] on button "View email" at bounding box center [250, 157] width 78 height 20
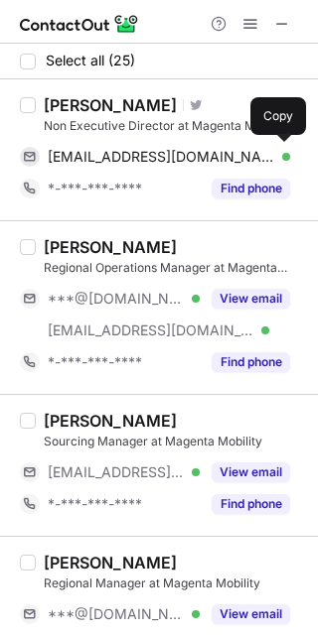
click at [201, 162] on div "[EMAIL_ADDRESS][DOMAIN_NAME] Verified" at bounding box center [169, 157] width 242 height 18
click at [61, 101] on div "[PERSON_NAME]" at bounding box center [110, 105] width 133 height 20
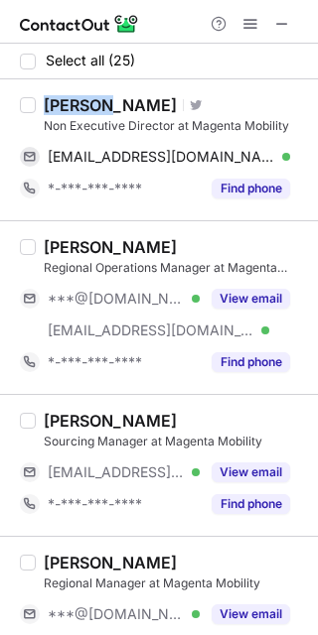
click at [61, 101] on div "[PERSON_NAME]" at bounding box center [110, 105] width 133 height 20
copy div "[PERSON_NAME]"
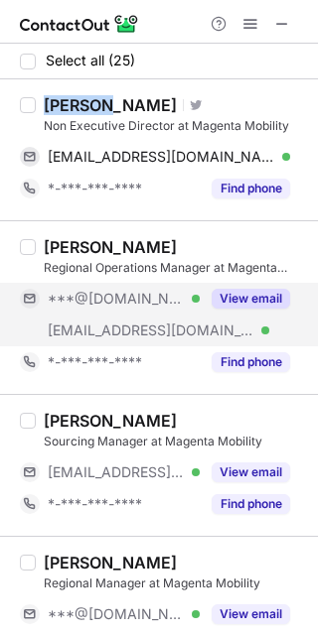
click at [259, 299] on button "View email" at bounding box center [250, 299] width 78 height 20
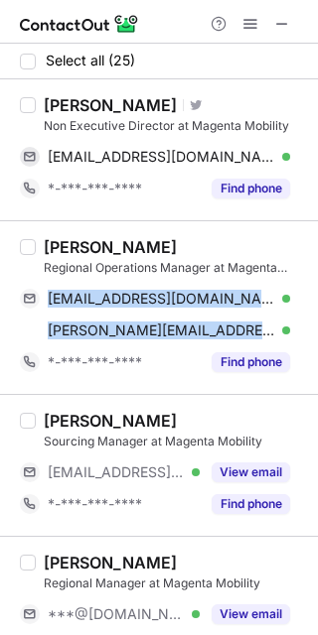
drag, startPoint x: 47, startPoint y: 299, endPoint x: 308, endPoint y: 335, distance: 263.6
click at [308, 335] on div "Select all (25) [PERSON_NAME] Visit Twitter profile Non Executive Director at M…" at bounding box center [159, 340] width 318 height 592
copy div "[EMAIL_ADDRESS][DOMAIN_NAME] Verified Send email Copy [PERSON_NAME][EMAIL_ADDRE…"
click at [68, 246] on div "[PERSON_NAME]" at bounding box center [110, 247] width 133 height 20
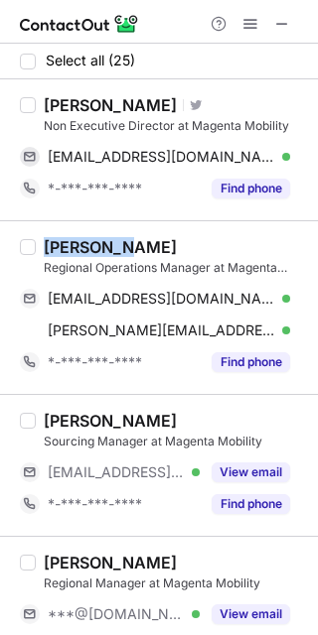
click at [68, 246] on div "[PERSON_NAME]" at bounding box center [110, 247] width 133 height 20
copy div "[PERSON_NAME]"
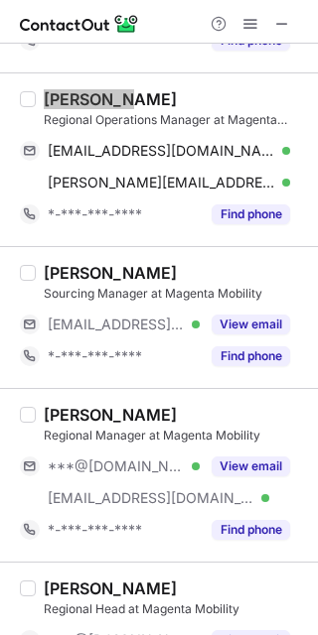
scroll to position [164, 0]
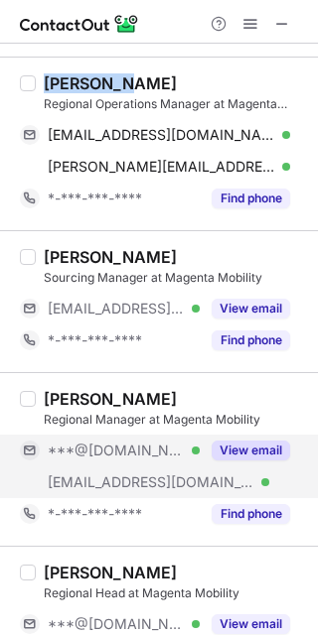
click at [229, 465] on div "View email" at bounding box center [245, 451] width 90 height 32
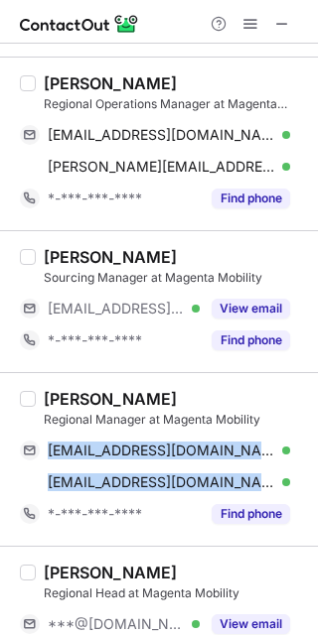
drag, startPoint x: 44, startPoint y: 445, endPoint x: 308, endPoint y: 475, distance: 265.8
click at [308, 475] on div "Select all (25) Sophia Nadur Visit Twitter profile Non Executive Director at Ma…" at bounding box center [159, 340] width 318 height 592
copy div "prashantjainips50@gmail.com Verified Send email Copy prashant.jain@magentamobil…"
click at [69, 406] on div "Prashant jain" at bounding box center [110, 399] width 133 height 20
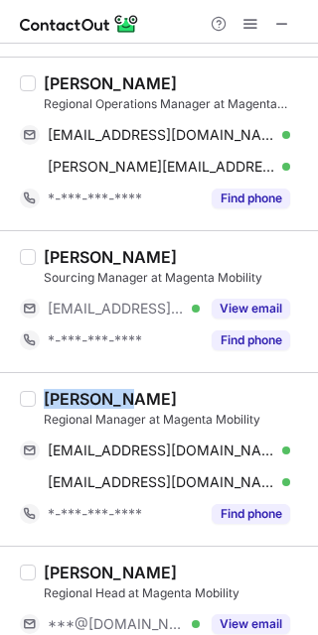
click at [69, 406] on div "Prashant jain" at bounding box center [110, 399] width 133 height 20
copy div "Prashant"
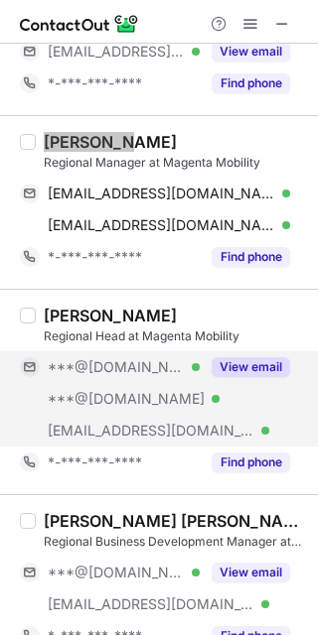
scroll to position [429, 0]
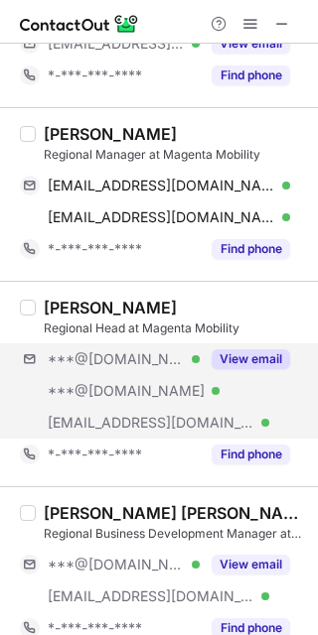
click at [234, 378] on div "***@gmail.com Verified ***@gmail.com Verified ***@magentamobility.com Verified …" at bounding box center [163, 390] width 286 height 95
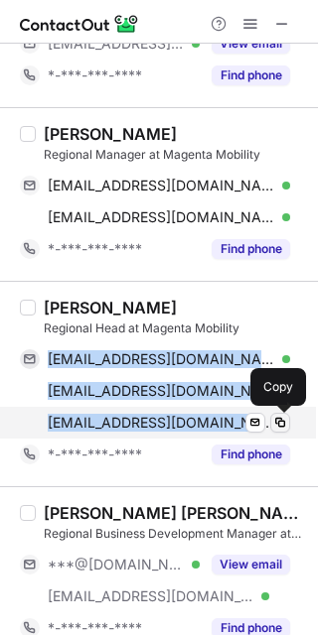
drag, startPoint x: 49, startPoint y: 351, endPoint x: 274, endPoint y: 424, distance: 236.7
click at [274, 424] on div "surajbsing@gmail.com Verified Send email Copy surajjbsingh@gmail.com Verified S…" at bounding box center [155, 390] width 270 height 95
copy div "surajbsing@gmail.com Verified Send email Copy surajjbsingh@gmail.com Verified S…"
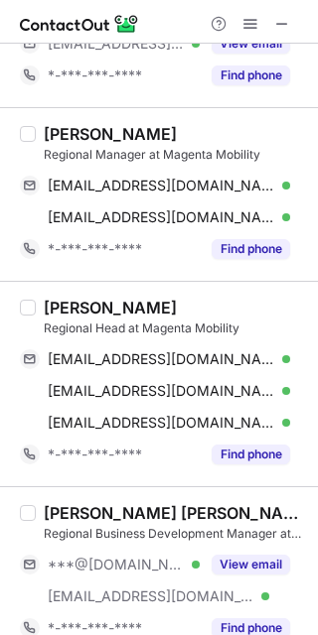
click at [58, 309] on div "Suraj Singh" at bounding box center [110, 308] width 133 height 20
copy div "Suraj"
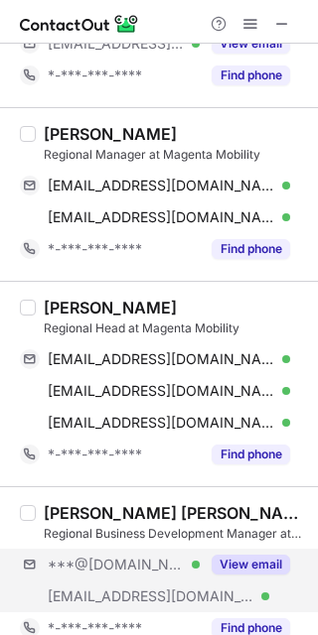
click at [261, 588] on div "***@yahoo.com Verified ***@magentamobility.com Verified View email" at bounding box center [163, 581] width 286 height 64
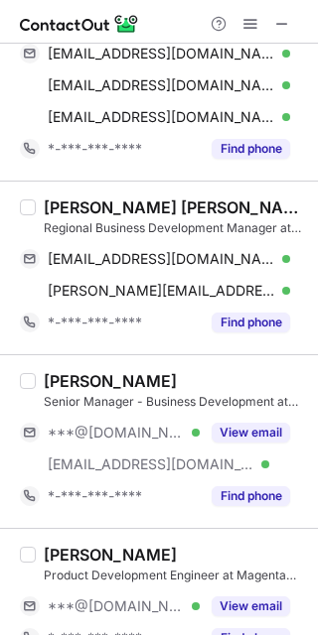
scroll to position [755, 0]
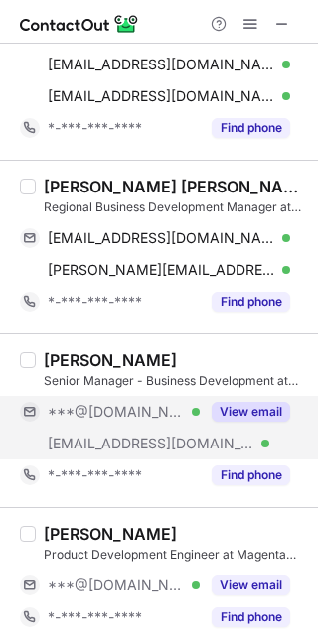
click at [246, 412] on button "View email" at bounding box center [250, 412] width 78 height 20
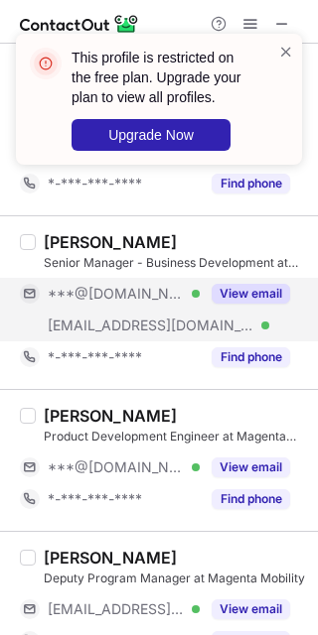
scroll to position [874, 0]
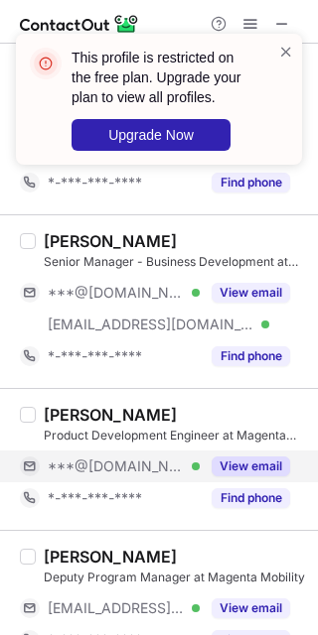
click at [244, 451] on div "View email" at bounding box center [245, 467] width 90 height 32
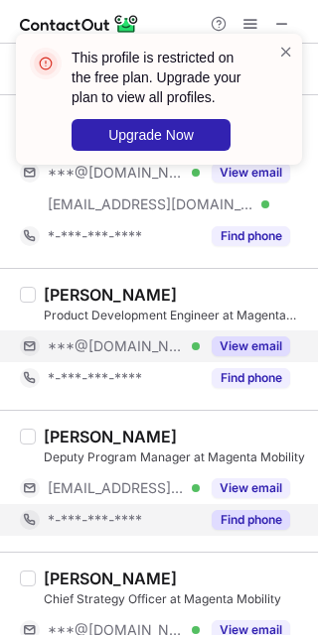
click at [251, 505] on div "Find phone" at bounding box center [245, 520] width 90 height 32
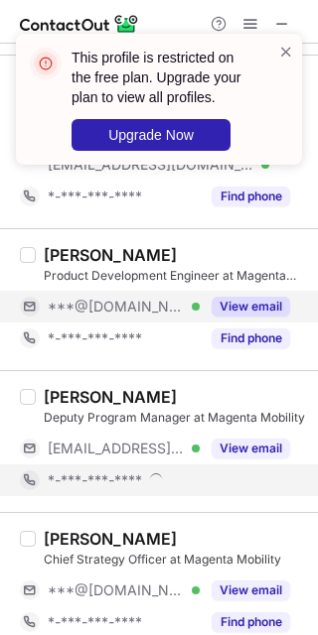
scroll to position [1045, 0]
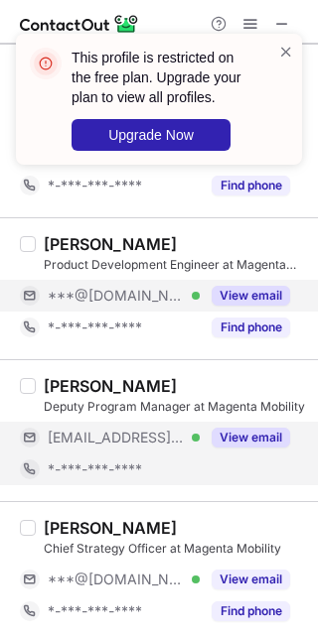
click at [251, 429] on button "View email" at bounding box center [250, 438] width 78 height 20
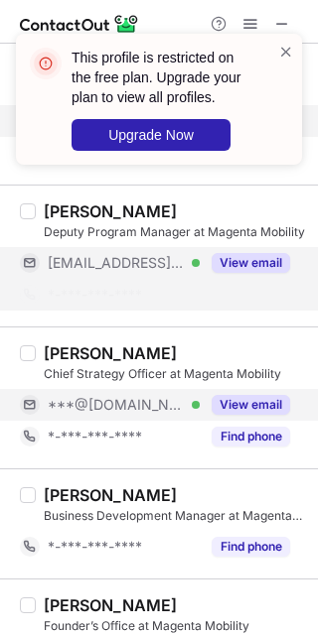
click at [203, 410] on div "View email" at bounding box center [245, 405] width 90 height 32
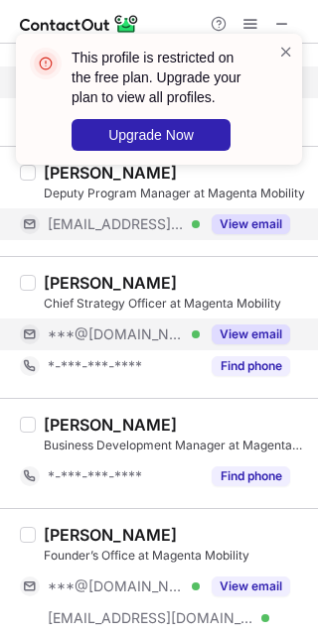
scroll to position [1268, 0]
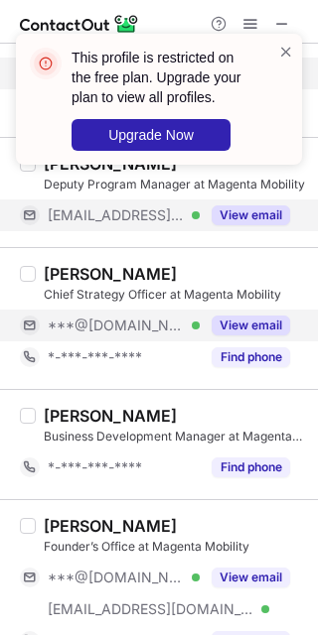
click at [231, 321] on button "View email" at bounding box center [250, 326] width 78 height 20
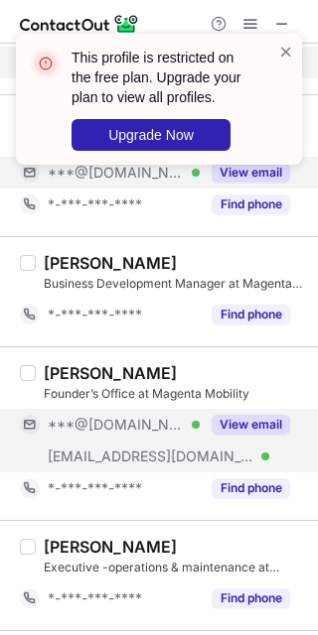
scroll to position [1421, 0]
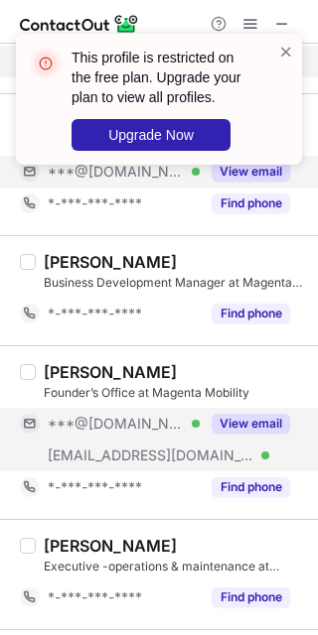
click at [238, 432] on button "View email" at bounding box center [250, 424] width 78 height 20
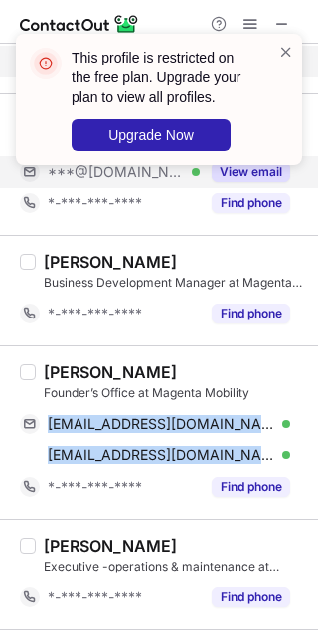
drag, startPoint x: 46, startPoint y: 419, endPoint x: 299, endPoint y: 448, distance: 254.7
click at [299, 448] on div "Soubarno Gupta Founder’s Office at Magenta Mobility soubarnogupta3@gmail.com Ve…" at bounding box center [159, 432] width 318 height 174
copy div "soubarnogupta3@gmail.com Verified Send email Copy soubarno.gupta@magentamobilit…"
click at [56, 362] on div "Soubarno Gupta" at bounding box center [110, 372] width 133 height 20
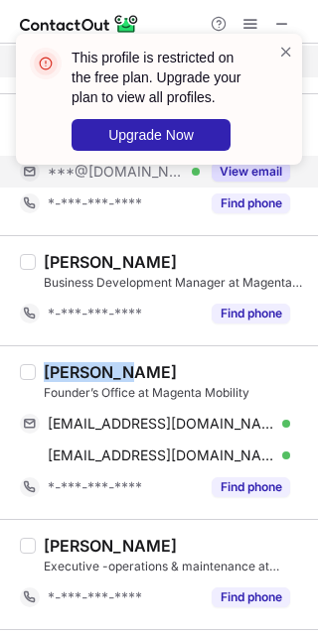
click at [56, 362] on div "Soubarno Gupta" at bounding box center [110, 372] width 133 height 20
copy div "Soubarno"
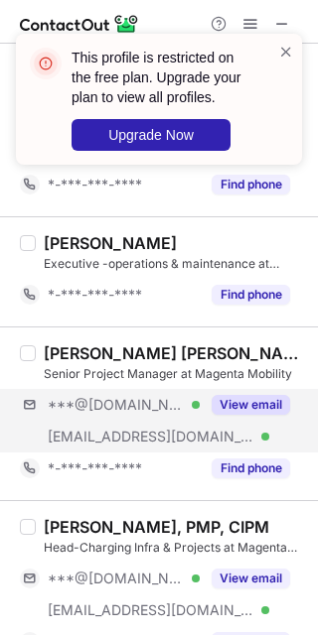
scroll to position [1725, 0]
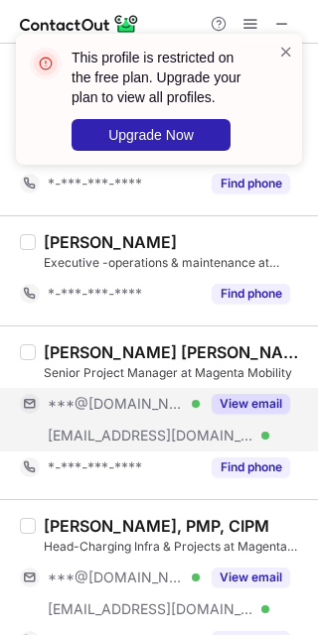
click at [237, 409] on button "View email" at bounding box center [250, 404] width 78 height 20
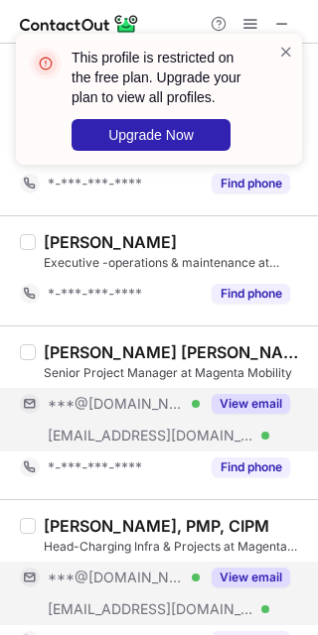
click at [259, 586] on div "View email" at bounding box center [245, 578] width 90 height 32
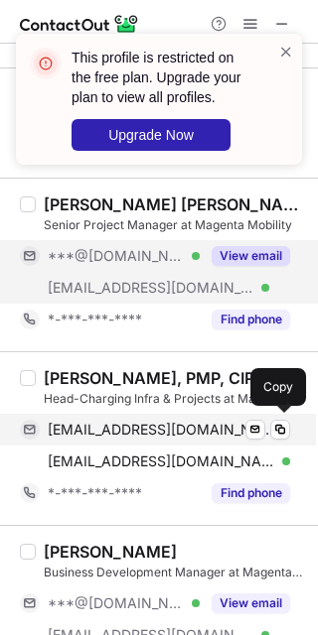
click at [70, 431] on span "nandkrsharma@gmail.com" at bounding box center [161, 430] width 227 height 18
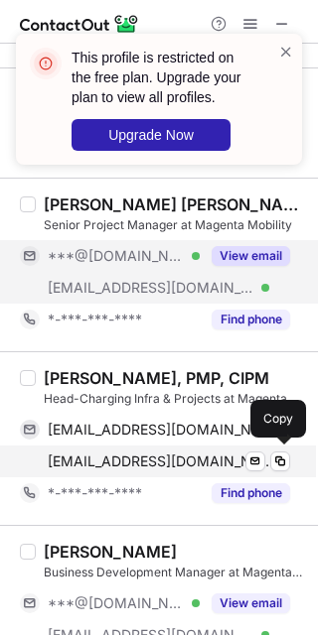
click at [196, 455] on span "nand.sharma@magentamobility.com" at bounding box center [161, 462] width 227 height 18
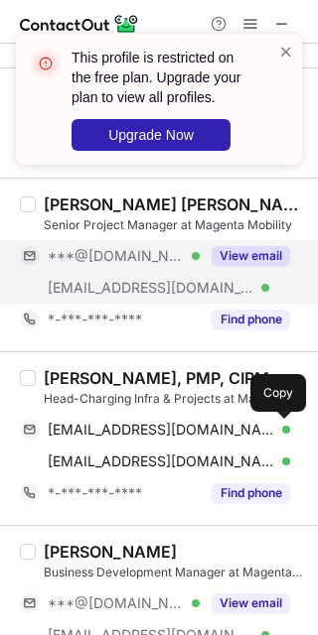
click at [47, 378] on div "Nand Sharma, PMP, CIPM" at bounding box center [156, 378] width 225 height 20
copy div "Nand"
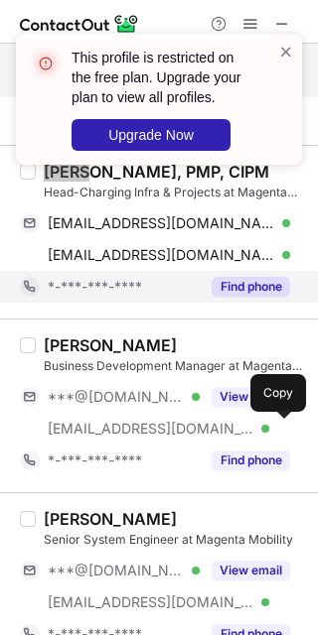
scroll to position [2090, 0]
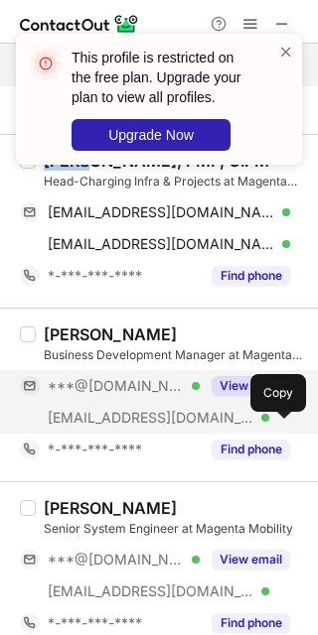
click at [225, 384] on button "View email" at bounding box center [250, 386] width 78 height 20
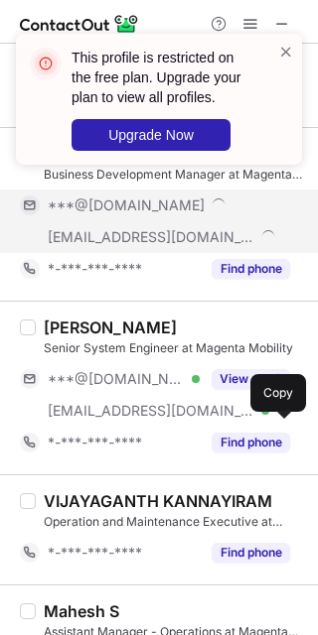
scroll to position [2199, 0]
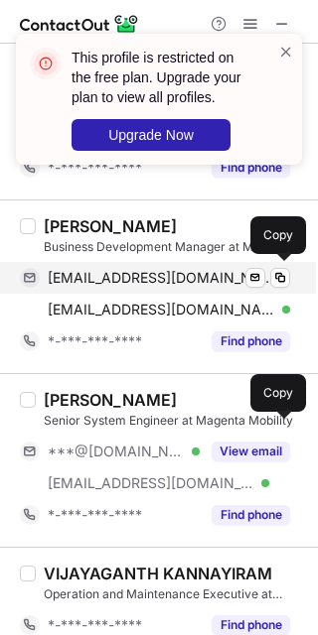
click at [61, 273] on span "krishnameherolia1@gmail.com" at bounding box center [161, 278] width 227 height 18
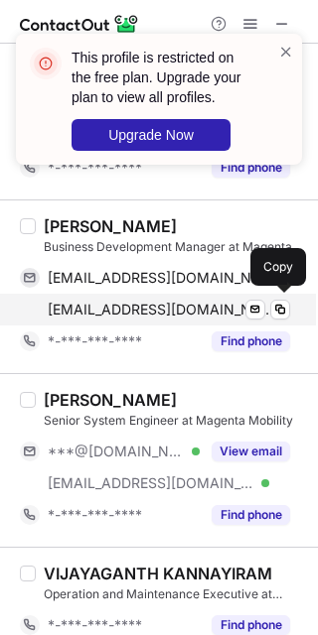
click at [214, 307] on span "krishna.meherolia@magentamobility.com" at bounding box center [161, 310] width 227 height 18
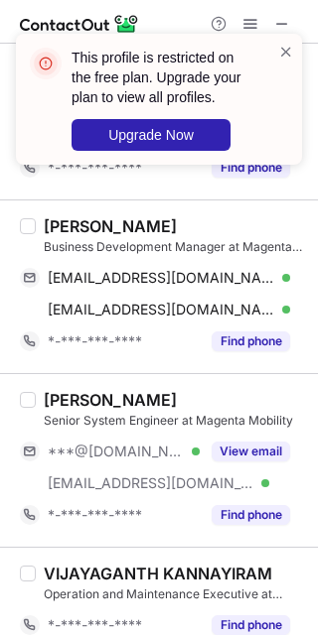
click at [60, 222] on div "Krishna Meherolia" at bounding box center [110, 226] width 133 height 20
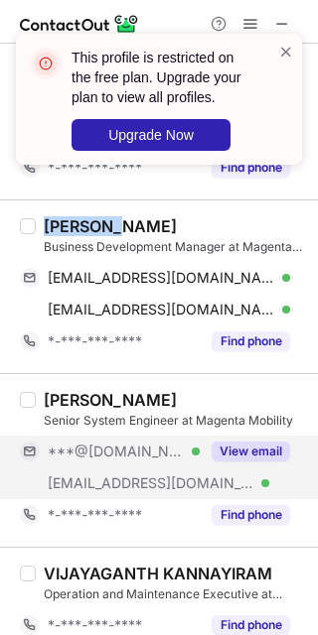
click at [236, 442] on button "View email" at bounding box center [250, 452] width 78 height 20
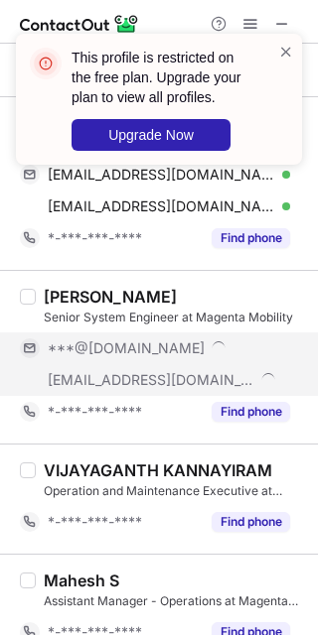
scroll to position [2304, 0]
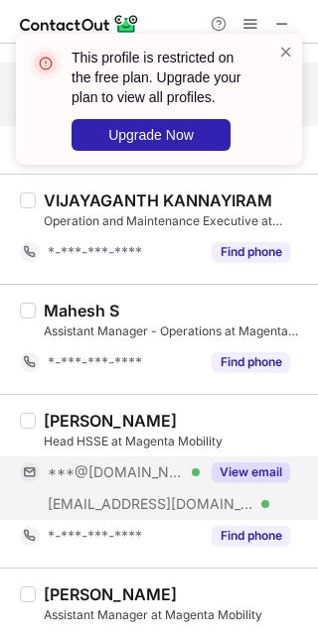
click at [245, 480] on div "View email" at bounding box center [245, 473] width 90 height 32
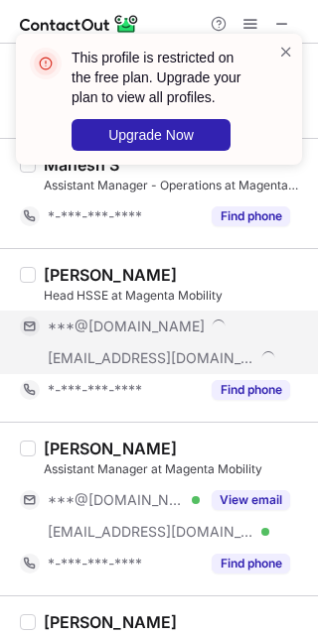
scroll to position [2720, 0]
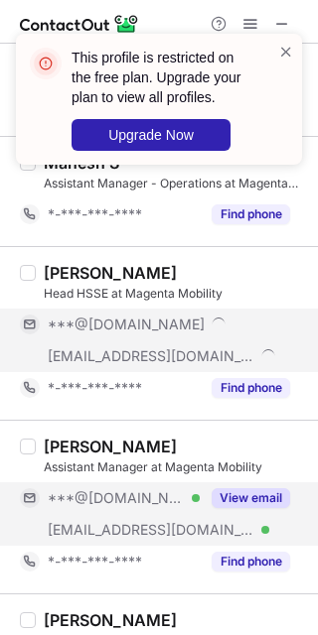
click at [252, 502] on button "View email" at bounding box center [250, 498] width 78 height 20
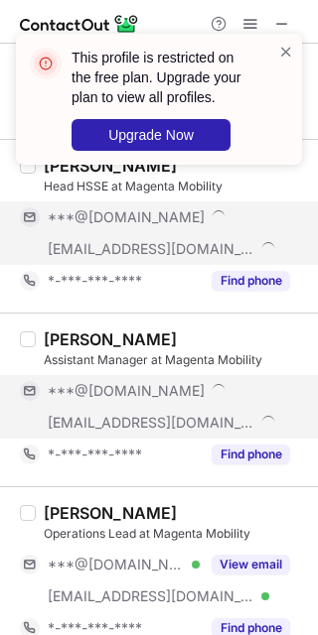
scroll to position [2837, 0]
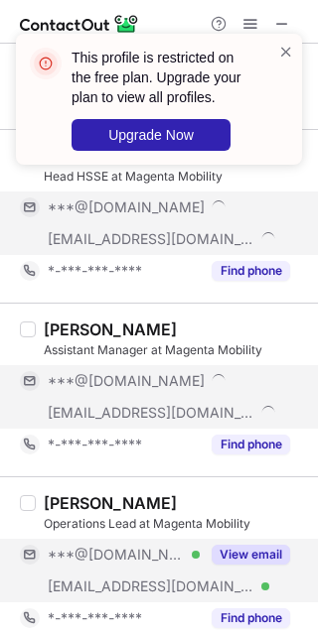
click at [273, 555] on button "View email" at bounding box center [250, 555] width 78 height 20
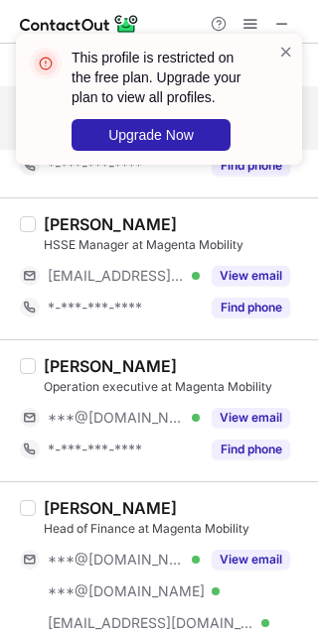
scroll to position [3297, 0]
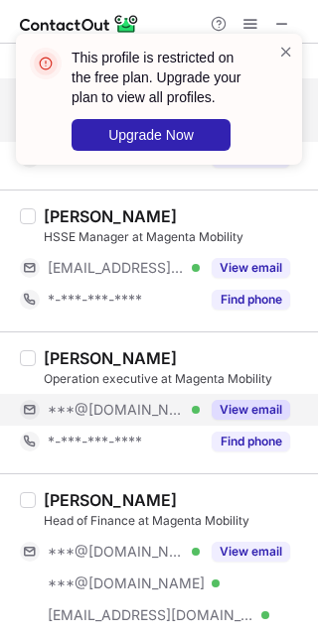
click at [220, 402] on button "View email" at bounding box center [250, 410] width 78 height 20
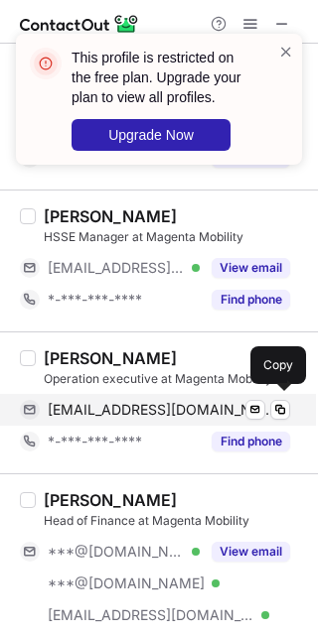
click at [160, 402] on span "nirupnaik@gmail.com" at bounding box center [161, 410] width 227 height 18
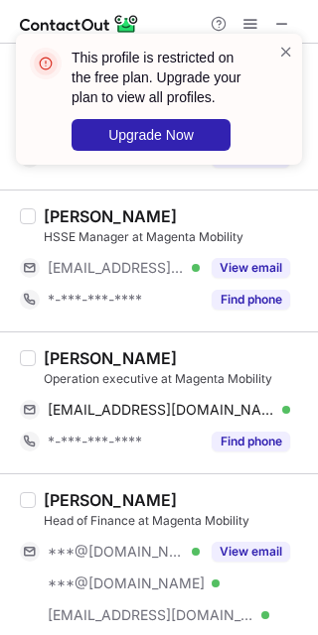
click at [28, 339] on div "Nirup M Naik Operation executive at Magenta Mobility nirupnaik@gmail.com Verifi…" at bounding box center [159, 403] width 318 height 142
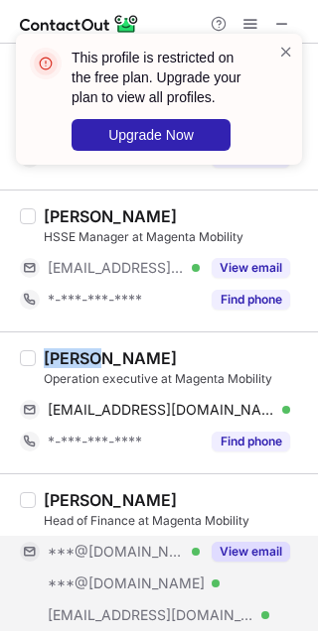
click at [238, 555] on button "View email" at bounding box center [250, 552] width 78 height 20
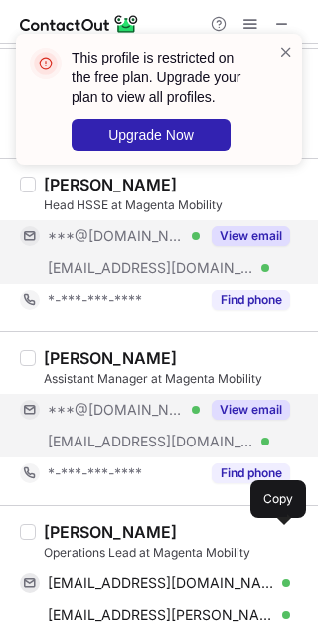
scroll to position [2806, 0]
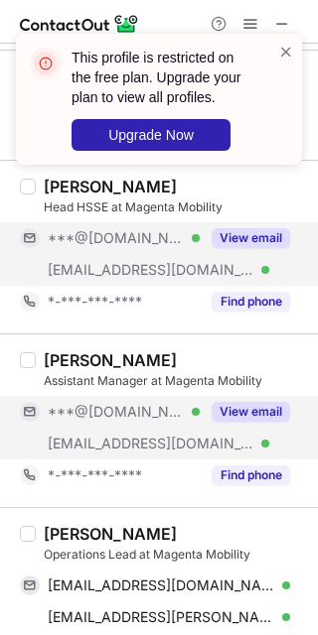
click at [263, 396] on div "View email" at bounding box center [245, 412] width 90 height 32
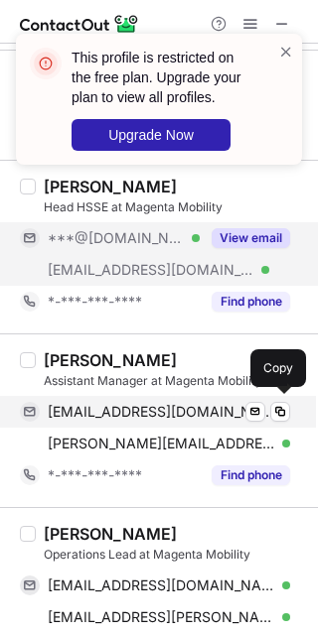
click at [122, 403] on span "dvlms007@gmail.com" at bounding box center [161, 412] width 227 height 18
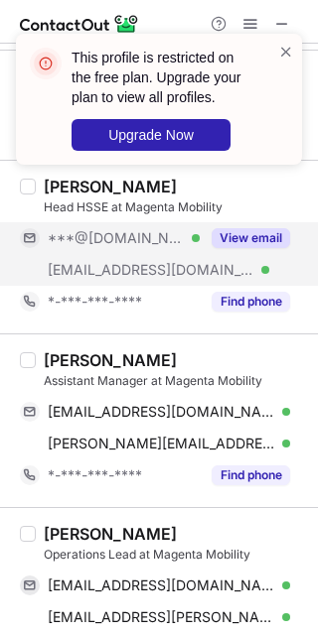
click at [74, 343] on div "Dhaval Solanki Assistant Manager at Magenta Mobility dvlms007@gmail.com Verifie…" at bounding box center [159, 421] width 318 height 174
click at [243, 228] on button "View email" at bounding box center [250, 238] width 78 height 20
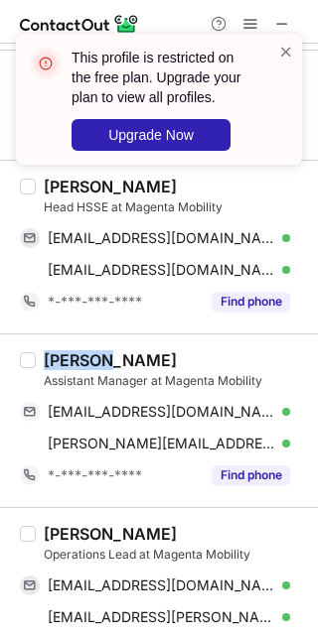
scroll to position [2714, 0]
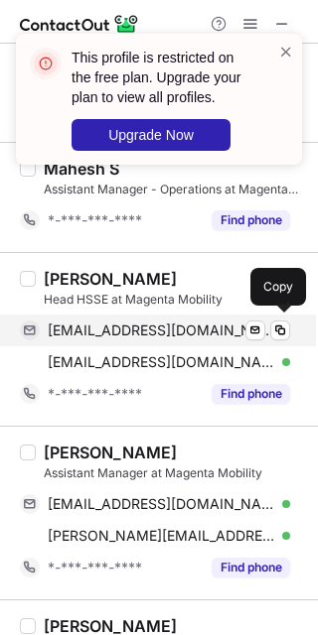
click at [126, 324] on span "akumar178@gmail.com" at bounding box center [161, 331] width 227 height 18
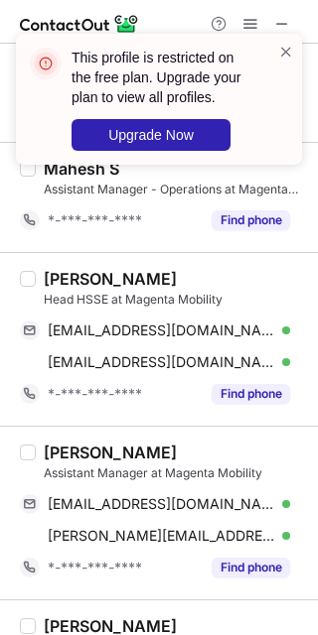
click at [52, 264] on div "Abhishek Kumar Head HSSE at Magenta Mobility akumar178@gmail.com Verified Send …" at bounding box center [159, 339] width 318 height 174
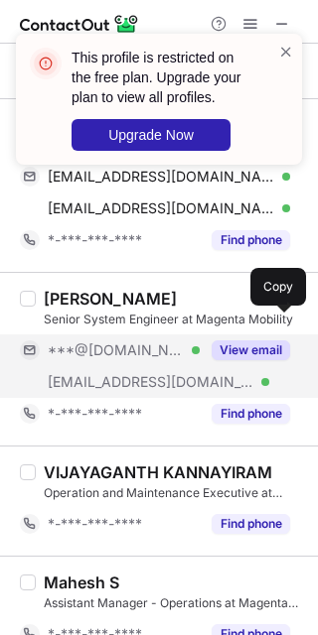
scroll to position [2176, 0]
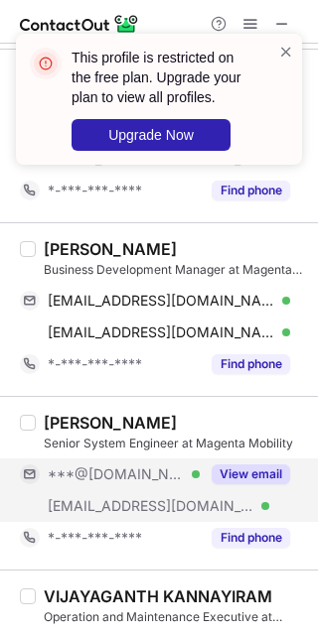
click at [226, 466] on button "View email" at bounding box center [250, 475] width 78 height 20
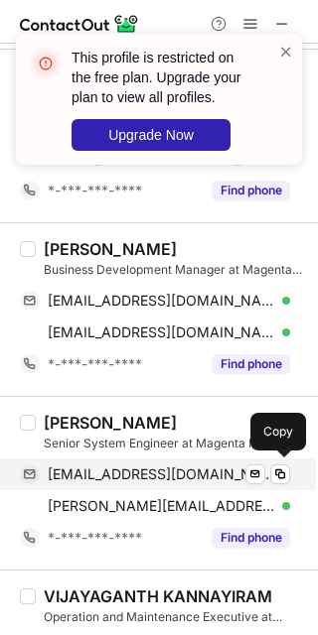
click at [153, 468] on span "thirupathielumalai@gmail.com" at bounding box center [161, 475] width 227 height 18
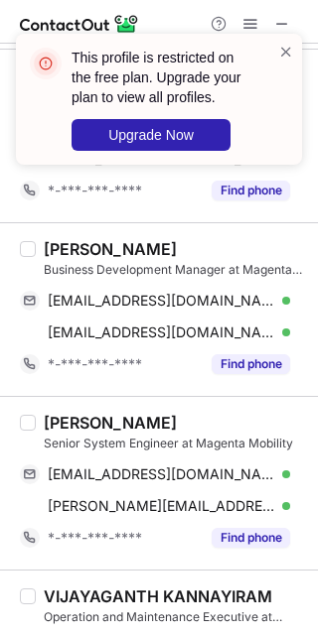
click at [70, 409] on div "Thirupathi Elumalai Senior System Engineer at Magenta Mobility thirupathielumal…" at bounding box center [159, 483] width 318 height 174
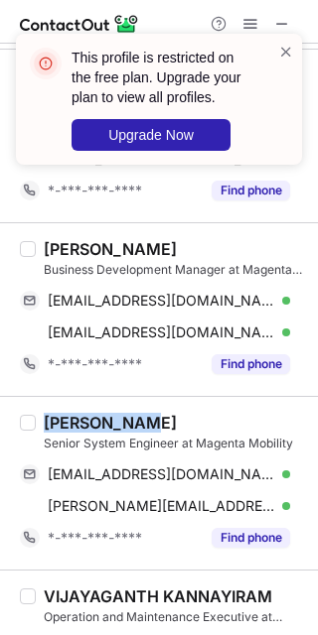
click at [70, 409] on div "Thirupathi Elumalai Senior System Engineer at Magenta Mobility thirupathielumal…" at bounding box center [159, 483] width 318 height 174
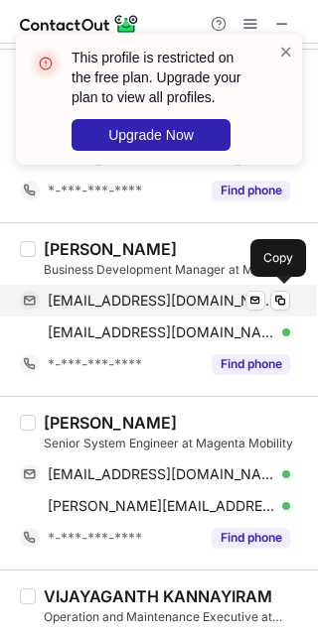
click at [174, 286] on div "krishnameherolia1@gmail.com Verified Send email Copy" at bounding box center [155, 301] width 270 height 32
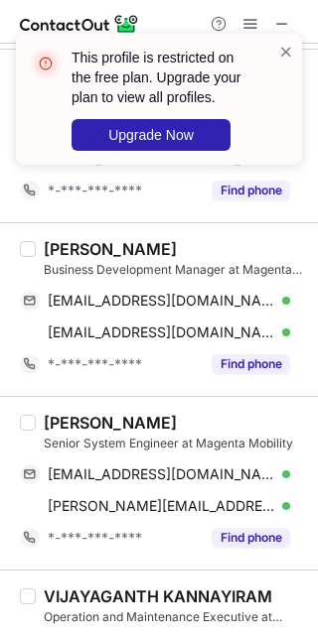
click at [60, 251] on div "Krishna Meherolia" at bounding box center [110, 249] width 133 height 20
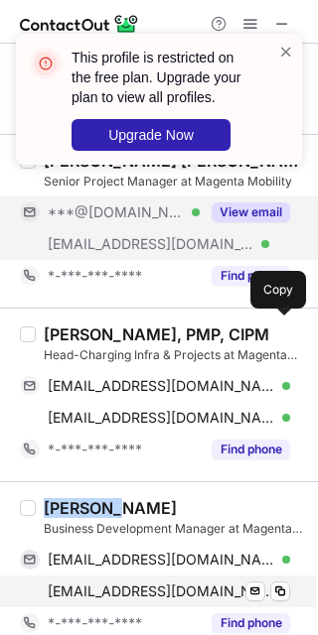
scroll to position [1800, 0]
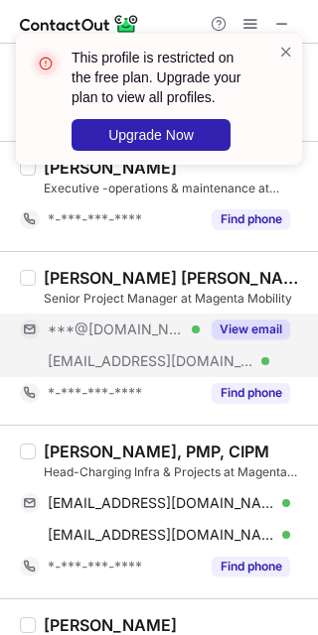
click at [233, 314] on div "View email" at bounding box center [245, 330] width 90 height 32
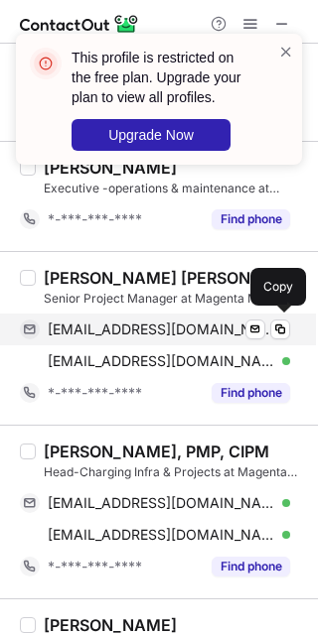
click at [133, 321] on span "sawannir@gmail.com" at bounding box center [161, 330] width 227 height 18
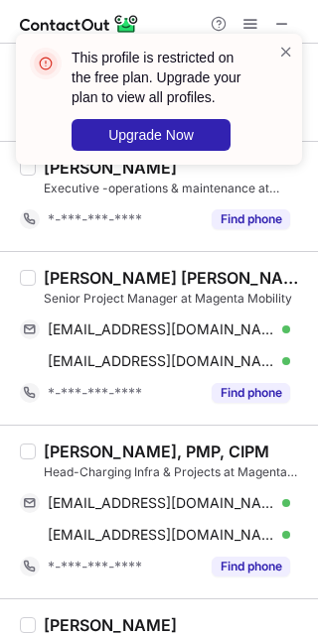
click at [77, 269] on div "Santosh Kumar Singh" at bounding box center [175, 278] width 262 height 20
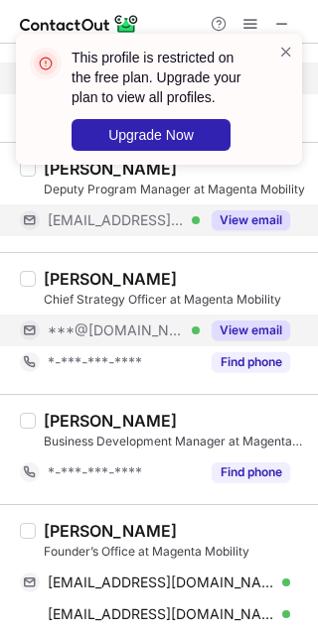
scroll to position [1175, 0]
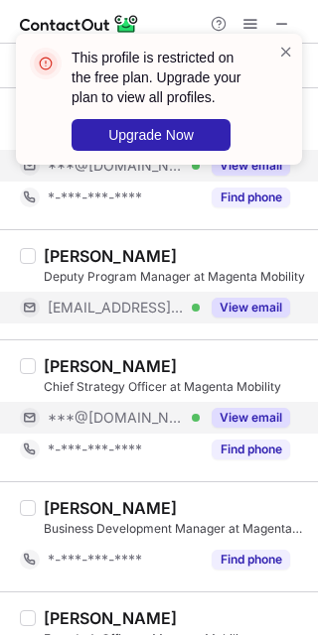
click at [251, 418] on button "View email" at bounding box center [250, 418] width 78 height 20
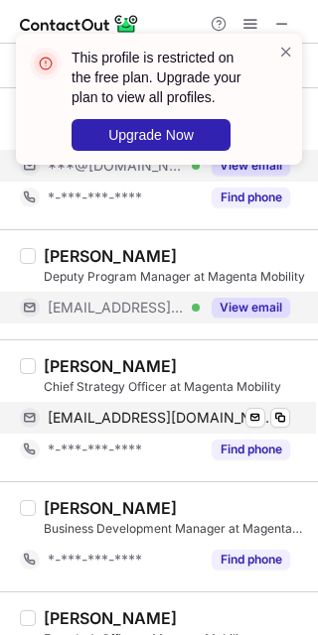
click at [189, 414] on span "sujitcherian@yahoo.co.in" at bounding box center [161, 418] width 227 height 18
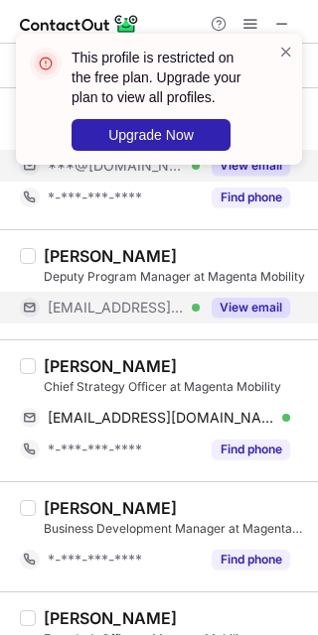
click at [49, 356] on div "Sujit Cherian" at bounding box center [110, 366] width 133 height 20
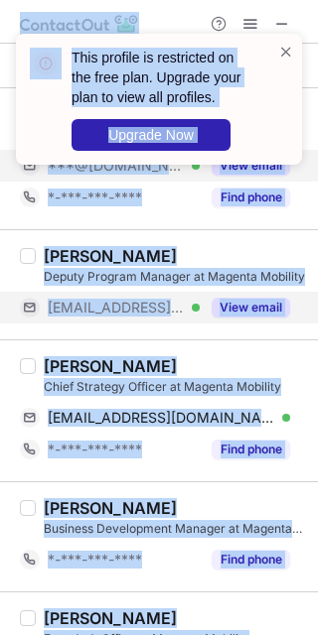
click at [259, 357] on div "Sujit Cherian" at bounding box center [175, 366] width 262 height 20
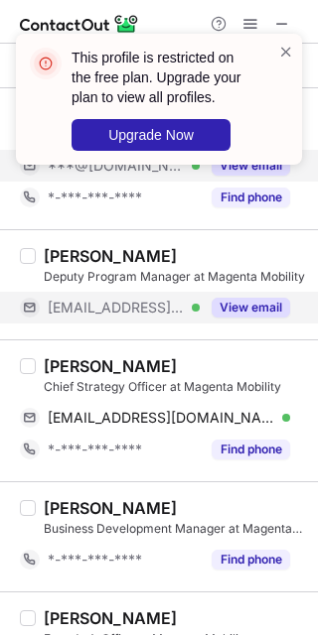
click at [63, 365] on div "Sujit Cherian" at bounding box center [110, 366] width 133 height 20
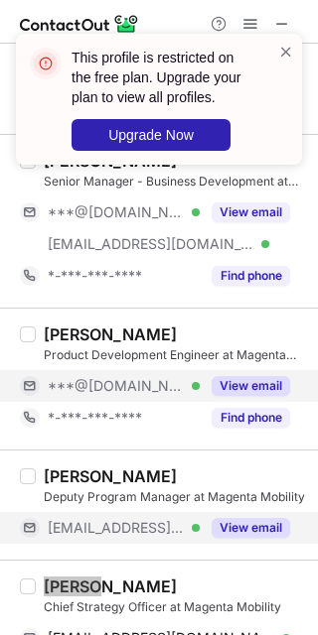
scroll to position [953, 0]
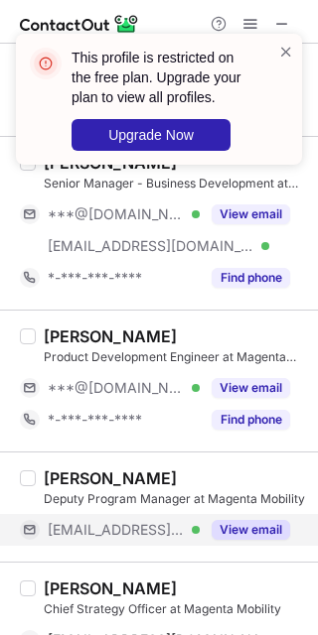
click at [220, 362] on div "Product Development Engineer at Magenta Mobility" at bounding box center [175, 357] width 262 height 18
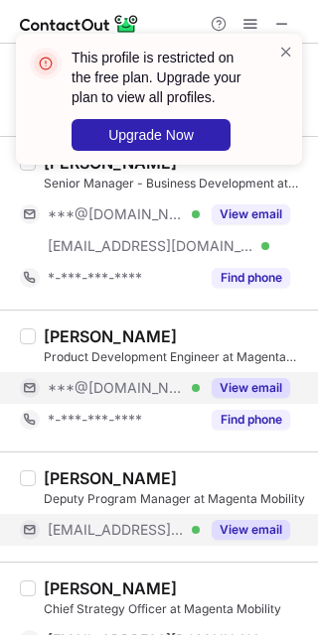
click at [230, 378] on button "View email" at bounding box center [250, 388] width 78 height 20
click at [236, 194] on div "This profile is restricted on the free plan. Upgrade your plan to view all prof…" at bounding box center [159, 107] width 318 height 187
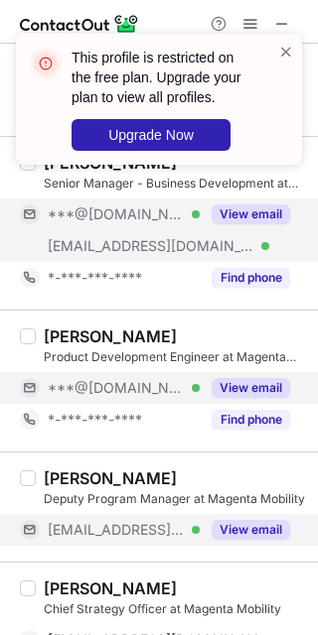
click at [234, 210] on button "View email" at bounding box center [250, 214] width 78 height 20
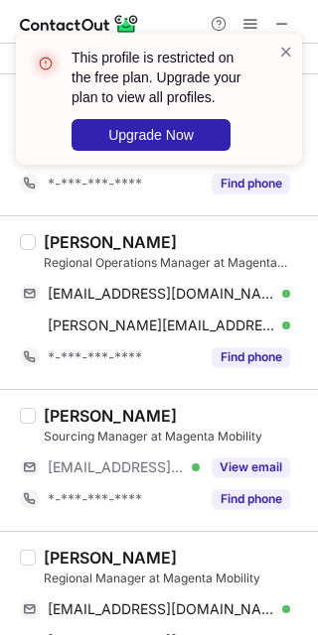
scroll to position [0, 0]
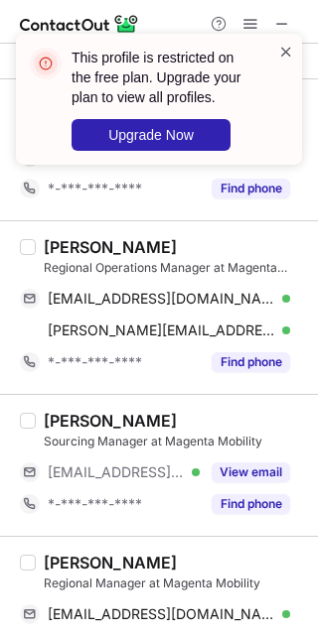
click at [279, 45] on span at bounding box center [286, 52] width 16 height 20
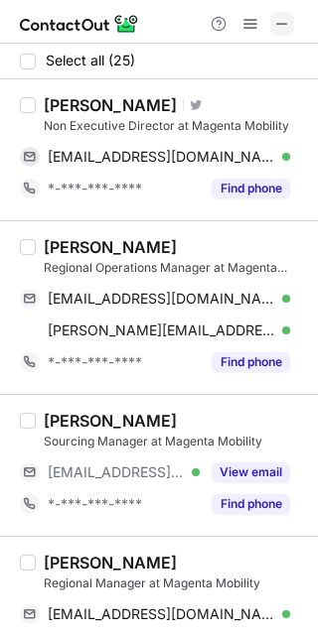
click at [281, 16] on span at bounding box center [282, 24] width 16 height 16
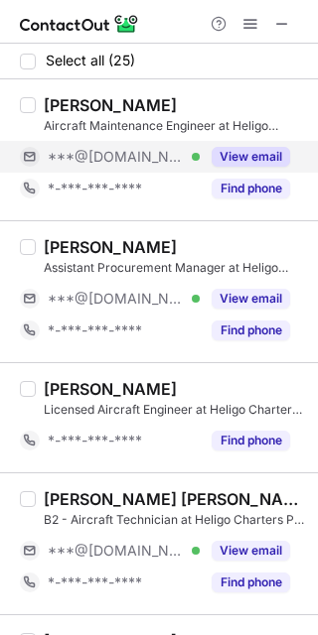
click at [252, 156] on button "View email" at bounding box center [250, 157] width 78 height 20
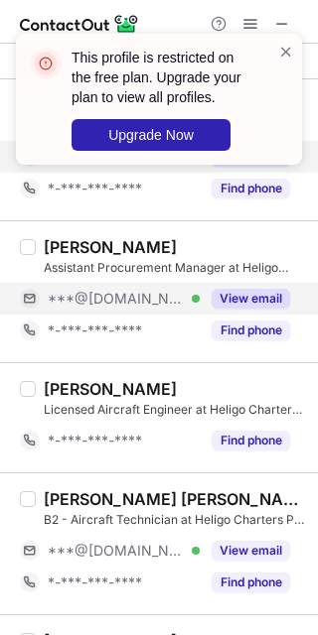
click at [241, 299] on button "View email" at bounding box center [250, 299] width 78 height 20
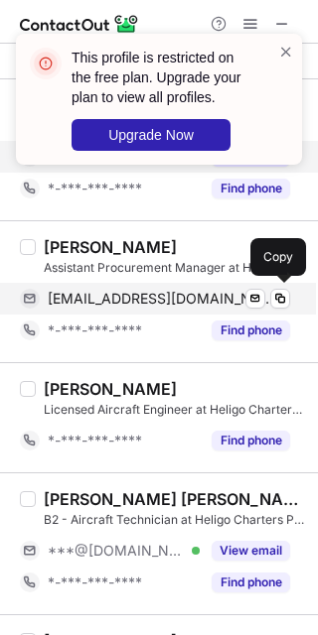
click at [157, 298] on span "onkarlambe@gmail.com" at bounding box center [161, 299] width 227 height 18
click at [282, 297] on span at bounding box center [280, 299] width 16 height 16
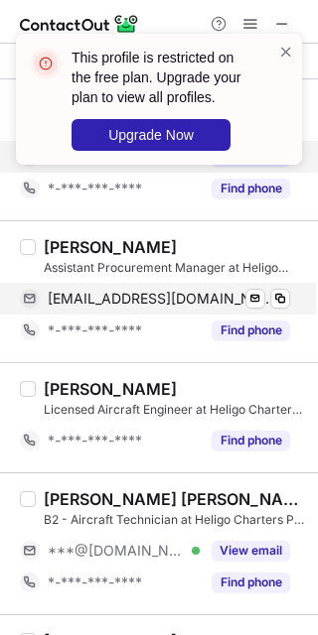
click at [124, 292] on span "onkarlambe@gmail.com" at bounding box center [161, 299] width 227 height 18
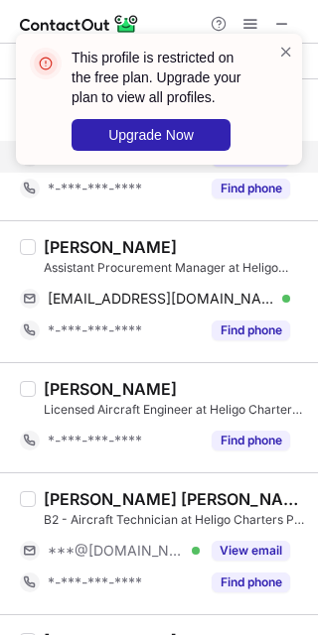
click at [61, 252] on div "Onkar Lambe" at bounding box center [110, 247] width 133 height 20
copy div "Onkar"
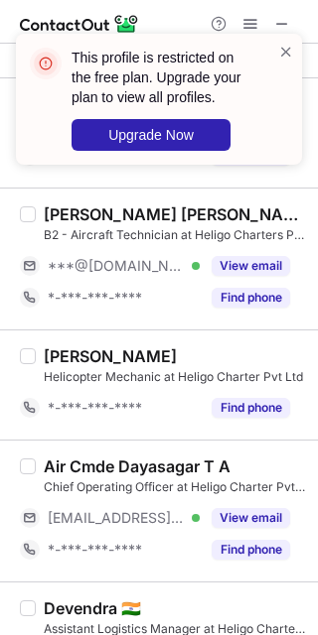
scroll to position [299, 0]
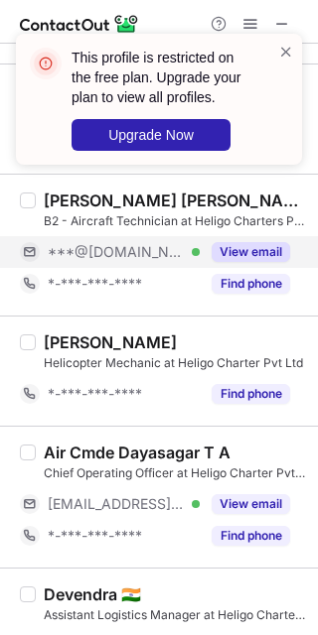
click at [243, 255] on button "View email" at bounding box center [250, 252] width 78 height 20
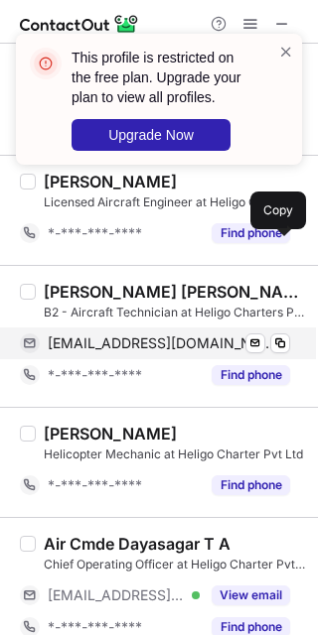
scroll to position [206, 0]
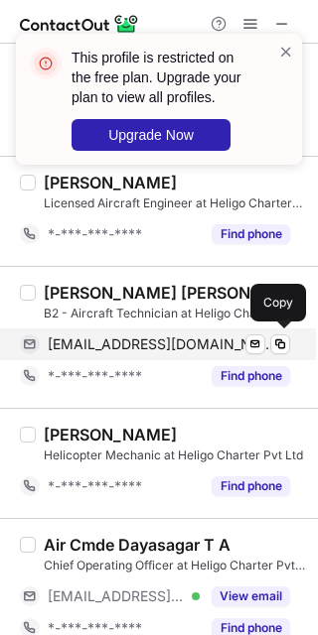
click at [171, 346] on span "kevalsawantpatel4@gmail.com" at bounding box center [161, 344] width 227 height 18
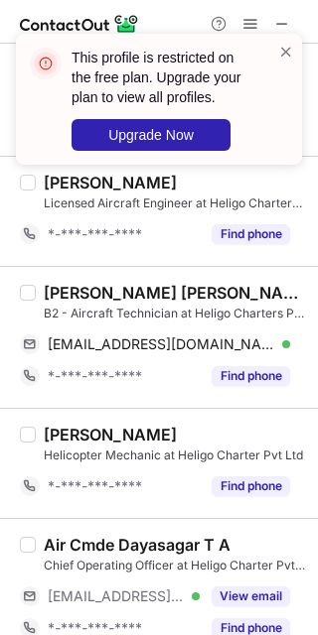
click at [57, 283] on div "Keval Sawant Patel 🧿" at bounding box center [175, 293] width 262 height 20
copy div "Keval"
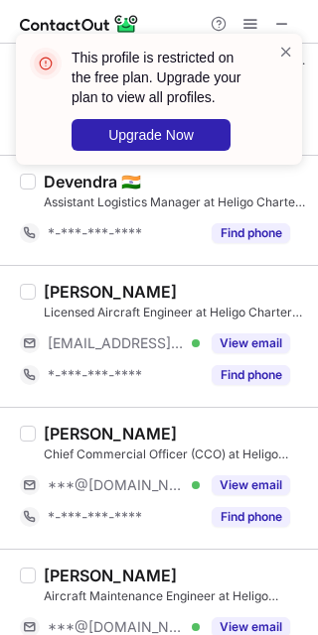
scroll to position [717, 0]
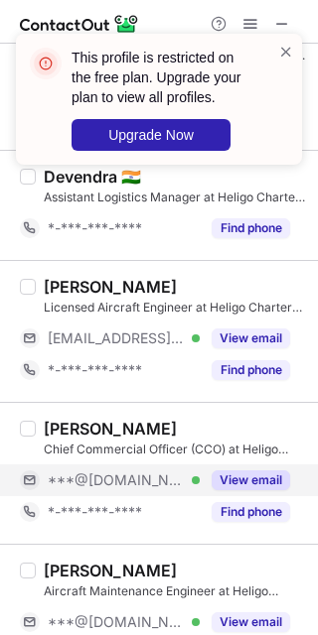
click at [256, 484] on button "View email" at bounding box center [250, 480] width 78 height 20
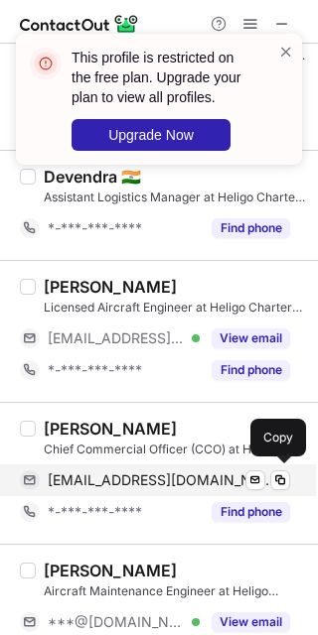
click at [163, 473] on span "leoaircharter@gmail.com" at bounding box center [161, 480] width 227 height 18
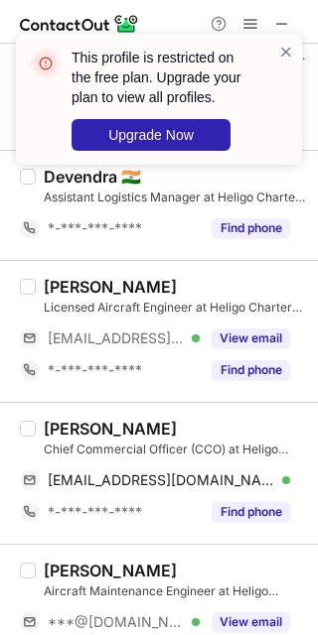
click at [68, 428] on div "Nikesh Goswami" at bounding box center [110, 429] width 133 height 20
copy div "Nikesh"
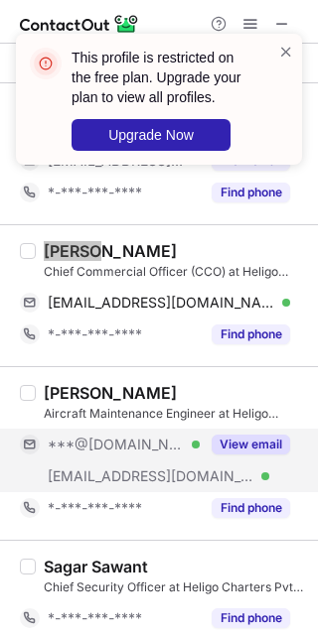
scroll to position [897, 0]
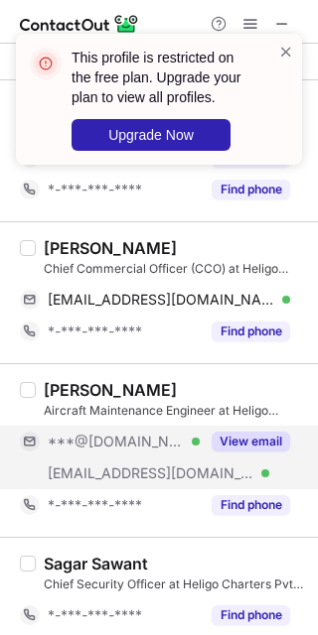
click at [235, 452] on div "View email" at bounding box center [245, 442] width 90 height 32
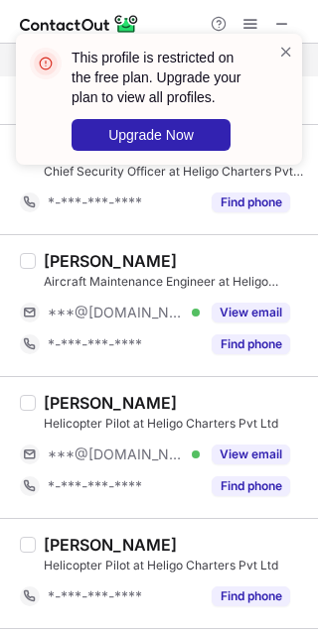
scroll to position [1330, 0]
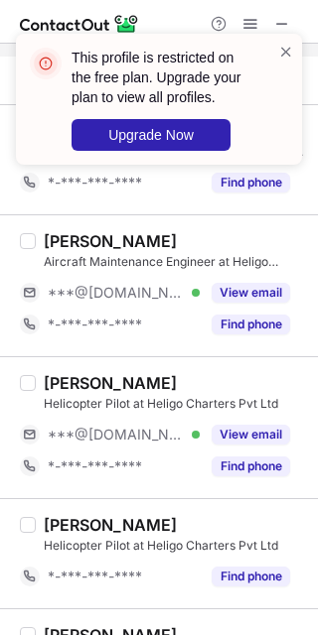
click at [237, 269] on div "Gaurav Sharma Aircraft Maintenance Engineer at Heligo Charter Pvt Ltd ***@yahoo…" at bounding box center [171, 285] width 270 height 109
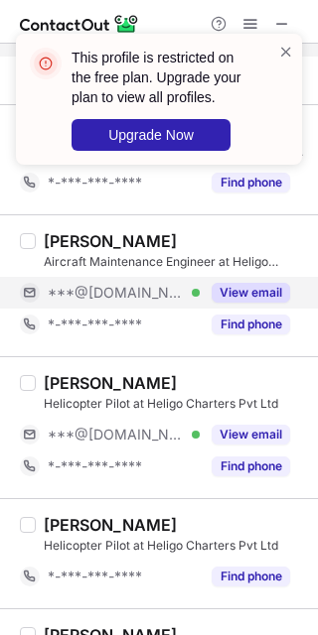
click at [241, 291] on button "View email" at bounding box center [250, 293] width 78 height 20
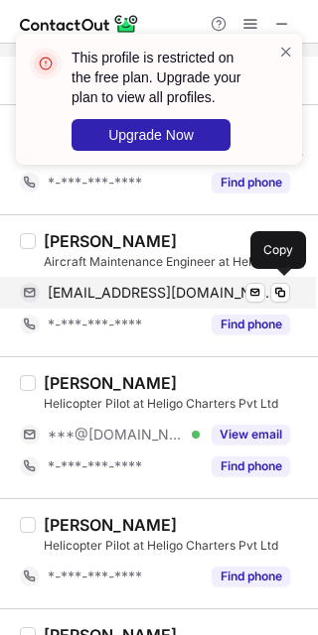
click at [201, 288] on span "gaurav_sharma2009@yahoo.com" at bounding box center [161, 293] width 227 height 18
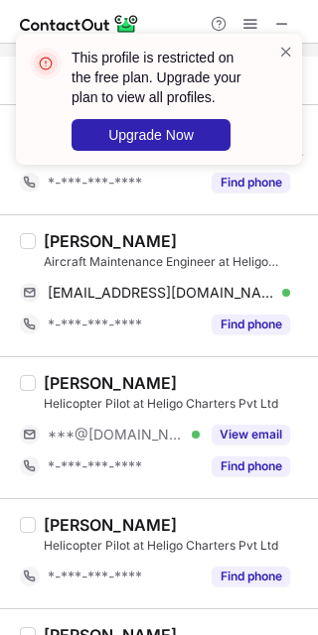
click at [74, 234] on div "Gaurav Sharma" at bounding box center [110, 241] width 133 height 20
copy div "Gaurav"
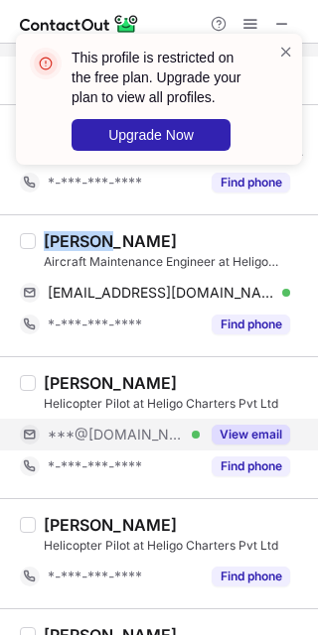
click at [240, 438] on button "View email" at bounding box center [250, 435] width 78 height 20
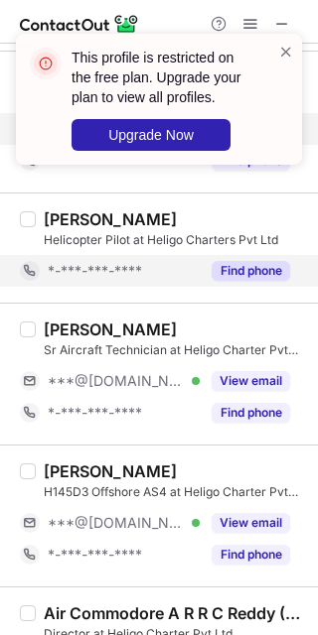
scroll to position [1657, 0]
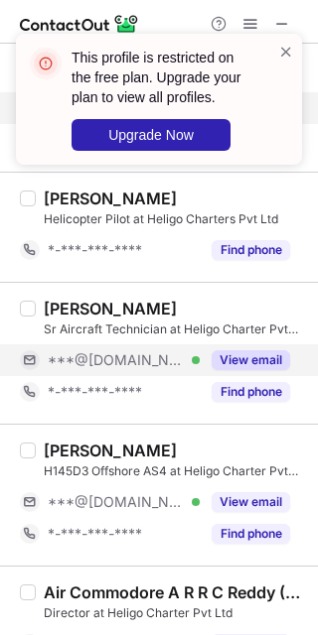
click at [245, 361] on button "View email" at bounding box center [250, 360] width 78 height 20
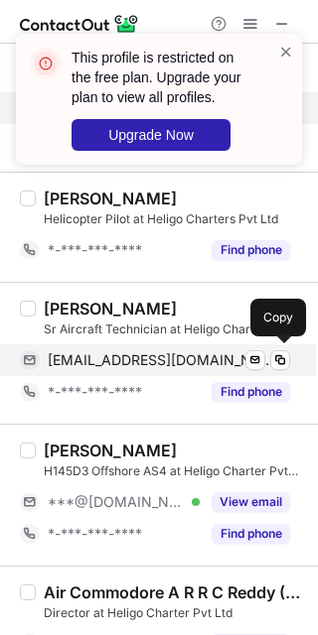
click at [205, 344] on div "govindsujihar16@gmail.com Verified Send email Copy" at bounding box center [155, 360] width 270 height 32
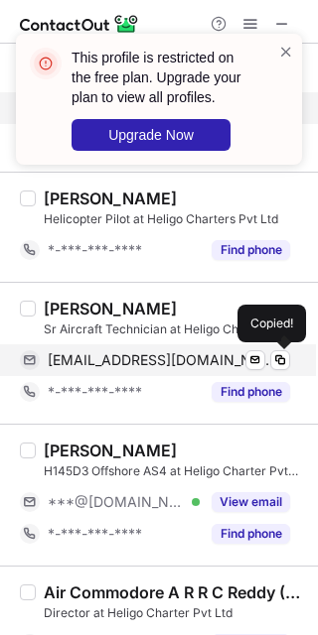
click at [184, 354] on span "govindsujihar16@gmail.com" at bounding box center [161, 360] width 227 height 18
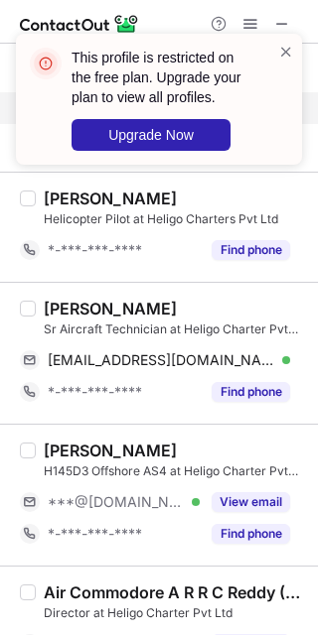
click at [79, 315] on div "SUJIHAR GOVIND" at bounding box center [110, 309] width 133 height 20
copy div "SUJIHAR"
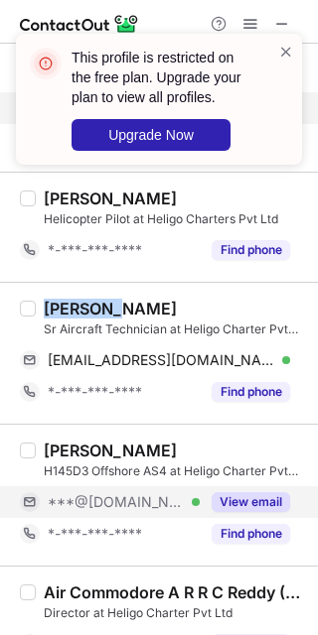
click at [252, 507] on button "View email" at bounding box center [250, 502] width 78 height 20
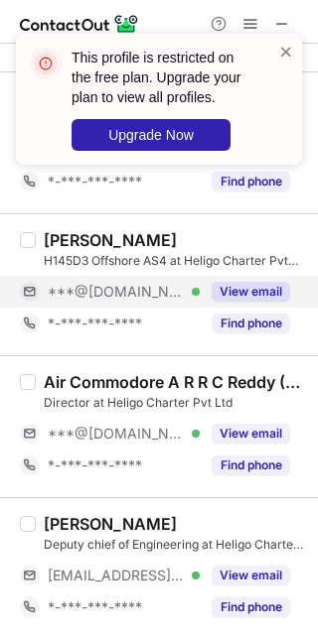
scroll to position [1874, 0]
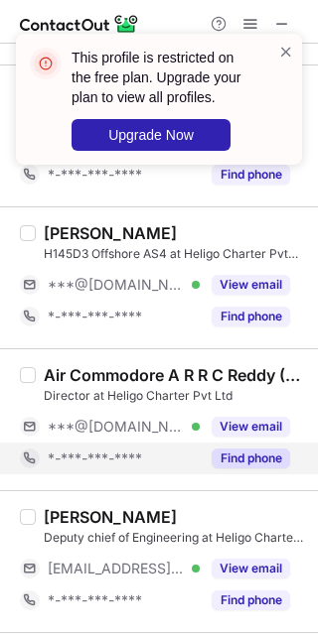
click at [240, 446] on div "Find phone" at bounding box center [245, 459] width 90 height 32
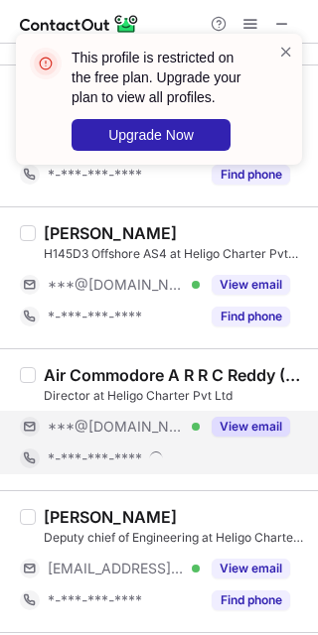
click at [253, 417] on button "View email" at bounding box center [250, 427] width 78 height 20
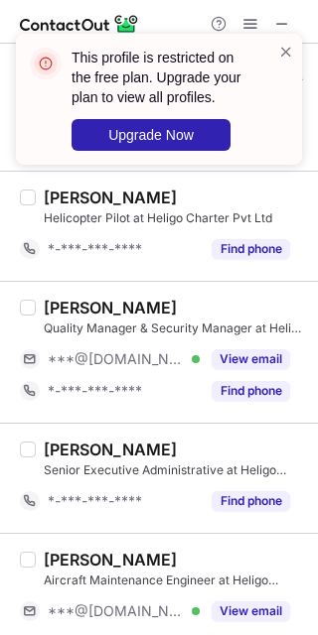
scroll to position [2307, 0]
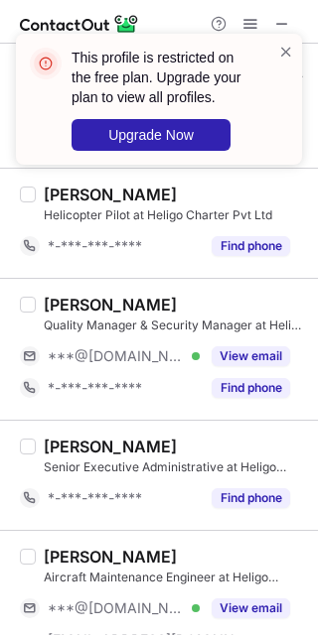
click at [252, 335] on div "Rishi Khandelwal Quality Manager & Security Manager at Heligo Charters Pvt Ltd …" at bounding box center [171, 349] width 270 height 109
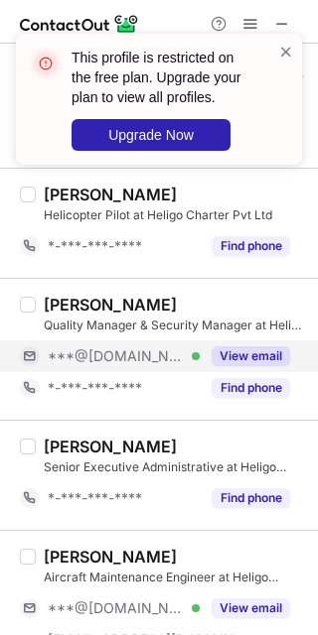
click at [229, 353] on button "View email" at bounding box center [250, 356] width 78 height 20
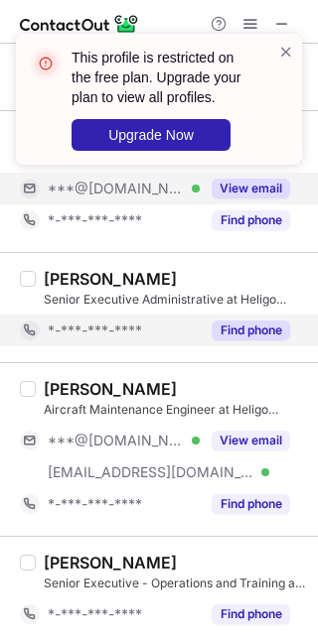
scroll to position [2484, 0]
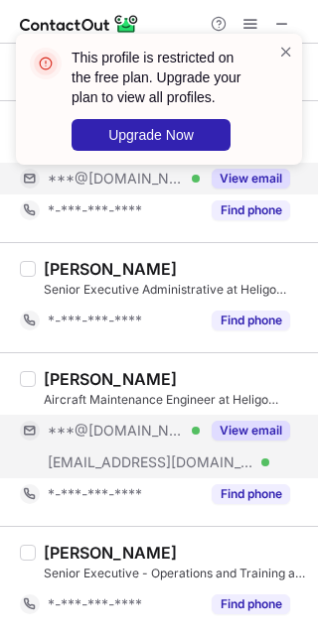
click at [223, 423] on button "View email" at bounding box center [250, 431] width 78 height 20
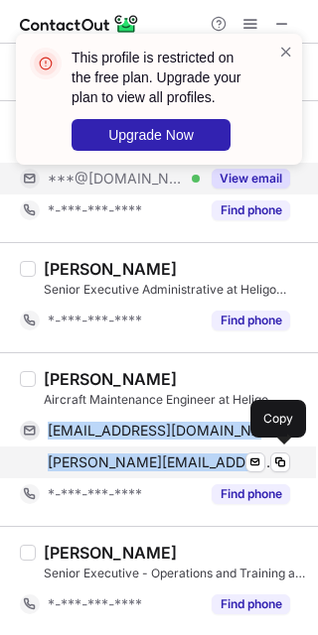
drag, startPoint x: 45, startPoint y: 426, endPoint x: 214, endPoint y: 452, distance: 171.7
click at [214, 452] on div "saahilpawar@gmail.com Verified Send email Copy sahil.pawar@heligo.in Verified S…" at bounding box center [155, 447] width 270 height 64
copy div "saahilpawar@gmail.com Verified Send email Copy sahil.pawar@heligo.in"
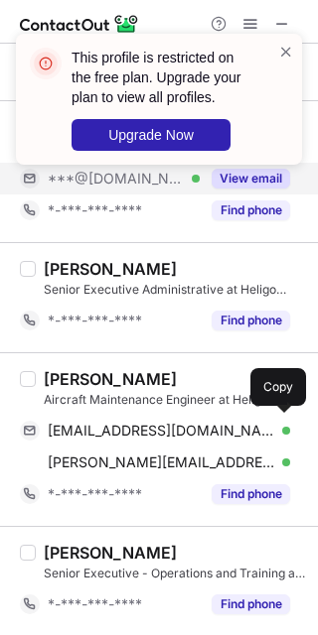
click at [86, 363] on div "SAHIL PAWAR Aircraft Maintenance Engineer at Heligo Charters Pvt Ltd saahilpawa…" at bounding box center [159, 439] width 318 height 174
click at [63, 376] on div "SAHIL PAWAR" at bounding box center [110, 379] width 133 height 20
copy div "SAHIL"
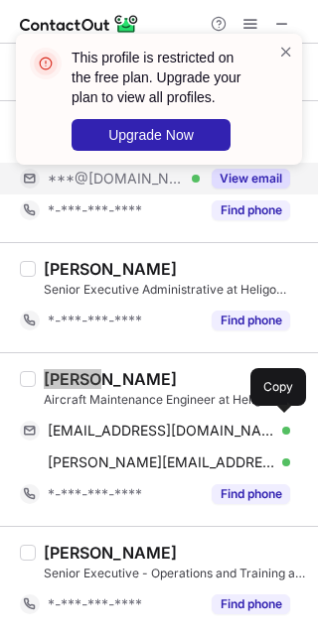
scroll to position [2797, 0]
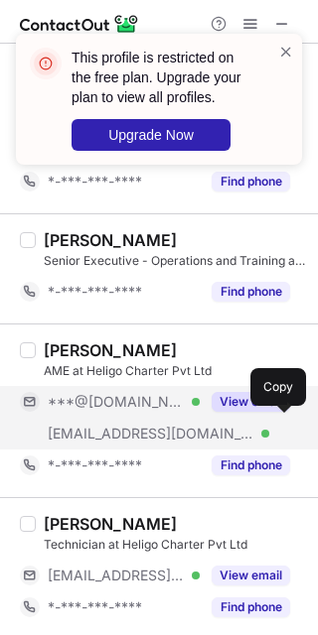
click at [222, 392] on button "View email" at bounding box center [250, 402] width 78 height 20
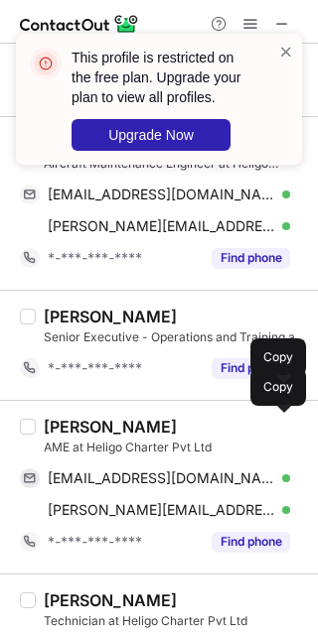
scroll to position [2720, 0]
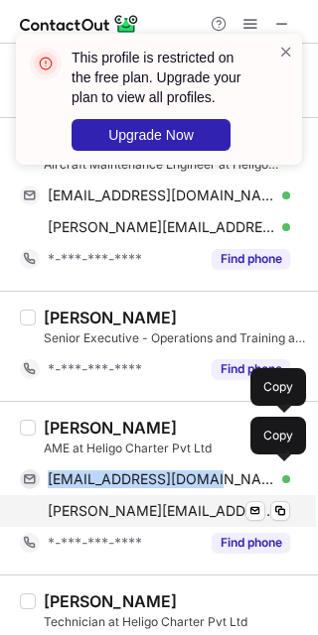
drag, startPoint x: 38, startPoint y: 473, endPoint x: 208, endPoint y: 492, distance: 171.8
click at [208, 492] on div "praveshsahu555@gmail.com Verified Send email Copy pravesh@heligo.in Verified Se…" at bounding box center [155, 496] width 270 height 64
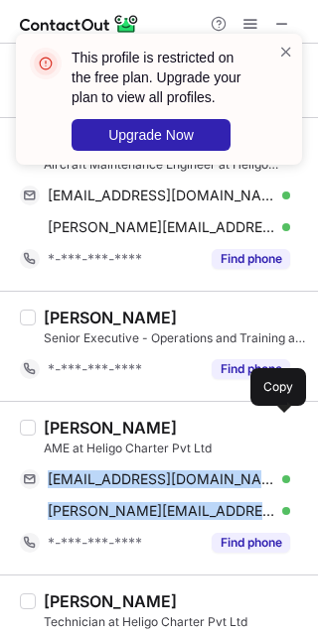
copy div "praveshsahu555@gmail.com Verified Send email Copy pravesh@heligo.in"
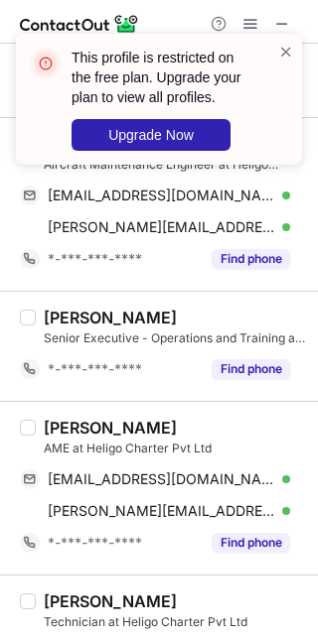
click at [76, 422] on div "Pravesh Sahu" at bounding box center [110, 428] width 133 height 20
copy div "Pravesh"
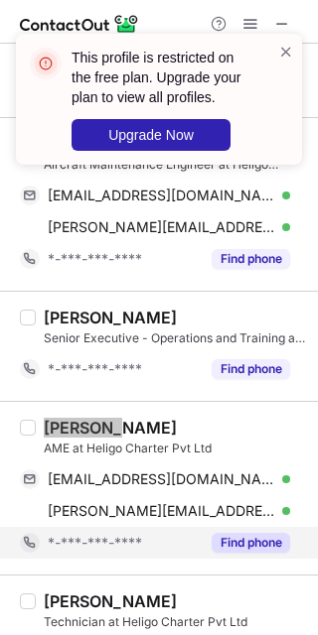
scroll to position [2797, 0]
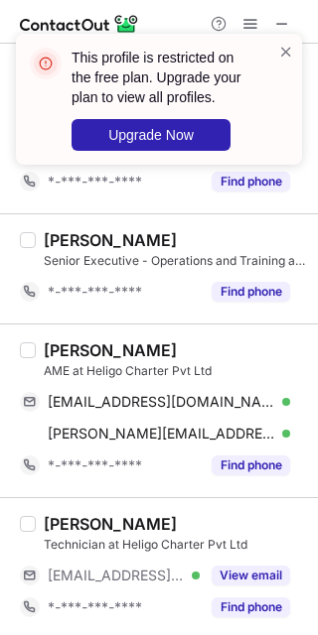
click at [186, 554] on div "Nikhil Chavan Technician at Heligo Charter Pvt Ltd ***@heligo.in Verified View …" at bounding box center [171, 568] width 270 height 109
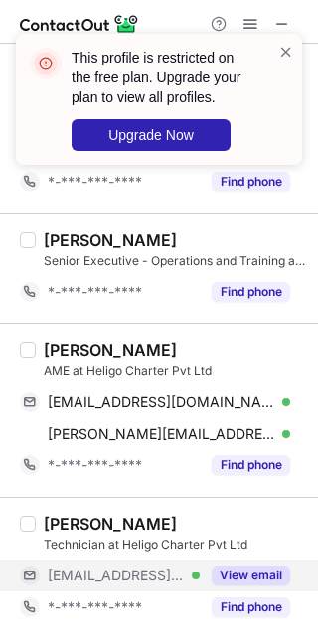
click at [213, 569] on button "View email" at bounding box center [250, 576] width 78 height 20
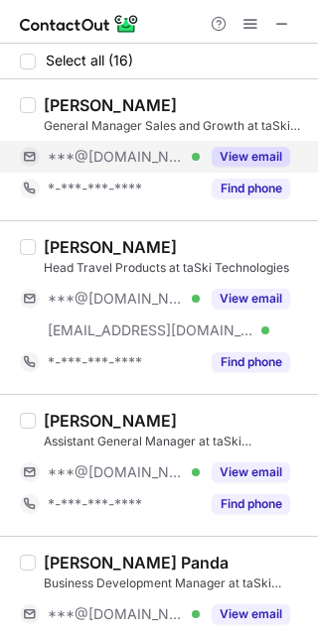
click at [214, 154] on button "View email" at bounding box center [250, 157] width 78 height 20
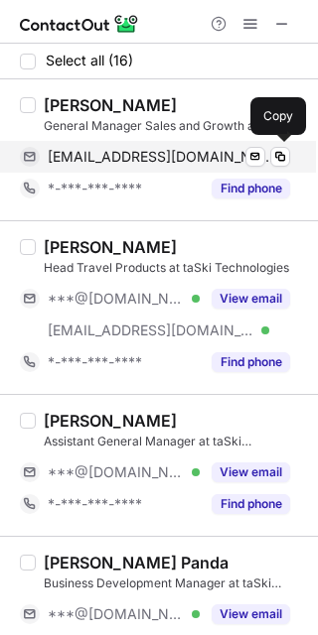
click at [130, 153] on span "[EMAIL_ADDRESS][DOMAIN_NAME]" at bounding box center [161, 157] width 227 height 18
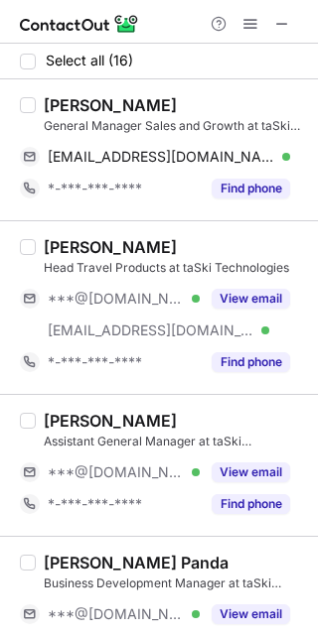
click at [60, 108] on div "[PERSON_NAME]" at bounding box center [110, 105] width 133 height 20
click at [47, 89] on div "Rupesh Mohanty General Manager Sales and Growth at taSki Technologies rupeshcar…" at bounding box center [159, 149] width 318 height 141
click at [55, 90] on div "Rupesh Mohanty General Manager Sales and Growth at taSki Technologies rupeshcar…" at bounding box center [159, 149] width 318 height 141
copy div "Rupesh"
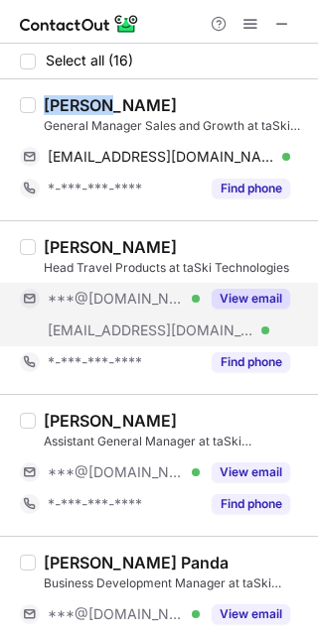
click at [229, 306] on button "View email" at bounding box center [250, 299] width 78 height 20
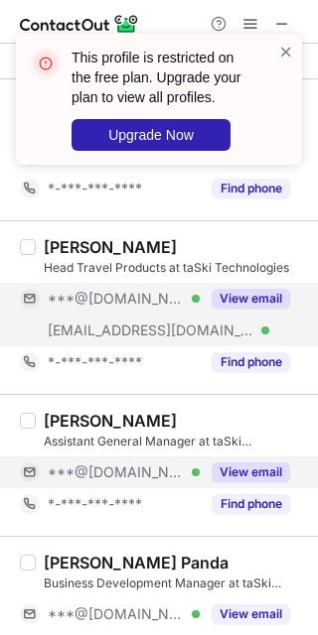
click at [215, 457] on div "View email" at bounding box center [245, 473] width 90 height 32
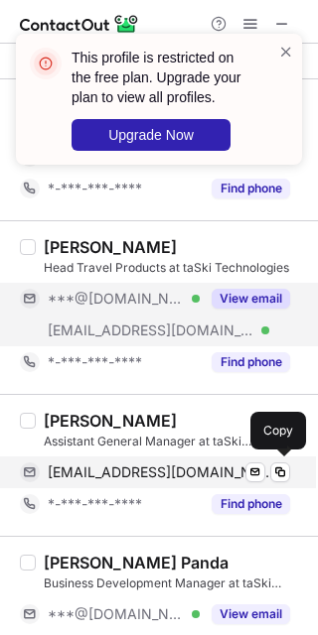
click at [190, 461] on div "vaisakharangath@gmail.com Verified Send email Copy" at bounding box center [155, 473] width 270 height 32
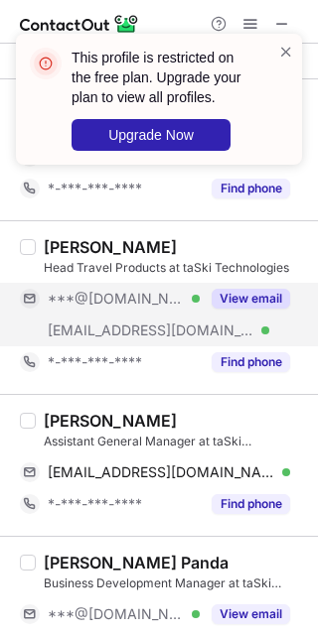
click at [68, 431] on div "Vaisakh Arangath Assistant General Manager at taSki Technologies" at bounding box center [175, 431] width 262 height 40
click at [52, 419] on div "Vaisakh Arangath" at bounding box center [110, 421] width 133 height 20
copy div "Vaisakh"
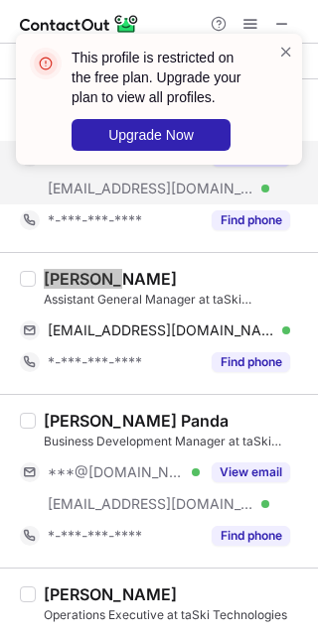
scroll to position [160, 0]
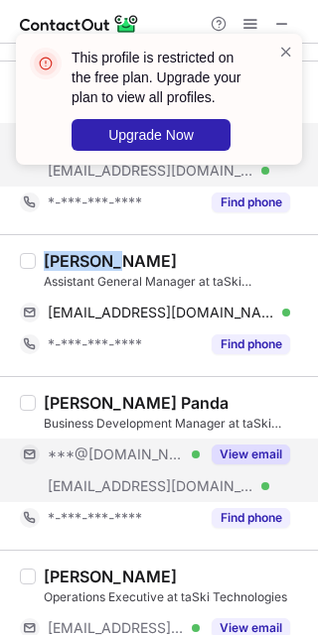
click at [255, 458] on button "View email" at bounding box center [250, 455] width 78 height 20
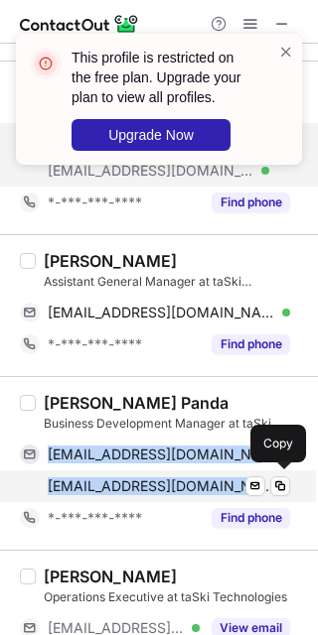
drag, startPoint x: 41, startPoint y: 448, endPoint x: 237, endPoint y: 492, distance: 201.5
click at [237, 492] on div "somyaranjanpanda31@gmail.com Verified Send email Copy somyaranjanpanda@taski.in…" at bounding box center [155, 471] width 270 height 64
copy div "somyaranjanpanda31@gmail.com Verified Send email Copy somyaranjanpanda@taski.in"
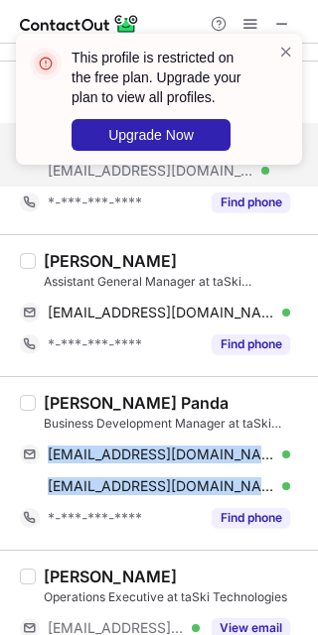
click at [73, 395] on div "Somyaranjan Panda" at bounding box center [136, 403] width 185 height 20
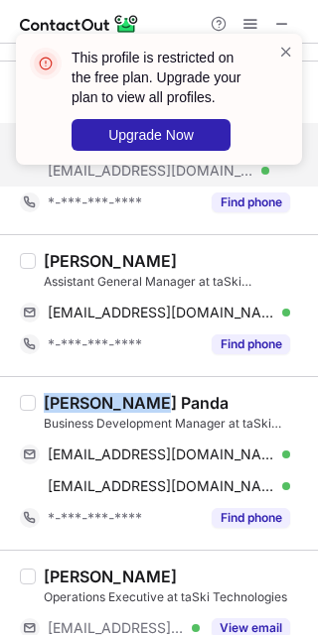
click at [73, 395] on div "Somyaranjan Panda" at bounding box center [136, 403] width 185 height 20
copy div "Somyaranjan"
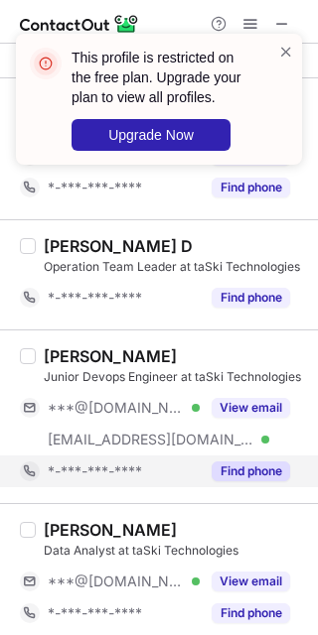
scroll to position [997, 0]
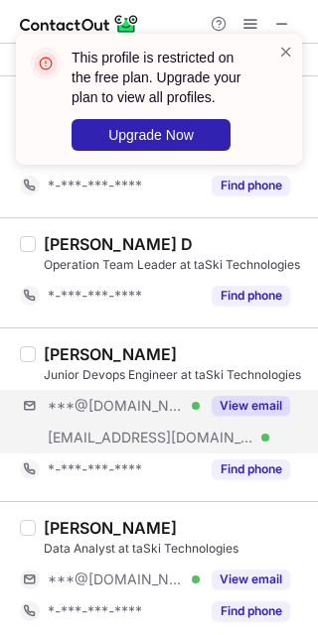
click at [252, 434] on div "***@gmail.com Verified ***@taski.in Verified View email" at bounding box center [163, 422] width 286 height 64
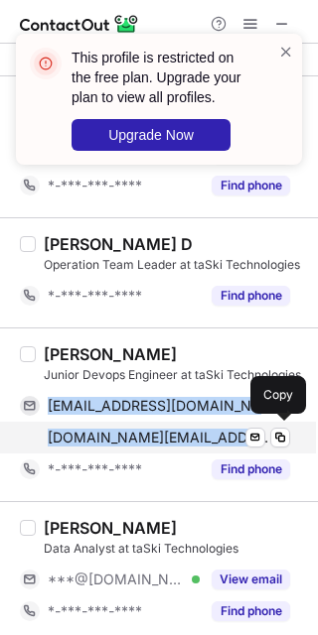
drag, startPoint x: 47, startPoint y: 402, endPoint x: 181, endPoint y: 429, distance: 136.7
click at [181, 429] on div "krprasad639@gmail.com Verified Send email Copy prasad.kr@taski.in Verified Send…" at bounding box center [155, 422] width 270 height 64
copy div "krprasad639@gmail.com Verified Send email Copy prasad.kr@taski.in"
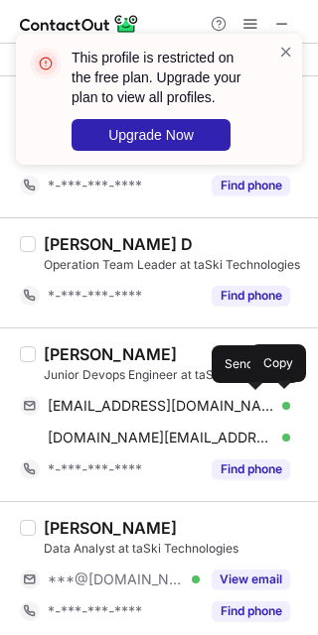
click at [63, 347] on div "Prasad kr" at bounding box center [110, 354] width 133 height 20
copy div "Prasad"
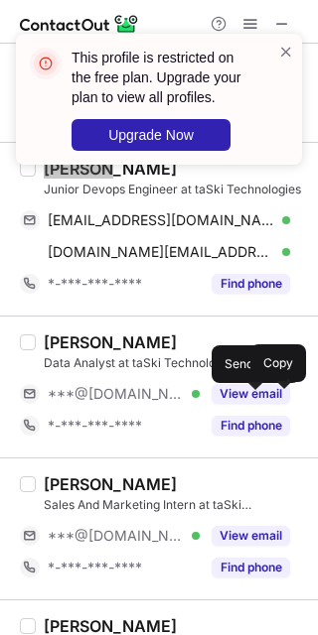
scroll to position [1183, 0]
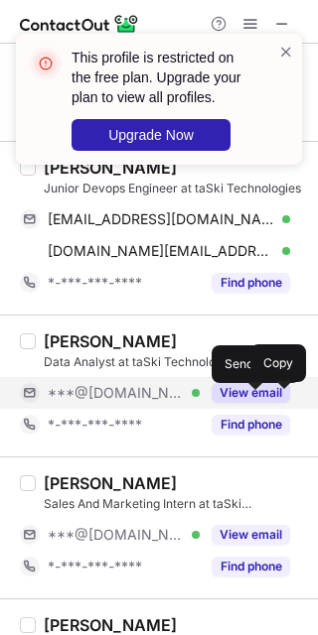
click at [194, 398] on div "***@gmail.com Verified" at bounding box center [124, 393] width 152 height 18
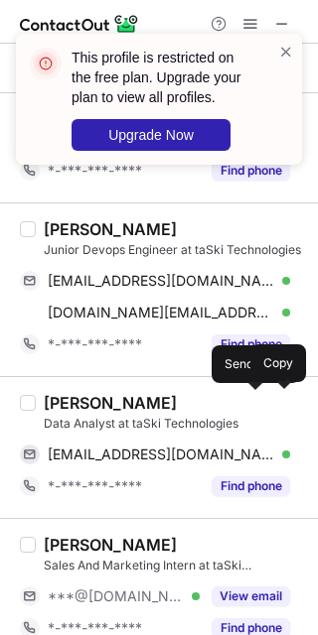
scroll to position [1120, 0]
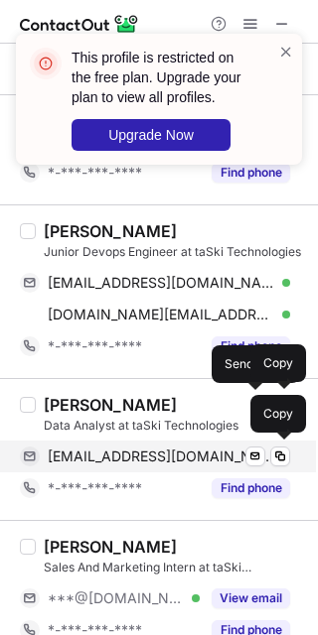
click at [190, 466] on div "adithkumarthaikandy@gmail.com Verified Send email Copy" at bounding box center [155, 457] width 270 height 32
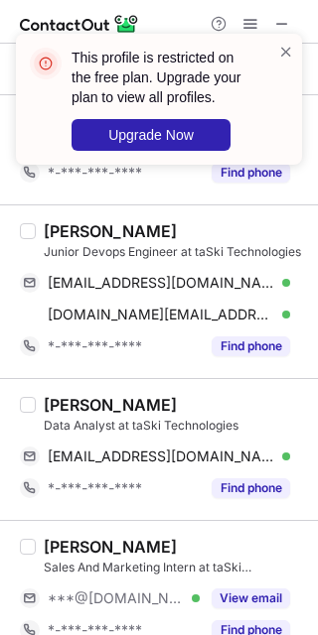
click at [46, 413] on div "Adith Kumar T" at bounding box center [110, 405] width 133 height 20
click at [52, 409] on div "Adith Kumar T" at bounding box center [110, 405] width 133 height 20
copy div "Adith"
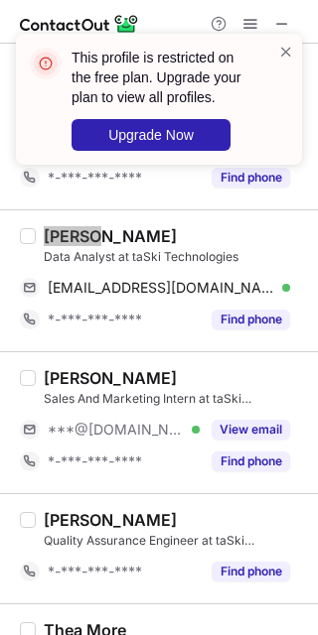
scroll to position [1291, 0]
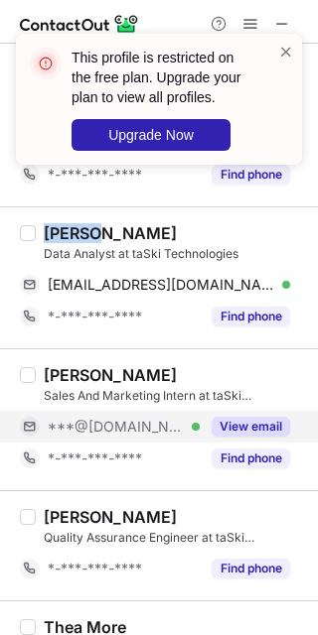
click at [251, 428] on button "View email" at bounding box center [250, 427] width 78 height 20
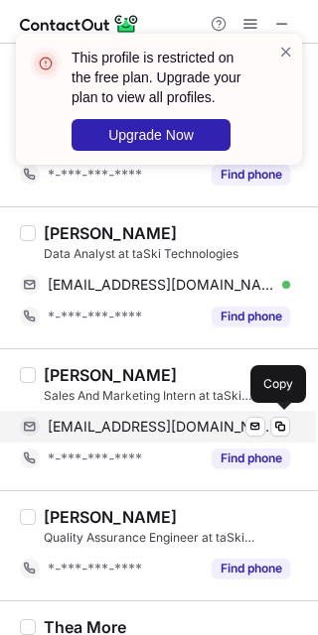
click at [124, 432] on span "thanayshetty07@gmail.com" at bounding box center [161, 427] width 227 height 18
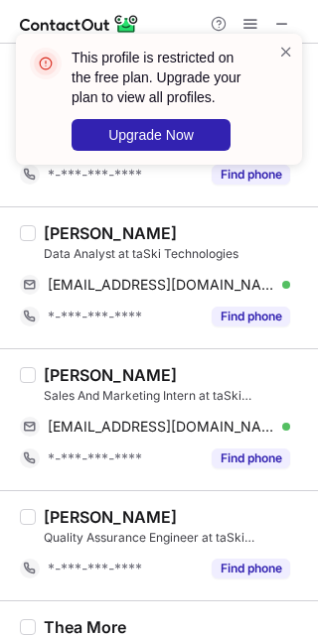
click at [67, 374] on div "Thanay Shetty" at bounding box center [110, 375] width 133 height 20
copy div "Thanay"
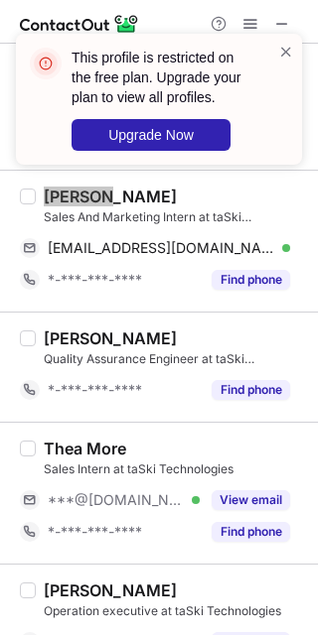
scroll to position [1471, 0]
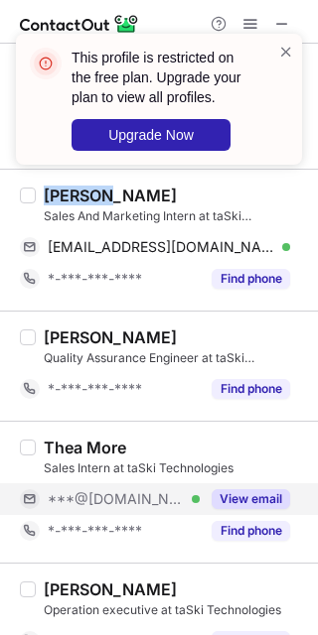
click at [235, 491] on button "View email" at bounding box center [250, 499] width 78 height 20
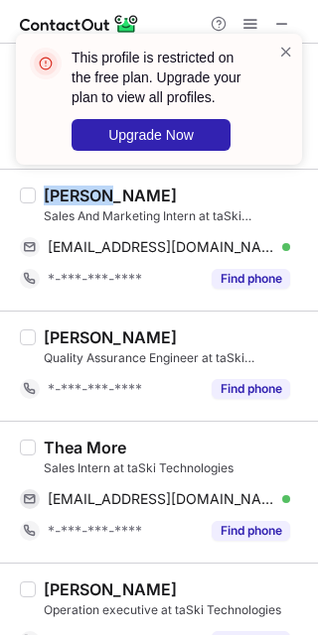
scroll to position [1617, 0]
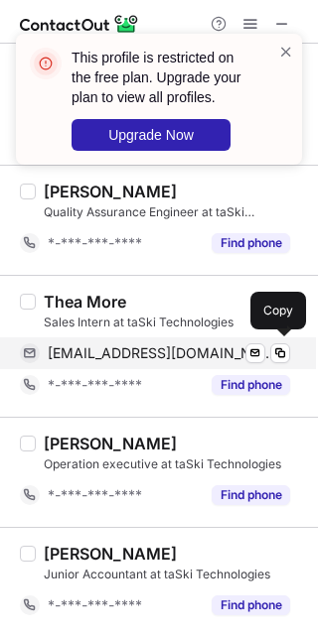
click at [154, 360] on div "theamore22@gmail.com Verified Send email Copy" at bounding box center [155, 353] width 270 height 32
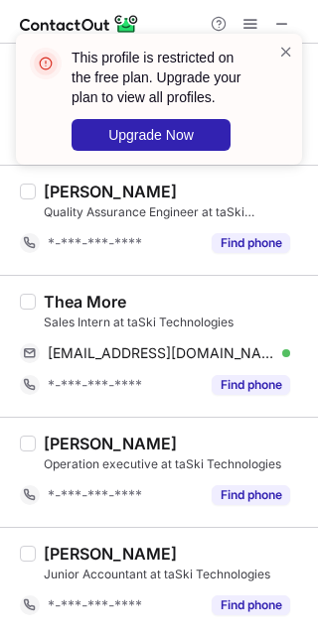
click at [55, 301] on div "Thea More" at bounding box center [85, 302] width 82 height 20
copy div "Thea"
click at [48, 275] on div "Thea More Sales Intern at taSki Technologies theamore22@gmail.com Verified Send…" at bounding box center [159, 346] width 318 height 142
click at [54, 284] on div "Thea More Sales Intern at taSki Technologies theamore22@gmail.com Verified Send…" at bounding box center [159, 346] width 318 height 142
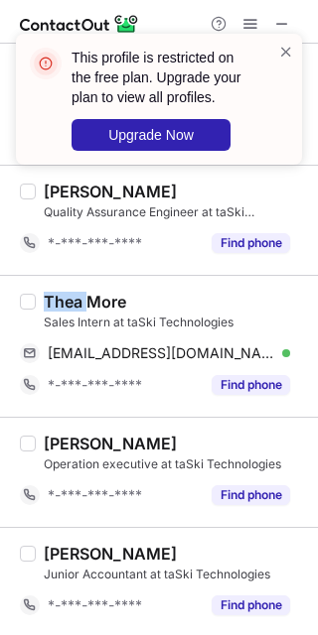
click at [54, 284] on div "Thea More Sales Intern at taSki Technologies theamore22@gmail.com Verified Send…" at bounding box center [159, 346] width 318 height 142
copy div "Thea"
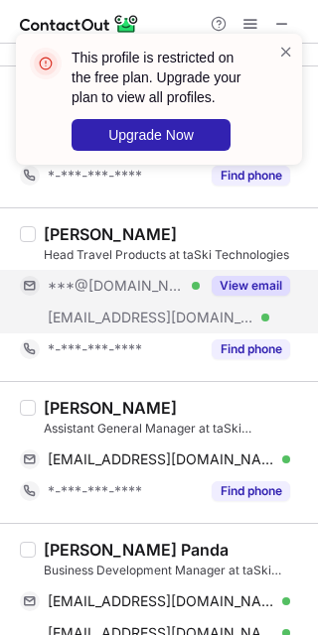
scroll to position [0, 0]
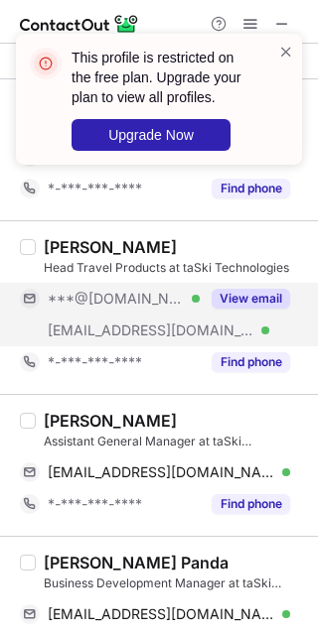
click at [261, 291] on button "View email" at bounding box center [250, 299] width 78 height 20
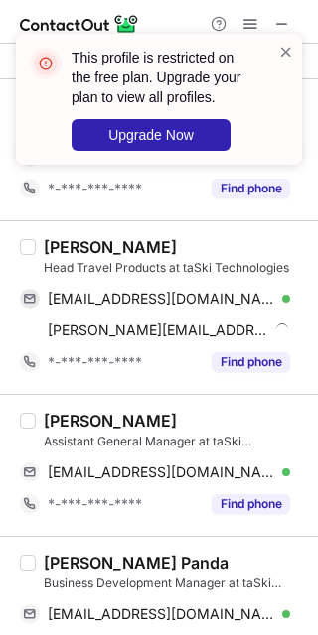
click at [69, 243] on div "Amit Kumar Sharma" at bounding box center [110, 247] width 133 height 20
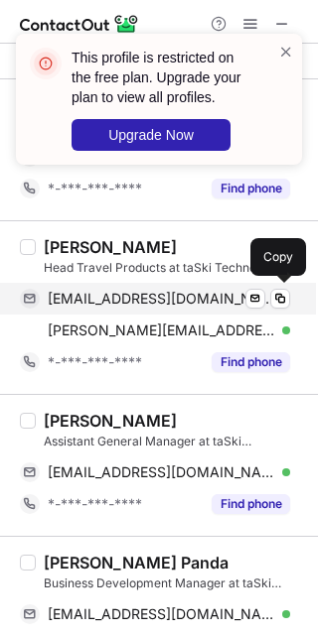
click at [158, 299] on span "amitkumar83sharma@gmail.com" at bounding box center [161, 299] width 227 height 18
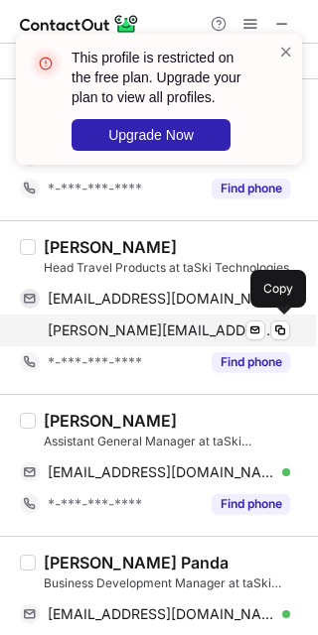
click at [110, 315] on div "amit.sharma@taski.in Verified Send email Copy" at bounding box center [155, 331] width 270 height 32
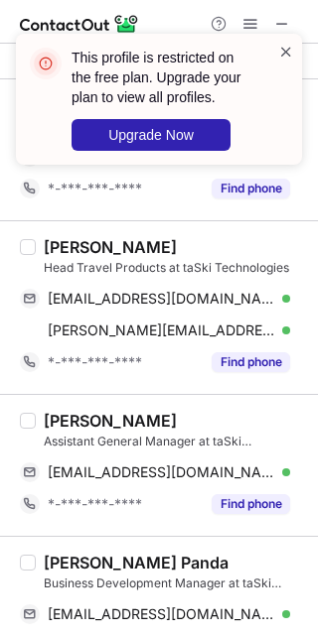
click at [286, 48] on span at bounding box center [286, 52] width 16 height 20
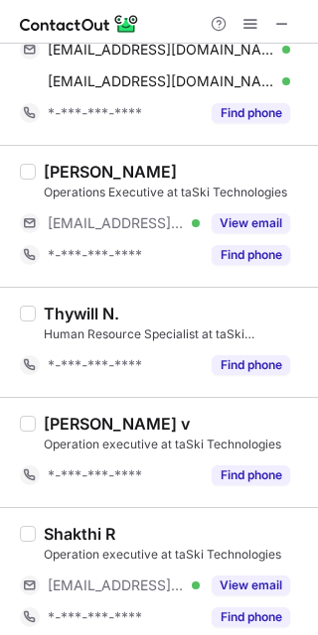
scroll to position [566, 0]
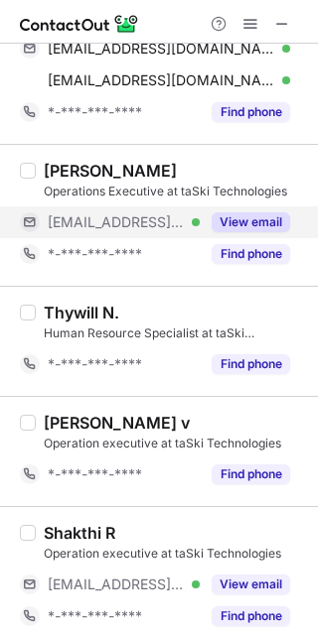
click at [229, 215] on button "View email" at bounding box center [250, 222] width 78 height 20
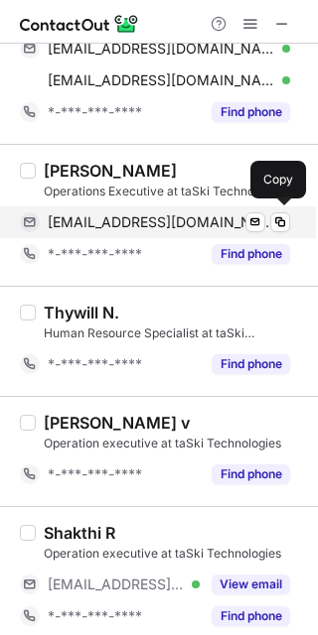
click at [126, 208] on div "mabrur.ahmed@taski.in Verified Send email Copy" at bounding box center [155, 222] width 270 height 32
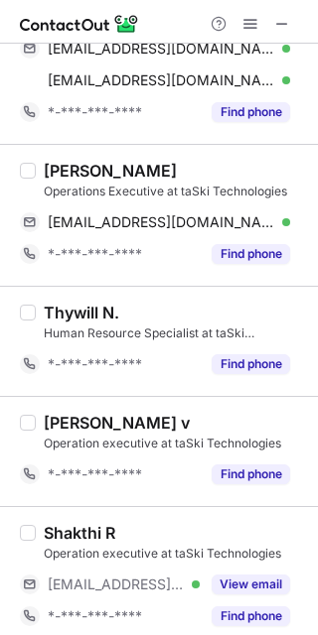
click at [70, 161] on div "Mabrur Ahmed" at bounding box center [110, 171] width 133 height 20
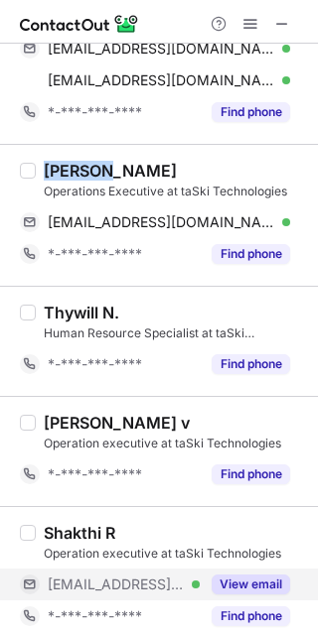
click at [231, 575] on button "View email" at bounding box center [250, 585] width 78 height 20
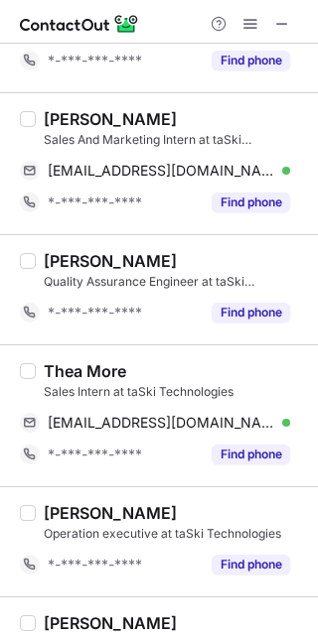
scroll to position [1617, 0]
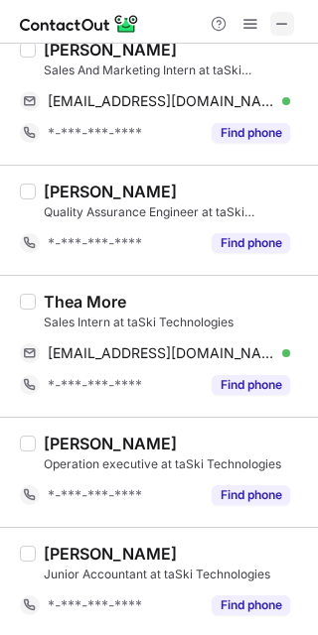
click at [281, 24] on span at bounding box center [282, 24] width 16 height 16
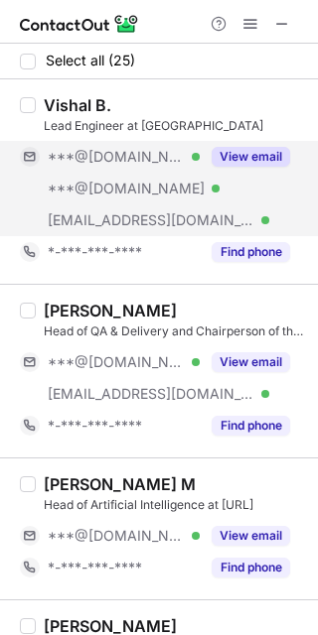
click at [236, 150] on button "View email" at bounding box center [250, 157] width 78 height 20
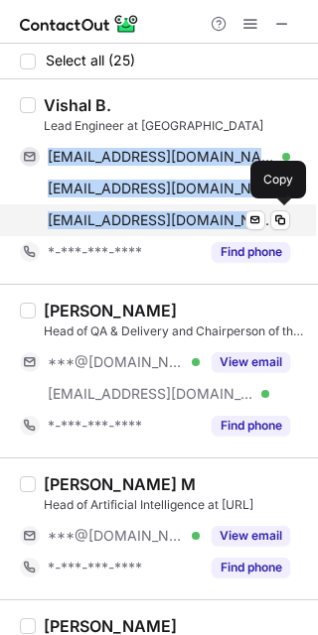
drag, startPoint x: 47, startPoint y: 156, endPoint x: 163, endPoint y: 218, distance: 131.9
click at [163, 218] on div "[EMAIL_ADDRESS][DOMAIN_NAME] Verified Send email Copy [EMAIL_ADDRESS][DOMAIN_NA…" at bounding box center [155, 188] width 270 height 95
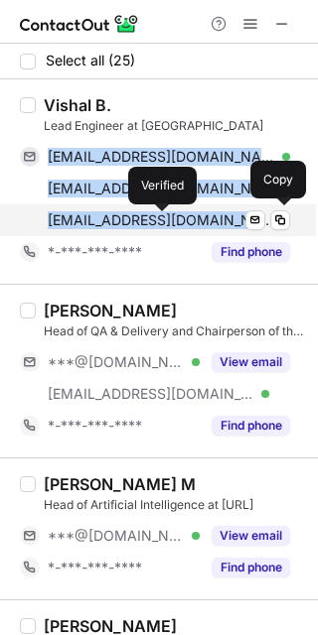
copy div "[EMAIL_ADDRESS][DOMAIN_NAME] Verified Send email Copy [EMAIL_ADDRESS][DOMAIN_NA…"
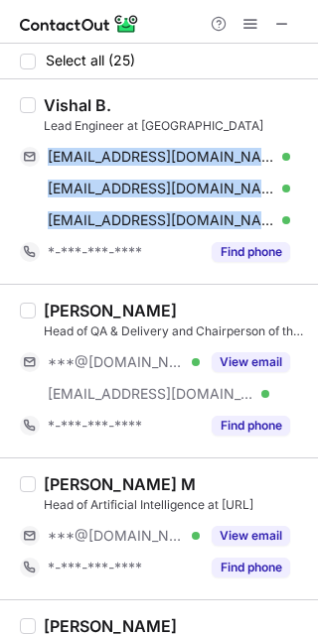
click at [78, 93] on div "Vishal B. Lead Engineer at [URL] [EMAIL_ADDRESS][DOMAIN_NAME] Verified Send ema…" at bounding box center [159, 181] width 318 height 204
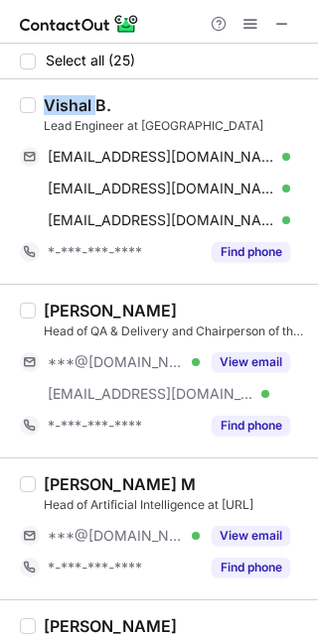
click at [78, 93] on div "Vishal B. Lead Engineer at [URL] [EMAIL_ADDRESS][DOMAIN_NAME] Verified Send ema…" at bounding box center [159, 181] width 318 height 204
copy div "Vishal"
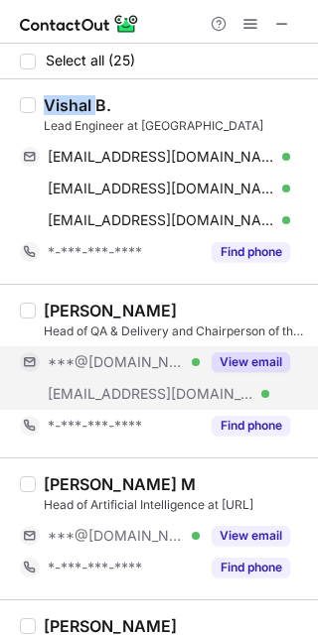
click at [214, 364] on button "View email" at bounding box center [250, 362] width 78 height 20
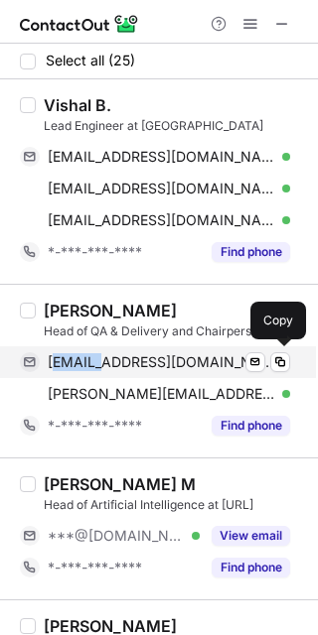
drag, startPoint x: 50, startPoint y: 355, endPoint x: 99, endPoint y: 365, distance: 50.6
click at [99, 365] on span "[EMAIL_ADDRESS][DOMAIN_NAME]" at bounding box center [161, 362] width 227 height 18
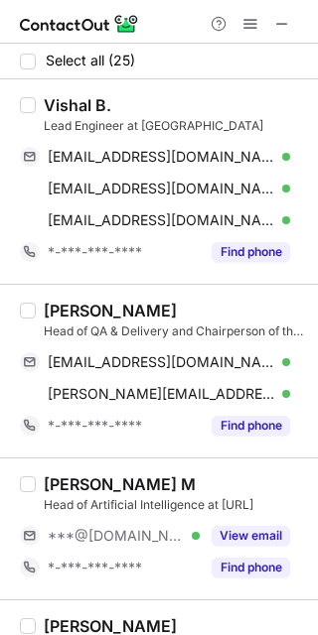
click at [62, 333] on div "Head of QA & Delivery and Chairperson of the Internal Product Planning Council …" at bounding box center [175, 332] width 262 height 18
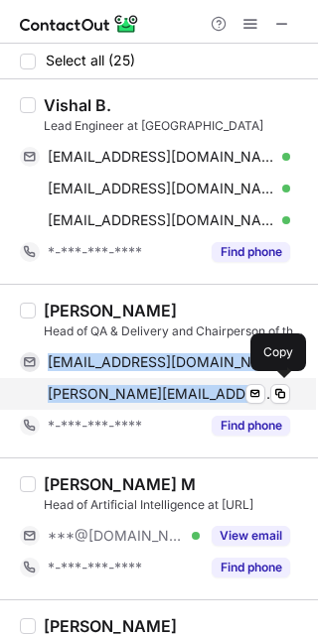
drag, startPoint x: 48, startPoint y: 354, endPoint x: 175, endPoint y: 388, distance: 131.5
click at [175, 388] on div "[EMAIL_ADDRESS][DOMAIN_NAME] Verified Send email Copy [PERSON_NAME][EMAIL_ADDRE…" at bounding box center [155, 378] width 270 height 64
copy div "[EMAIL_ADDRESS][DOMAIN_NAME] Verified Send email Copy [PERSON_NAME][EMAIL_ADDRE…"
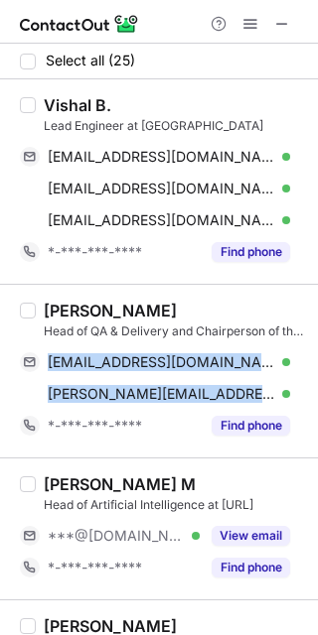
click at [72, 314] on div "[PERSON_NAME]" at bounding box center [110, 311] width 133 height 20
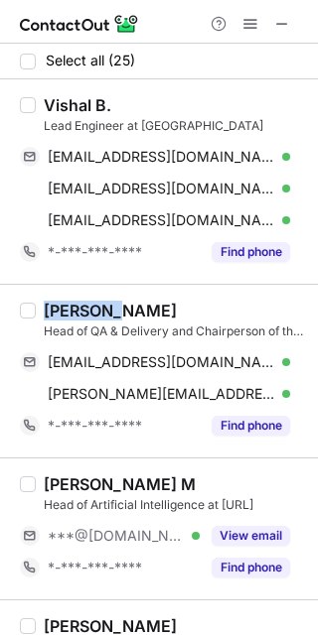
click at [72, 314] on div "[PERSON_NAME]" at bounding box center [110, 311] width 133 height 20
copy div "[PERSON_NAME]"
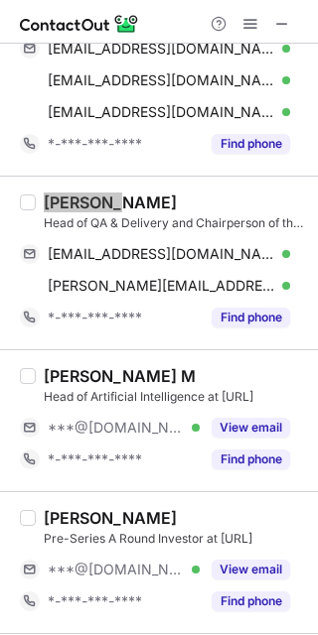
scroll to position [111, 0]
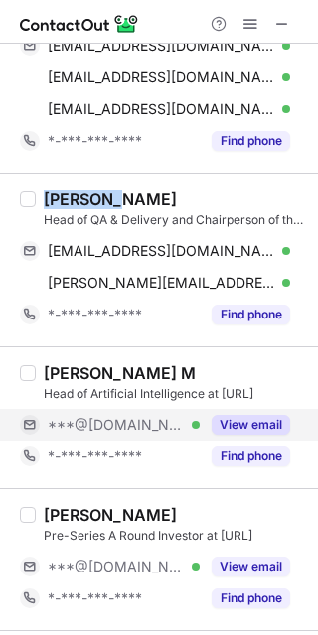
click at [229, 429] on button "View email" at bounding box center [250, 425] width 78 height 20
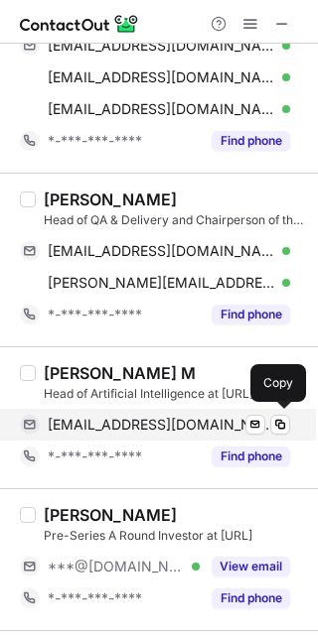
click at [137, 418] on span "[EMAIL_ADDRESS][DOMAIN_NAME]" at bounding box center [161, 425] width 227 height 18
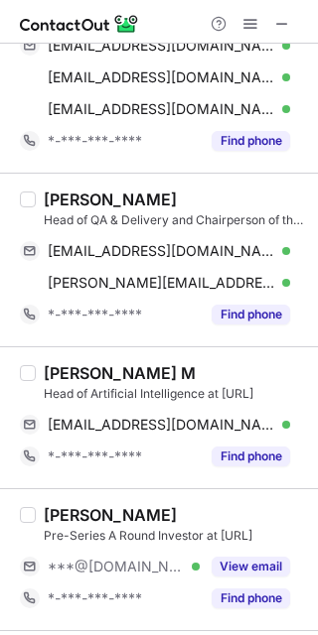
click at [55, 368] on div "[PERSON_NAME] M" at bounding box center [120, 373] width 152 height 20
copy div "[PERSON_NAME]"
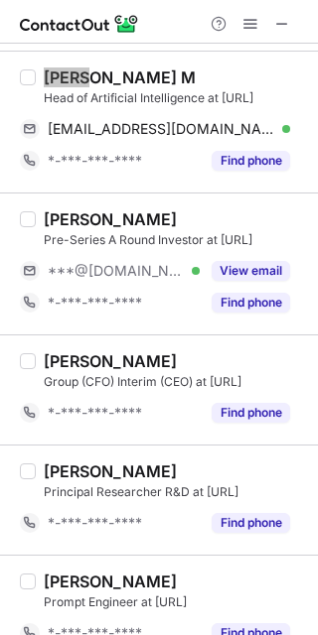
scroll to position [422, 0]
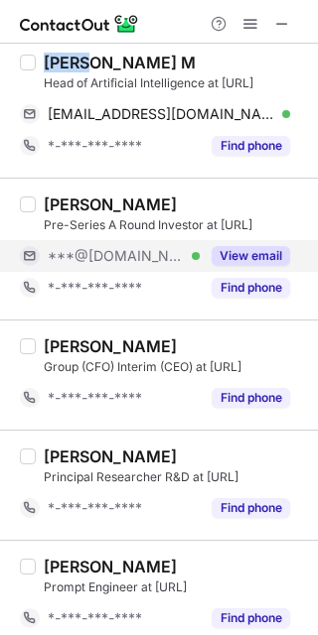
click at [250, 257] on button "View email" at bounding box center [250, 256] width 78 height 20
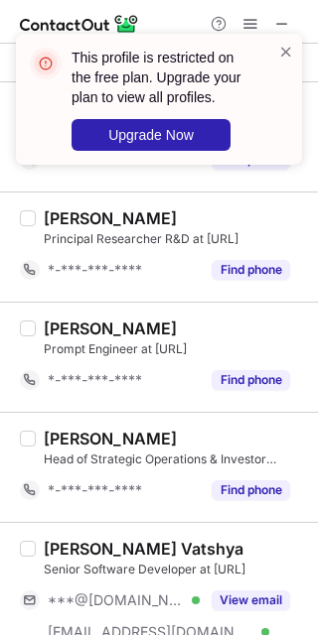
scroll to position [676, 0]
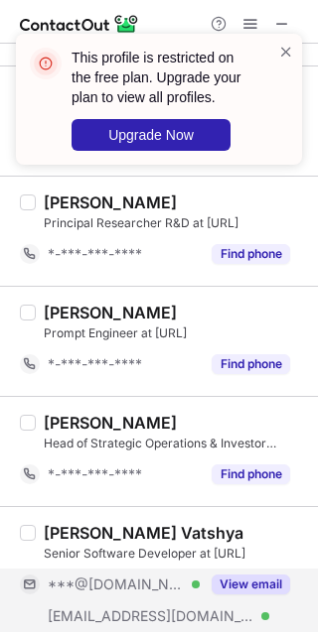
click at [223, 592] on button "View email" at bounding box center [250, 585] width 78 height 20
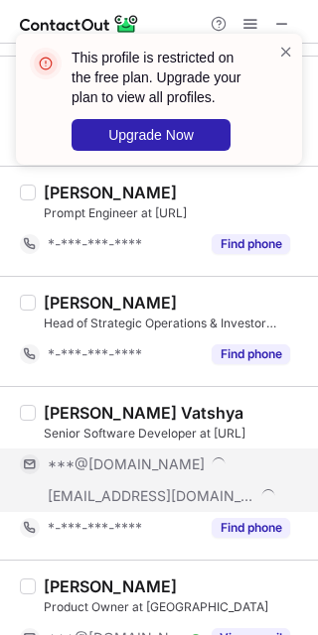
scroll to position [798, 0]
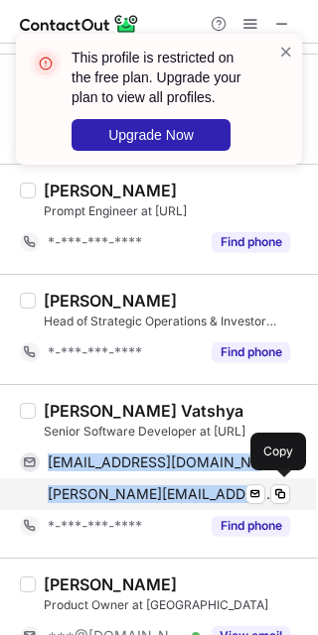
drag, startPoint x: 39, startPoint y: 452, endPoint x: 210, endPoint y: 490, distance: 176.0
click at [210, 490] on div "[EMAIL_ADDRESS][DOMAIN_NAME] Verified Send email Copy [PERSON_NAME][EMAIL_ADDRE…" at bounding box center [155, 479] width 270 height 64
copy div "[EMAIL_ADDRESS][DOMAIN_NAME] Verified Send email Copy [PERSON_NAME][EMAIL_ADDRE…"
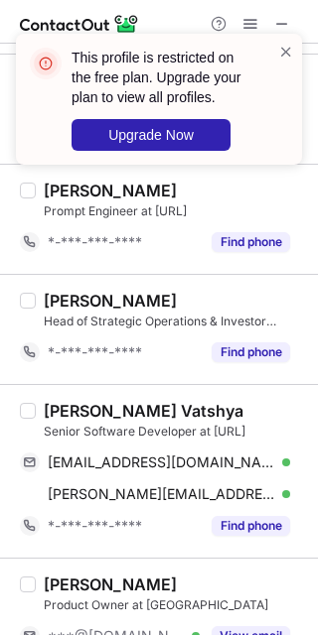
click at [51, 401] on div "[PERSON_NAME] Vatshya" at bounding box center [144, 411] width 200 height 20
click at [51, 401] on div "Apurva Vatshya" at bounding box center [144, 411] width 200 height 20
copy div "Apurva"
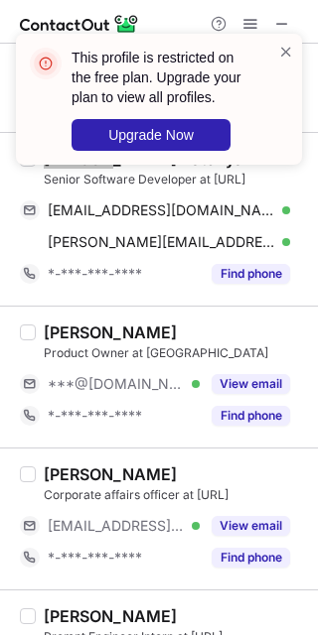
scroll to position [1001, 0]
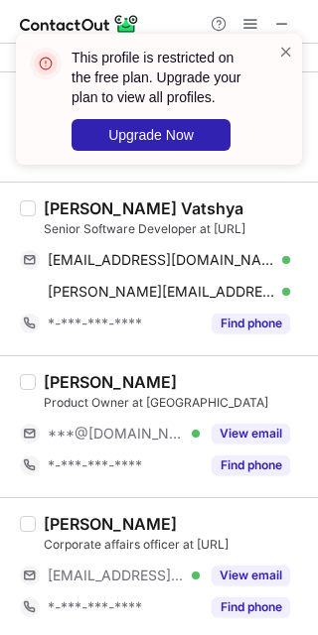
click at [229, 402] on div "Product Owner at Yal.AI" at bounding box center [175, 403] width 262 height 18
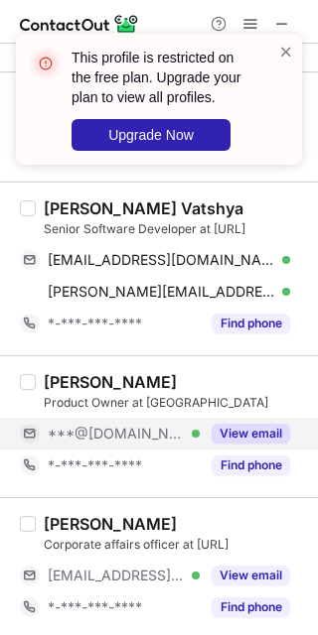
click at [234, 420] on div "View email" at bounding box center [245, 434] width 90 height 32
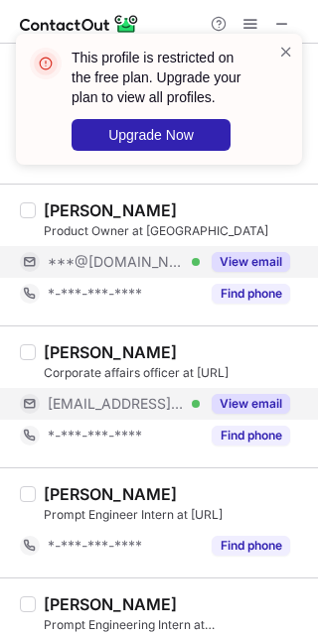
scroll to position [1174, 0]
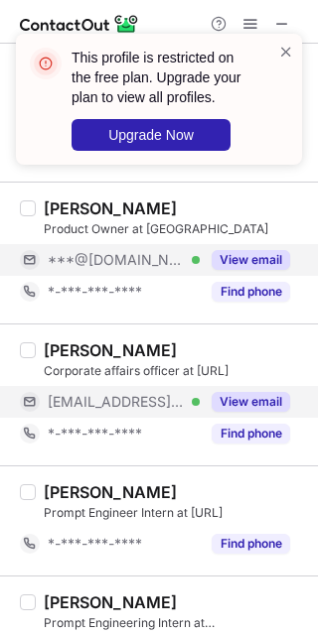
click at [237, 402] on button "View email" at bounding box center [250, 402] width 78 height 20
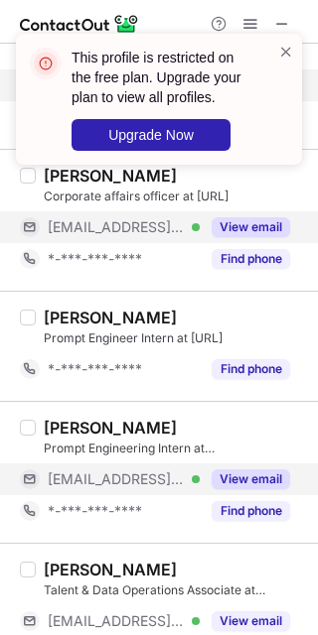
click at [228, 479] on button "View email" at bounding box center [250, 479] width 78 height 20
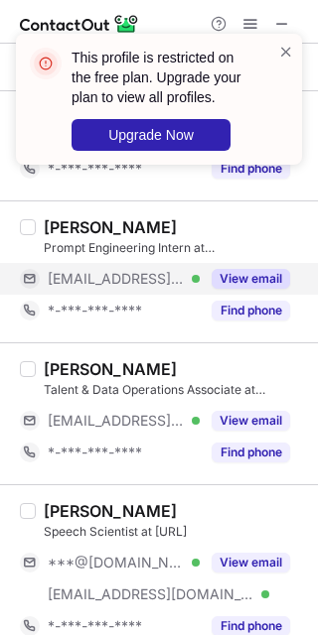
scroll to position [1552, 0]
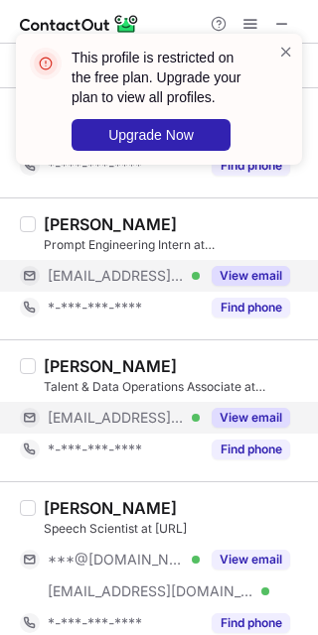
click at [243, 409] on button "View email" at bounding box center [250, 418] width 78 height 20
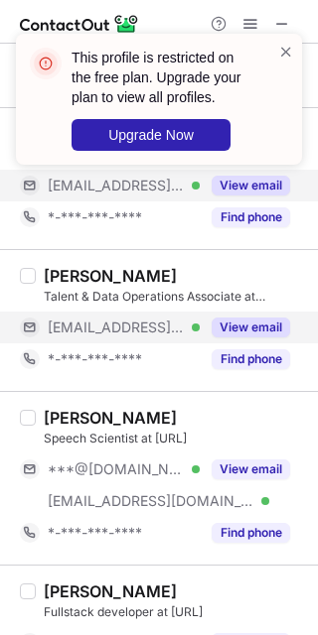
scroll to position [1644, 0]
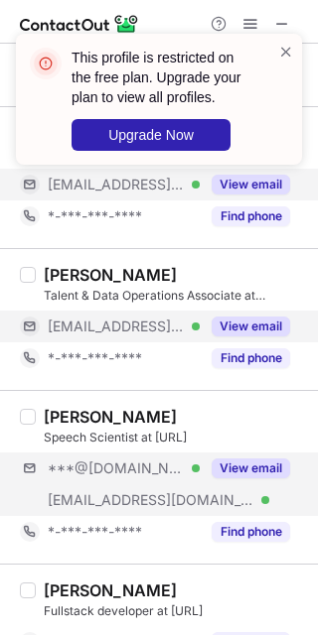
click at [266, 485] on div "***@gmail.com Verified ***@sonyresearchindia.com Verified View email" at bounding box center [163, 485] width 286 height 64
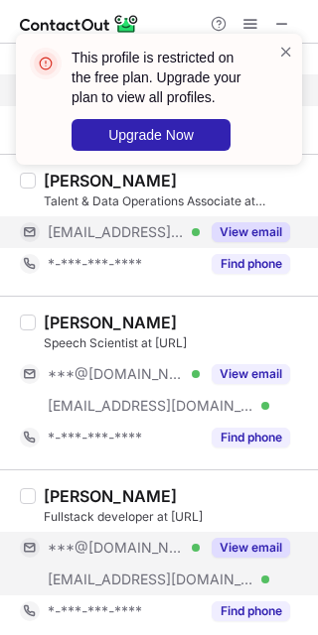
click at [260, 545] on button "View email" at bounding box center [250, 548] width 78 height 20
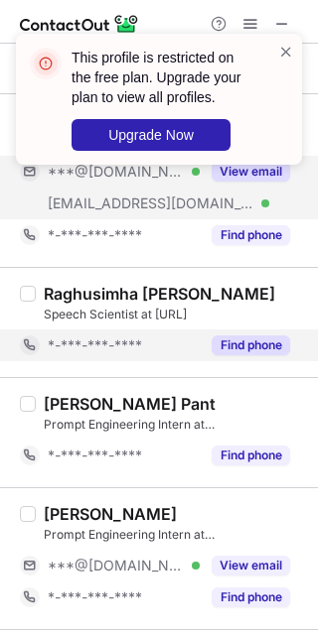
scroll to position [2129, 0]
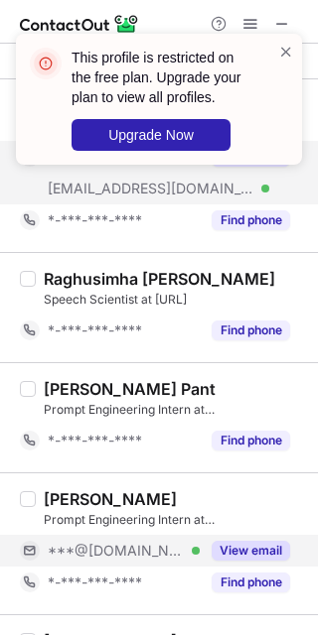
click at [244, 546] on button "View email" at bounding box center [250, 551] width 78 height 20
click at [244, 546] on div "***@[DOMAIN_NAME]" at bounding box center [169, 551] width 242 height 18
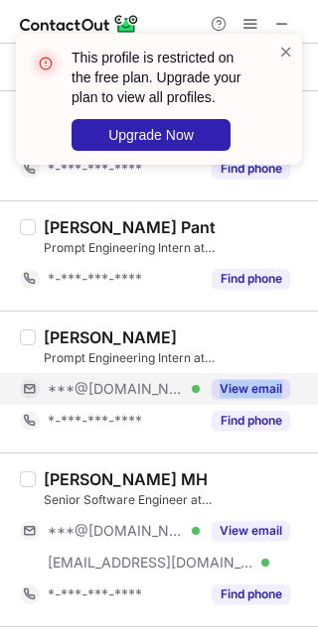
scroll to position [2294, 0]
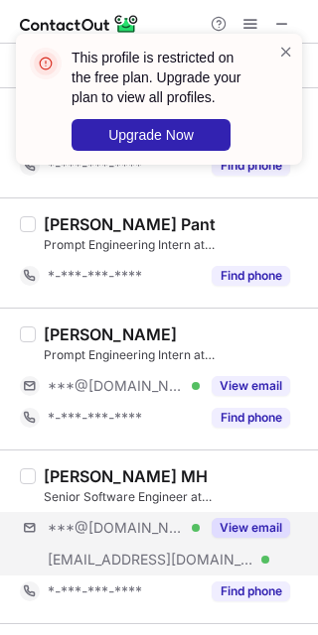
click at [235, 548] on div "***@gmail.com Verified ***@bigbasket.com Verified View email" at bounding box center [163, 544] width 286 height 64
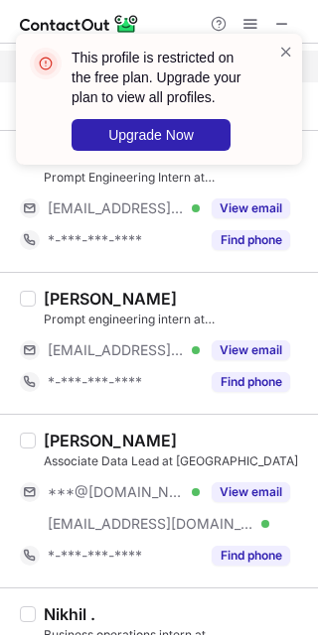
scroll to position [2940, 0]
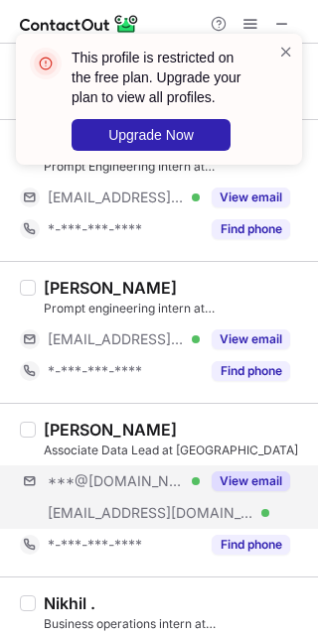
click at [235, 495] on div "***@gmail.com Verified ***@yal.chat Verified View email" at bounding box center [163, 498] width 286 height 64
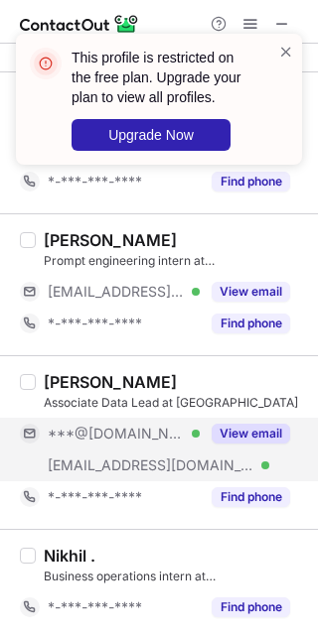
click at [268, 426] on button "View email" at bounding box center [250, 434] width 78 height 20
click at [237, 451] on div "***@gmail.com Verified ***@yal.chat Verified View email" at bounding box center [163, 450] width 286 height 64
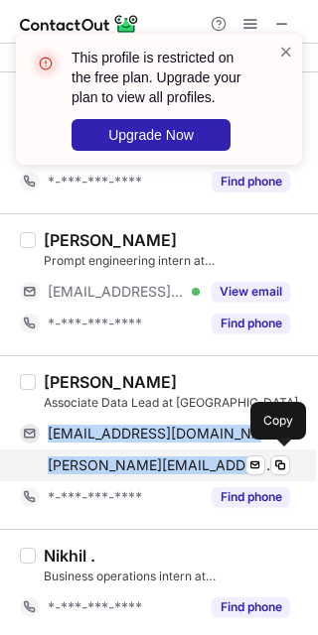
drag, startPoint x: 41, startPoint y: 428, endPoint x: 194, endPoint y: 458, distance: 155.7
click at [194, 458] on div "agrawalaanchal78@gmail.com Verified Send email Copy aanchal@yal.chat Verified S…" at bounding box center [155, 450] width 270 height 64
copy div "agrawalaanchal78@gmail.com Verified Send email Copy aanchal@yal.chat"
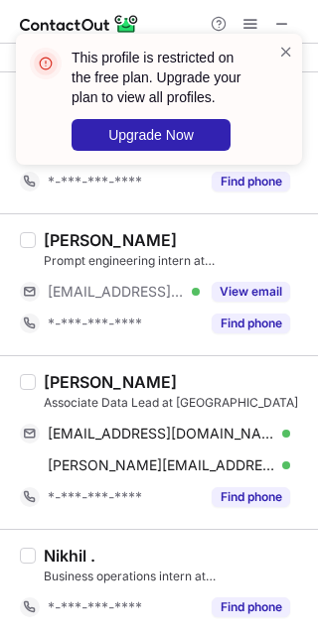
click at [63, 382] on div "Aanchal Agrawal" at bounding box center [110, 382] width 133 height 20
copy div "Aanchal"
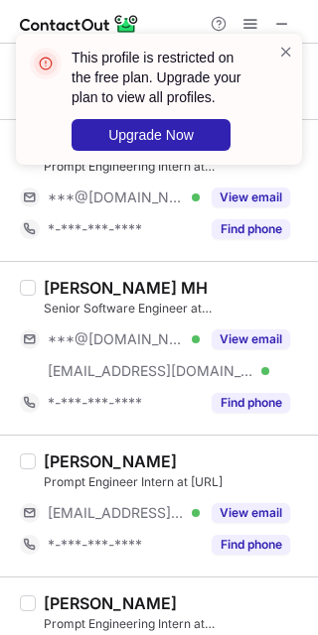
scroll to position [2479, 0]
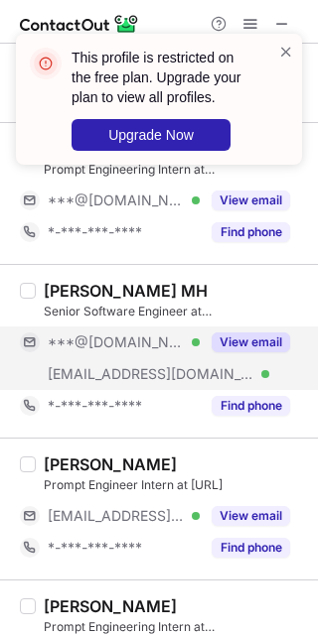
click at [260, 329] on div "View email" at bounding box center [245, 343] width 90 height 32
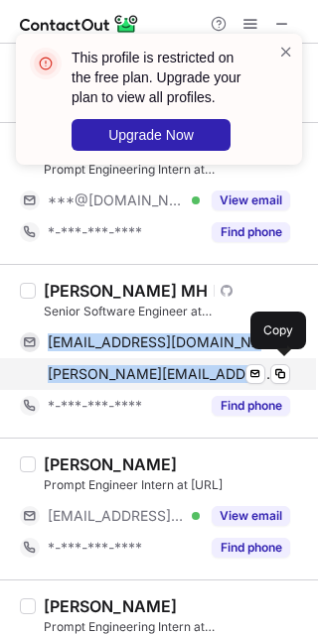
drag, startPoint x: 79, startPoint y: 348, endPoint x: 228, endPoint y: 384, distance: 153.1
click at [228, 384] on div "pavithramh92@gmail.com Verified Send email Copy pavithra@bigbasket.com Verified…" at bounding box center [155, 359] width 270 height 64
copy div "pavithramh92@gmail.com Verified Send email Copy pavithra@bigbasket.com"
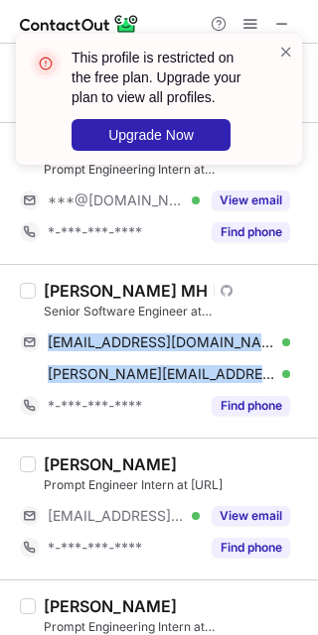
click at [56, 290] on div "Pavithra MH" at bounding box center [126, 291] width 164 height 20
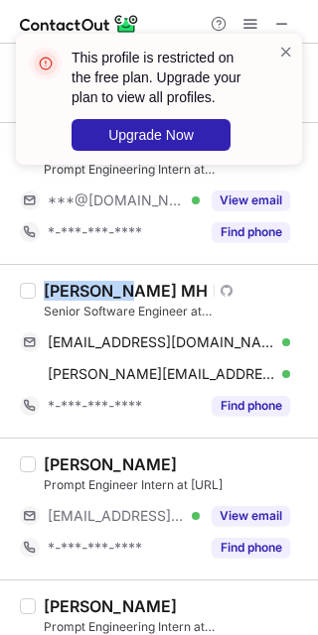
click at [56, 290] on div "Pavithra MH" at bounding box center [126, 291] width 164 height 20
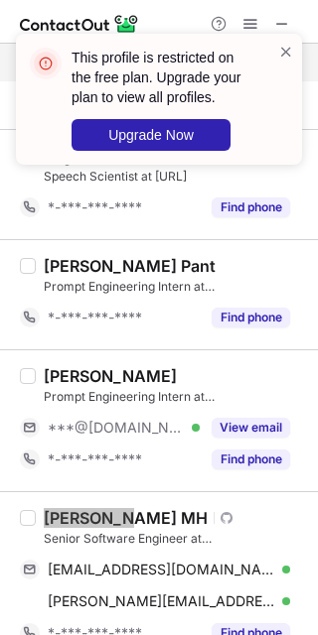
scroll to position [2248, 0]
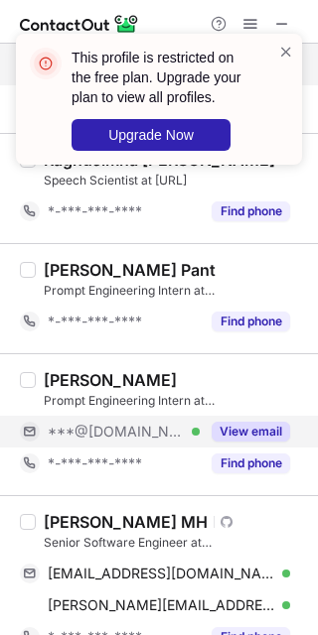
click at [227, 416] on div "View email" at bounding box center [245, 432] width 90 height 32
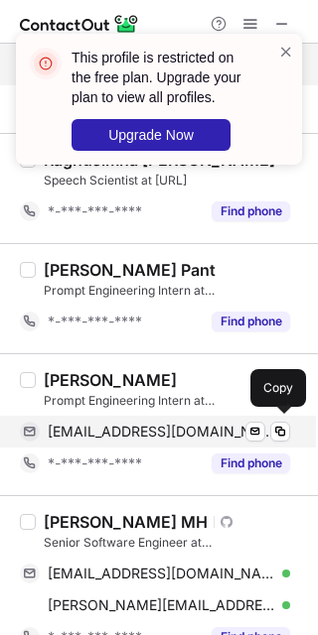
click at [118, 434] on span "parbatedu@gmail.com" at bounding box center [161, 432] width 227 height 18
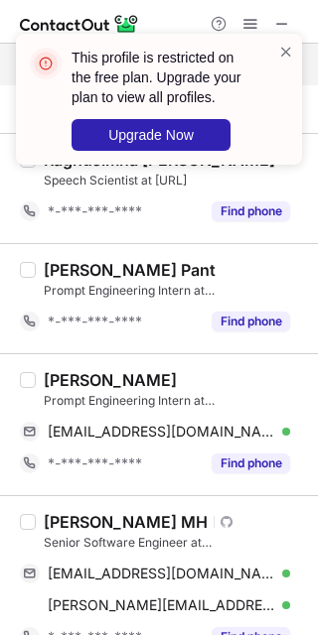
click at [55, 370] on div "Parbat Singh" at bounding box center [110, 380] width 133 height 20
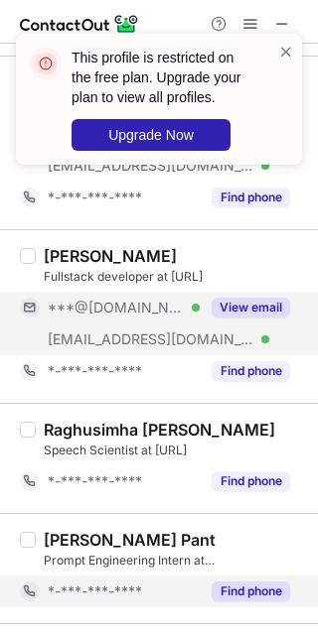
scroll to position [1970, 0]
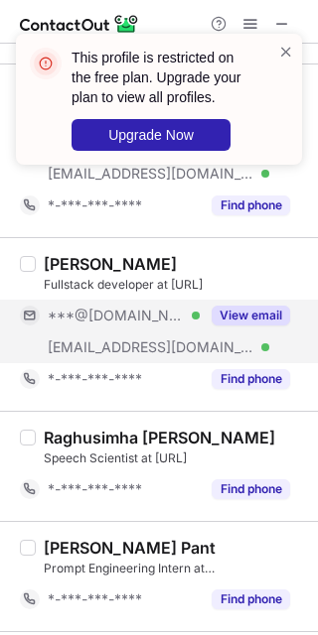
click at [239, 316] on button "View email" at bounding box center [250, 316] width 78 height 20
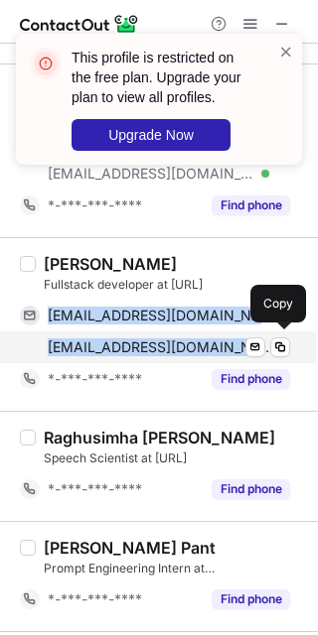
drag, startPoint x: 42, startPoint y: 300, endPoint x: 169, endPoint y: 335, distance: 132.0
click at [169, 335] on div "sanskararora10282001@gmail.com Verified Send email Copy sanskar@yal.chat Verifi…" at bounding box center [155, 332] width 270 height 64
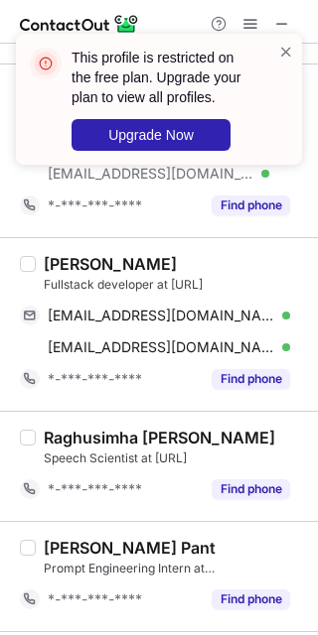
click at [67, 258] on div "Sanskar Arora" at bounding box center [110, 264] width 133 height 20
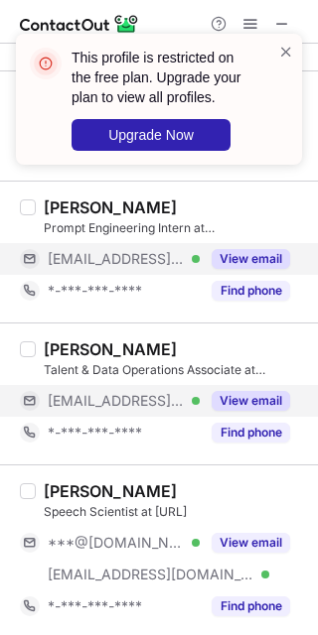
scroll to position [1739, 0]
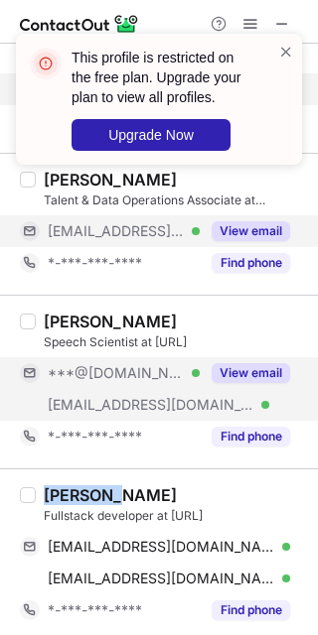
click at [261, 366] on button "View email" at bounding box center [250, 373] width 78 height 20
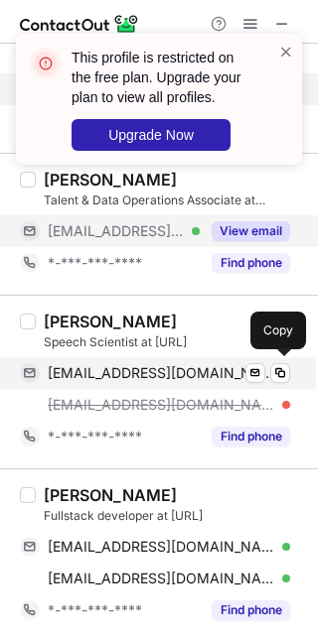
click at [168, 378] on span "amangaurav8003@gmail.com" at bounding box center [161, 373] width 227 height 18
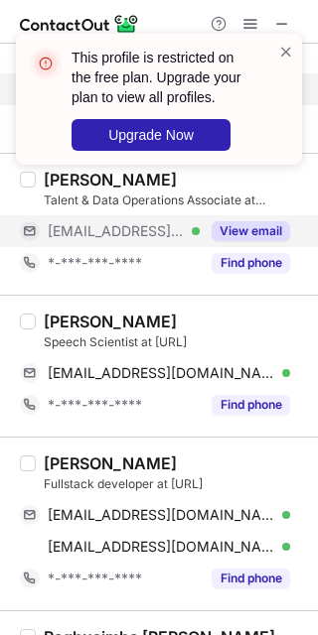
click at [58, 313] on div "Aman Gaurav" at bounding box center [110, 322] width 133 height 20
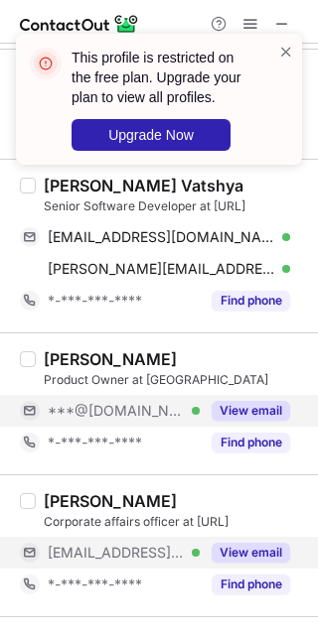
scroll to position [1021, 0]
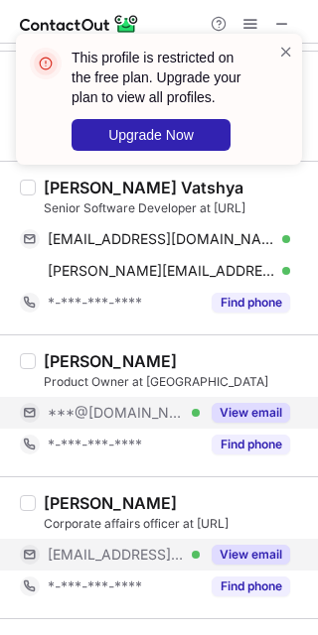
click at [215, 406] on button "View email" at bounding box center [250, 413] width 78 height 20
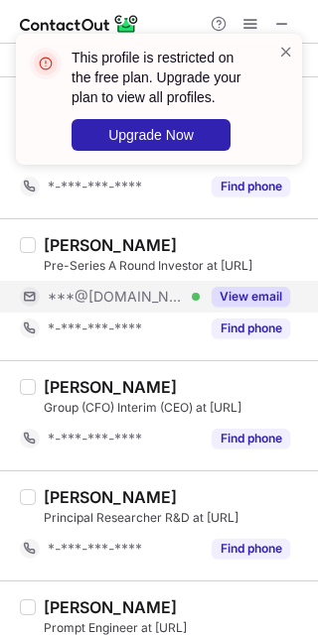
scroll to position [378, 0]
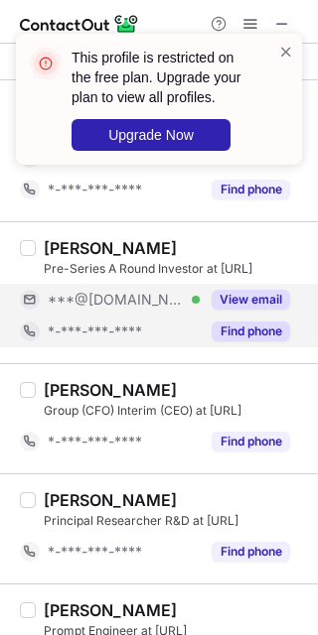
click at [225, 316] on div "Find phone" at bounding box center [245, 332] width 90 height 32
click at [225, 316] on div "*-***-***-****" at bounding box center [155, 332] width 270 height 32
click at [272, 275] on div "Pre-Series A Round Investor at Yal.AI" at bounding box center [175, 269] width 262 height 18
click at [260, 291] on button "View email" at bounding box center [250, 300] width 78 height 20
